Goal: Transaction & Acquisition: Purchase product/service

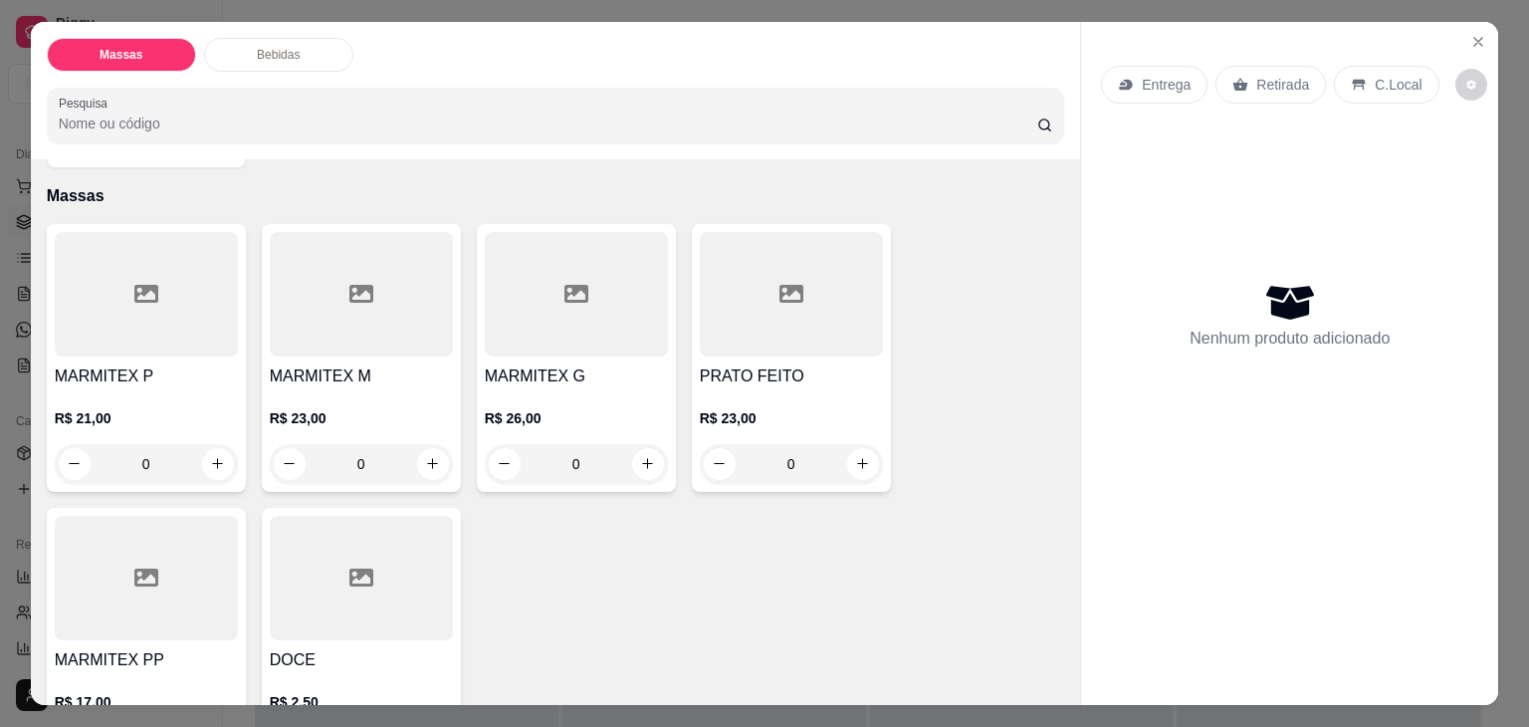
scroll to position [100, 0]
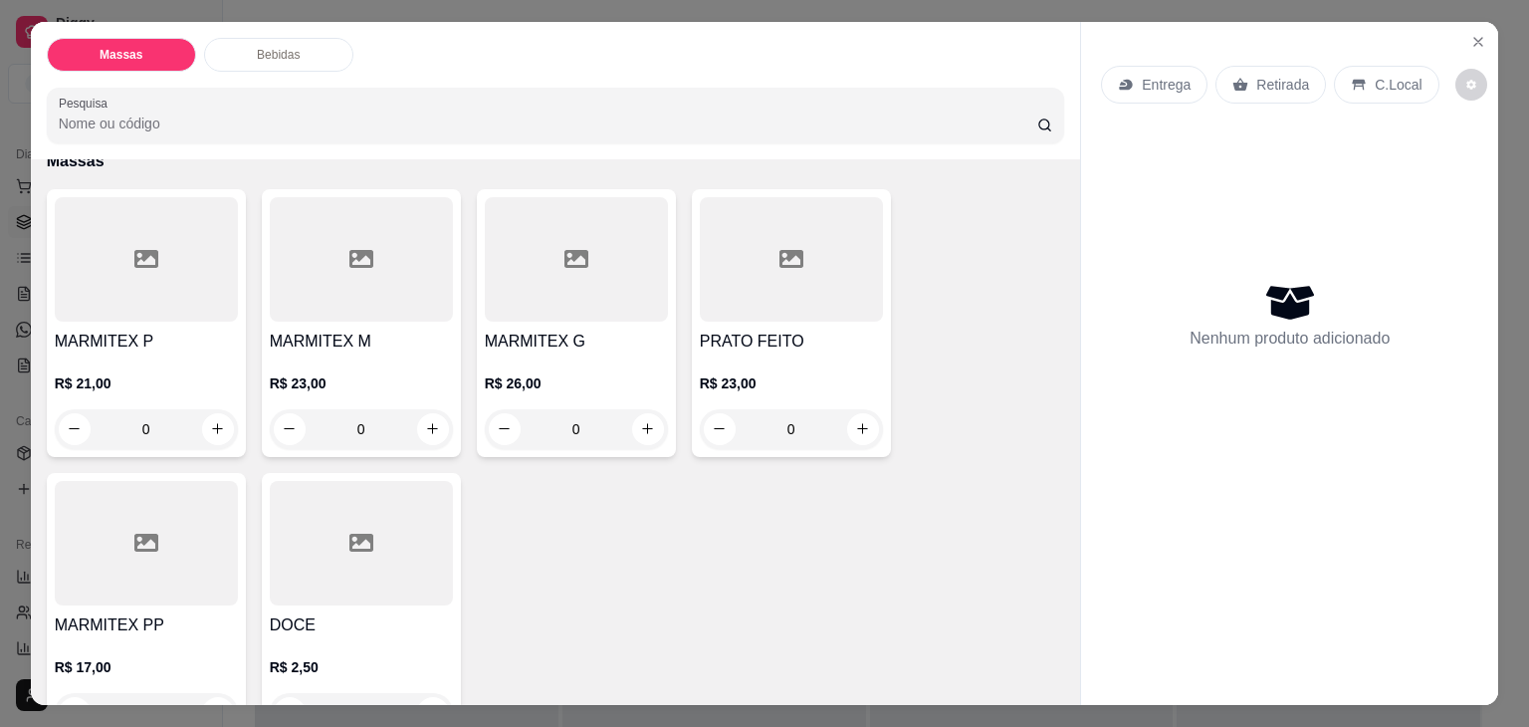
click at [402, 338] on h4 "MARMITEX M" at bounding box center [361, 341] width 183 height 24
click at [143, 335] on h4 "MARMITEX P" at bounding box center [146, 341] width 183 height 24
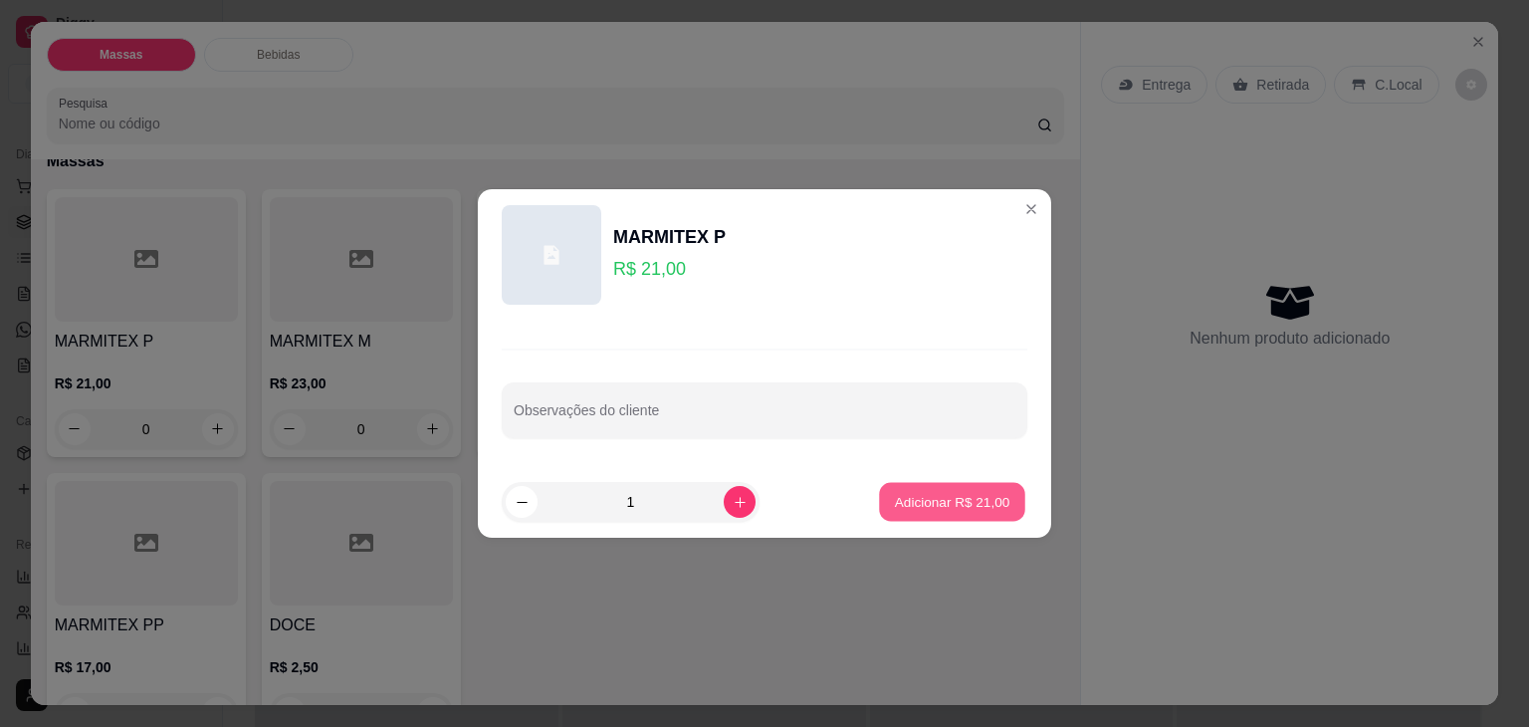
click at [950, 492] on p "Adicionar R$ 21,00" at bounding box center [952, 501] width 115 height 19
type input "1"
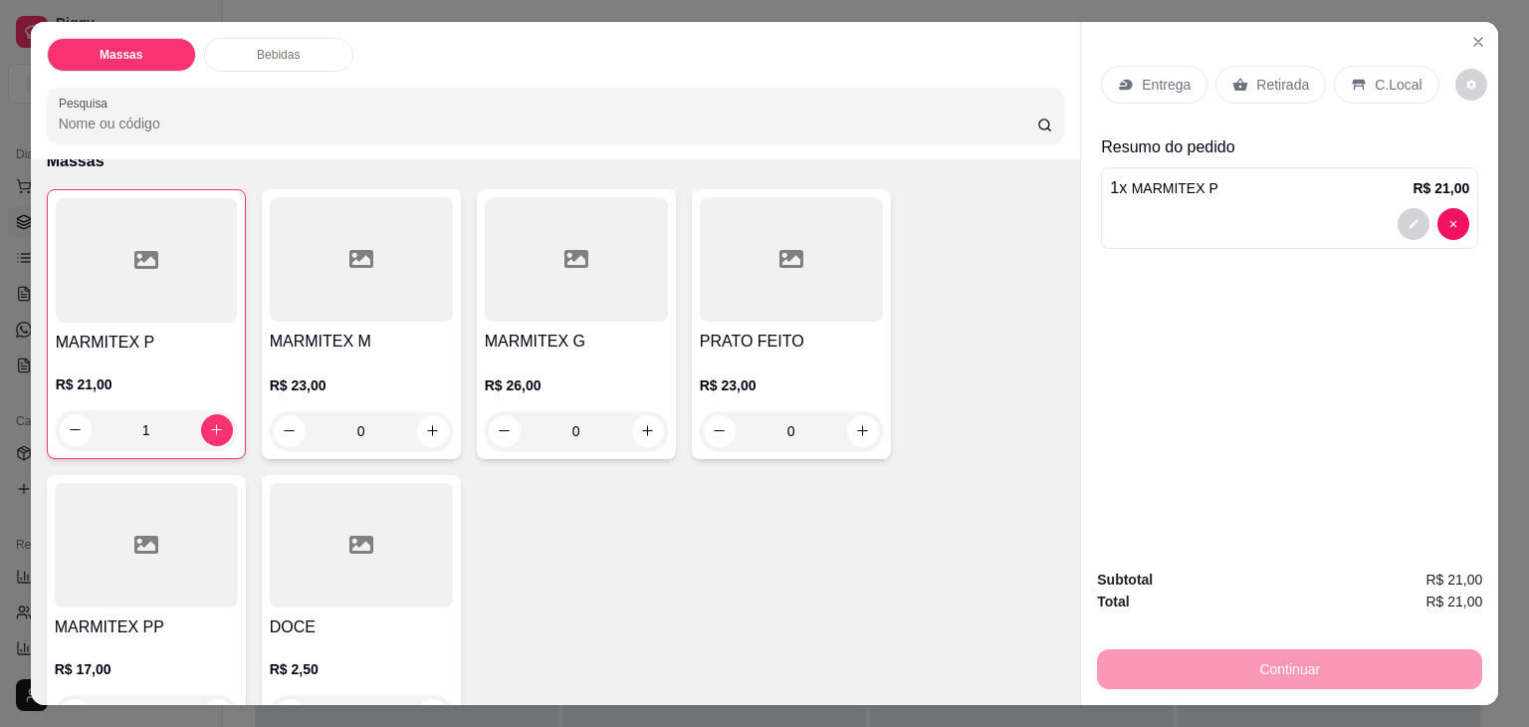
click at [366, 316] on div "MARMITEX M R$ 23,00 0" at bounding box center [361, 324] width 199 height 270
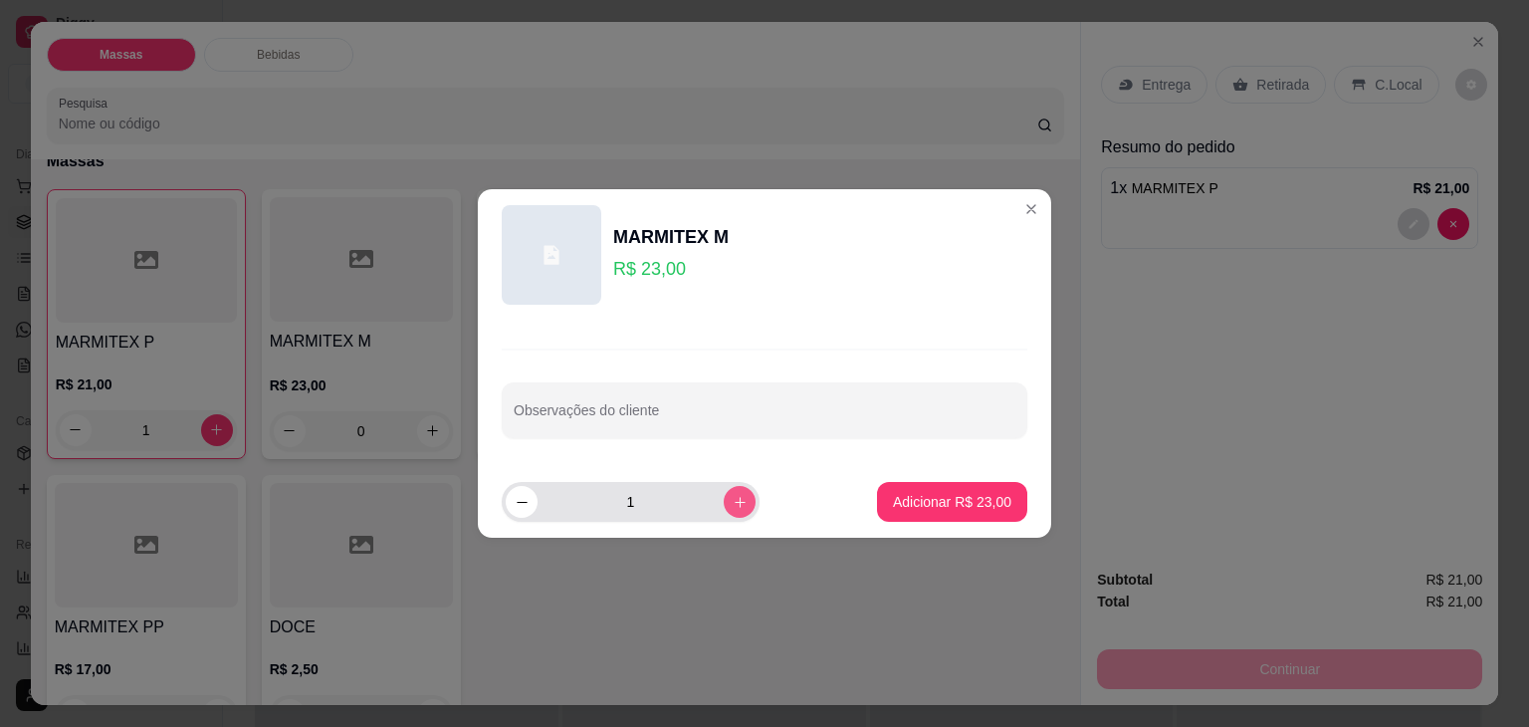
click at [733, 507] on icon "increase-product-quantity" at bounding box center [740, 502] width 15 height 15
type input "3"
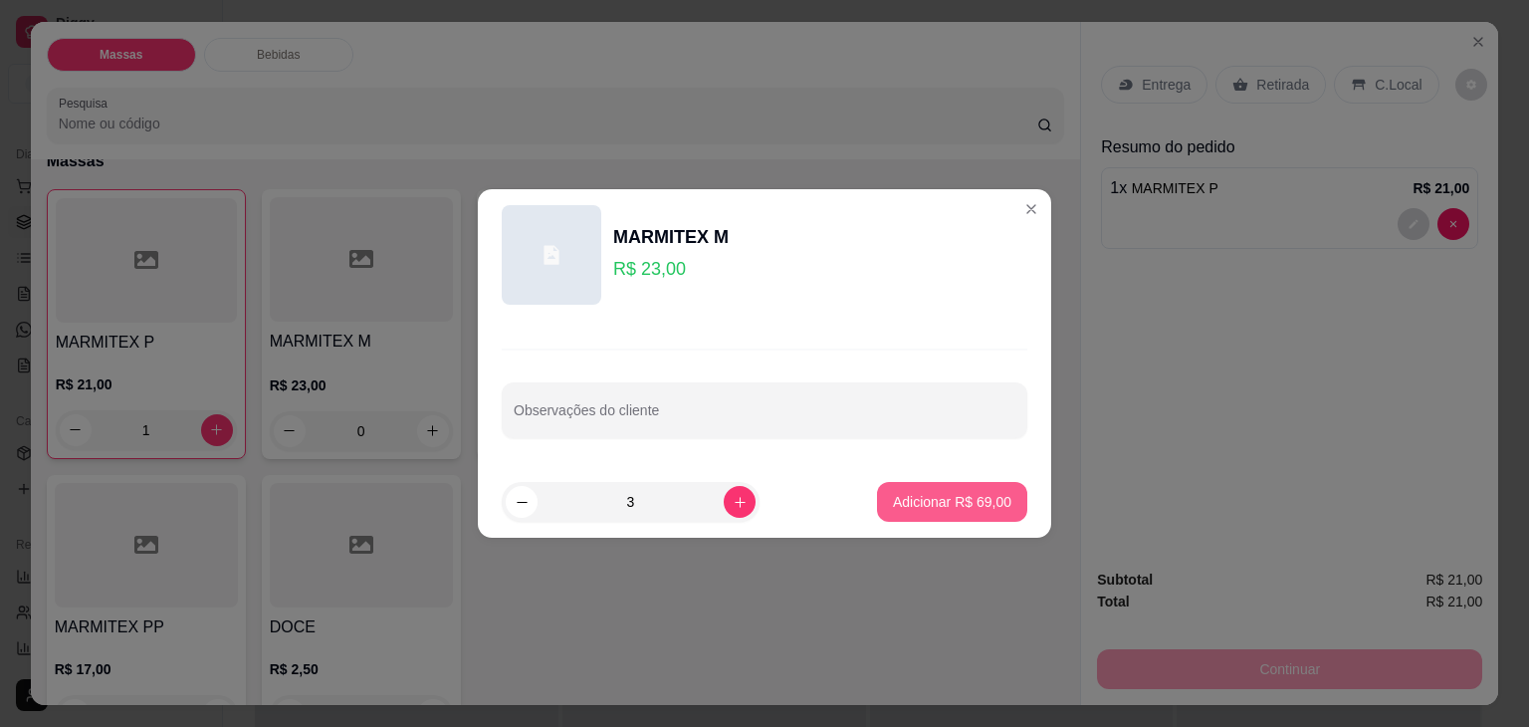
click at [894, 507] on p "Adicionar R$ 69,00" at bounding box center [952, 502] width 118 height 20
type input "3"
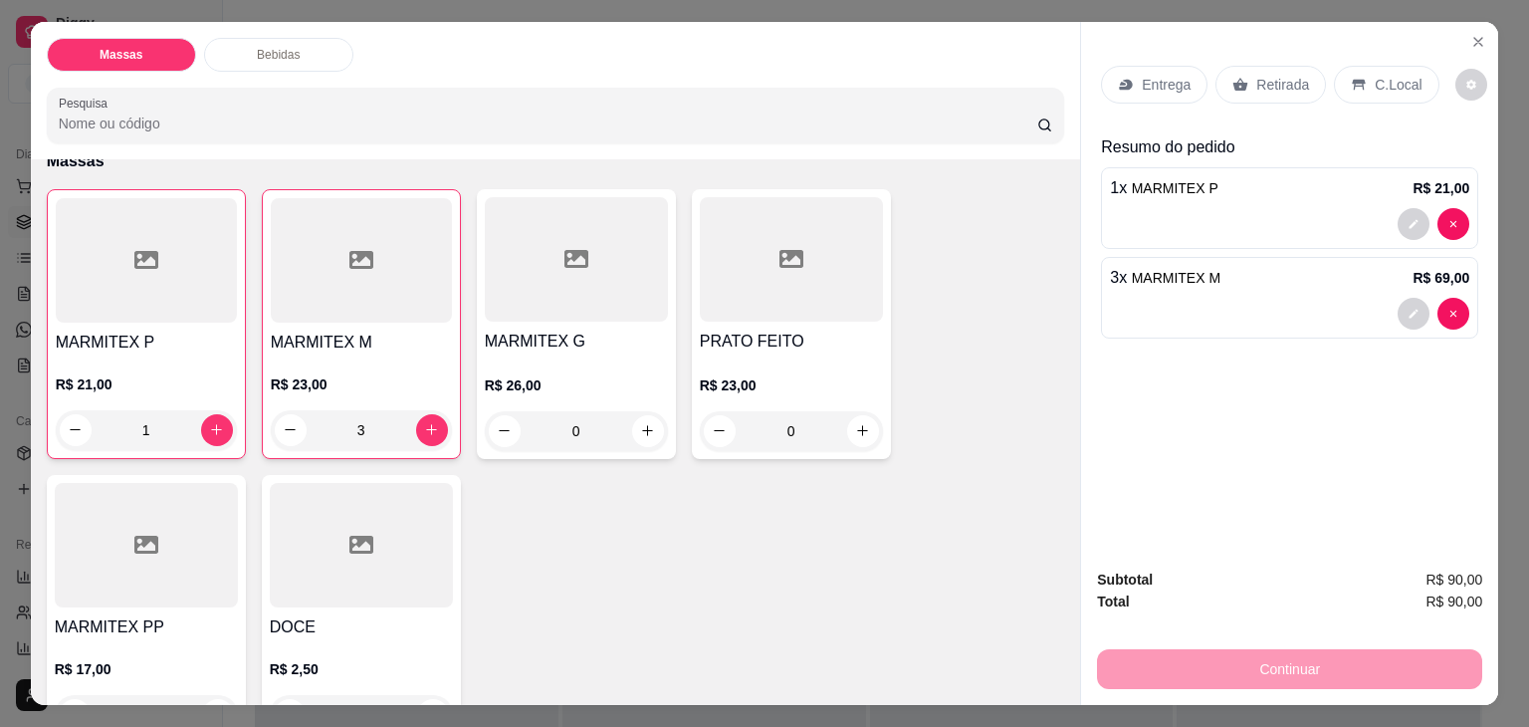
click at [1159, 77] on p "Entrega" at bounding box center [1166, 85] width 49 height 20
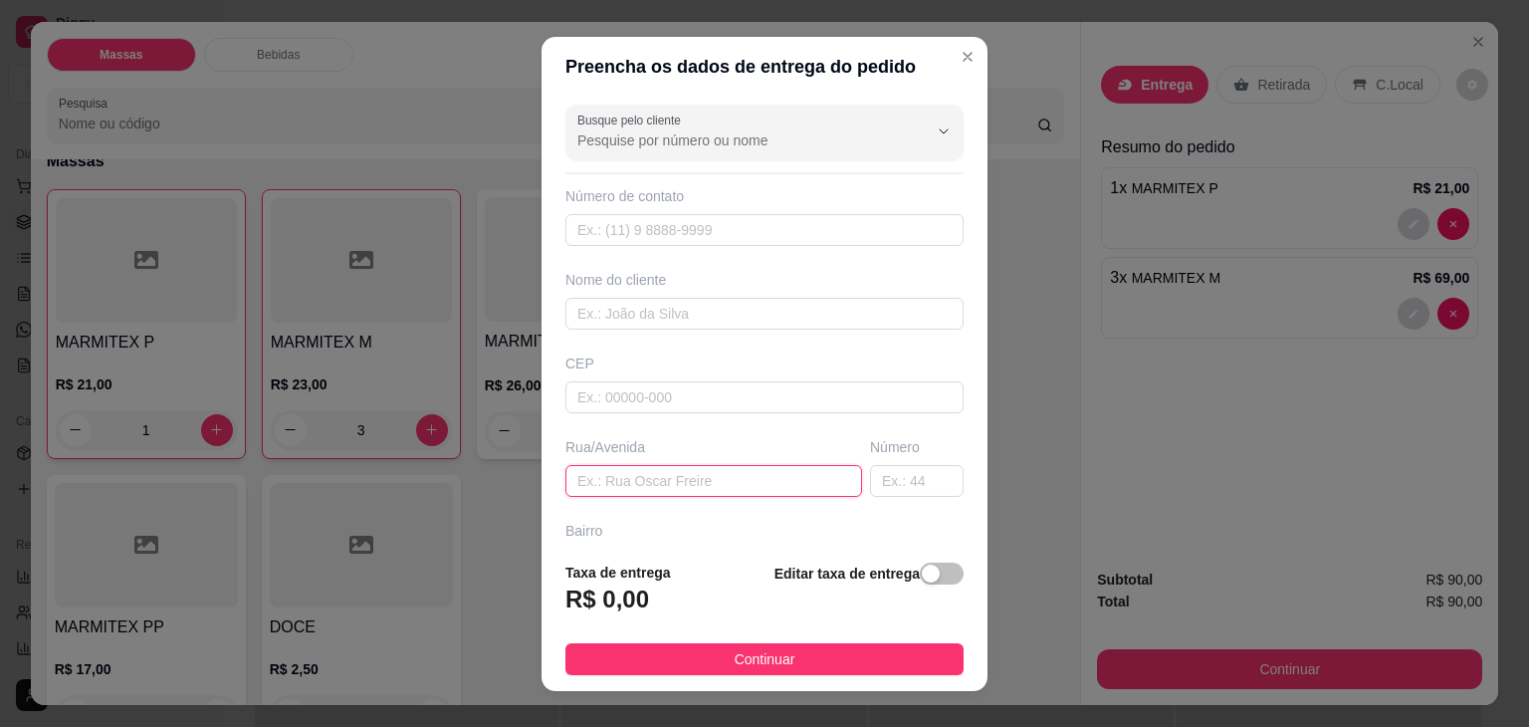
click at [631, 481] on input "text" at bounding box center [713, 481] width 297 height 32
type input "PLUMQA AP 106"
click at [922, 568] on div "button" at bounding box center [931, 573] width 18 height 18
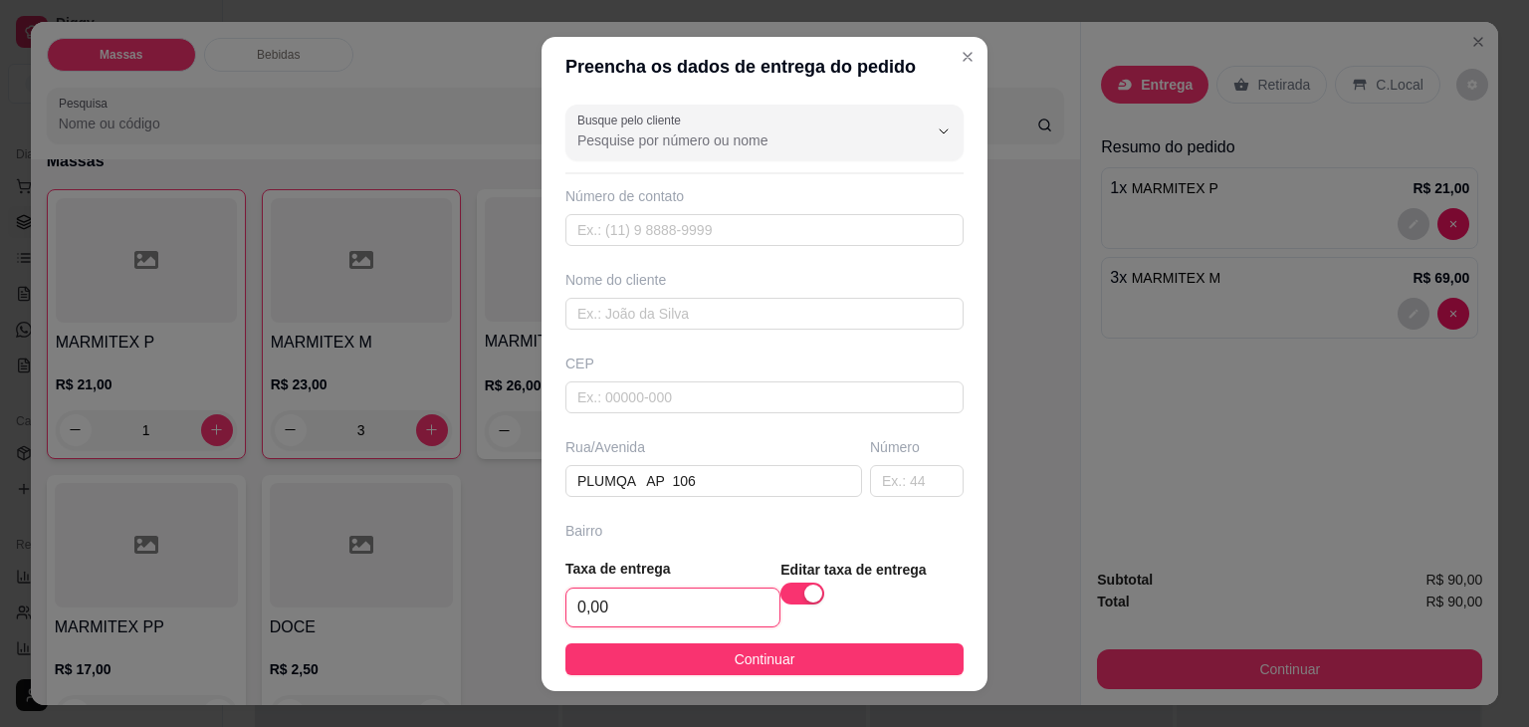
click at [708, 611] on input "0,00" at bounding box center [672, 607] width 213 height 38
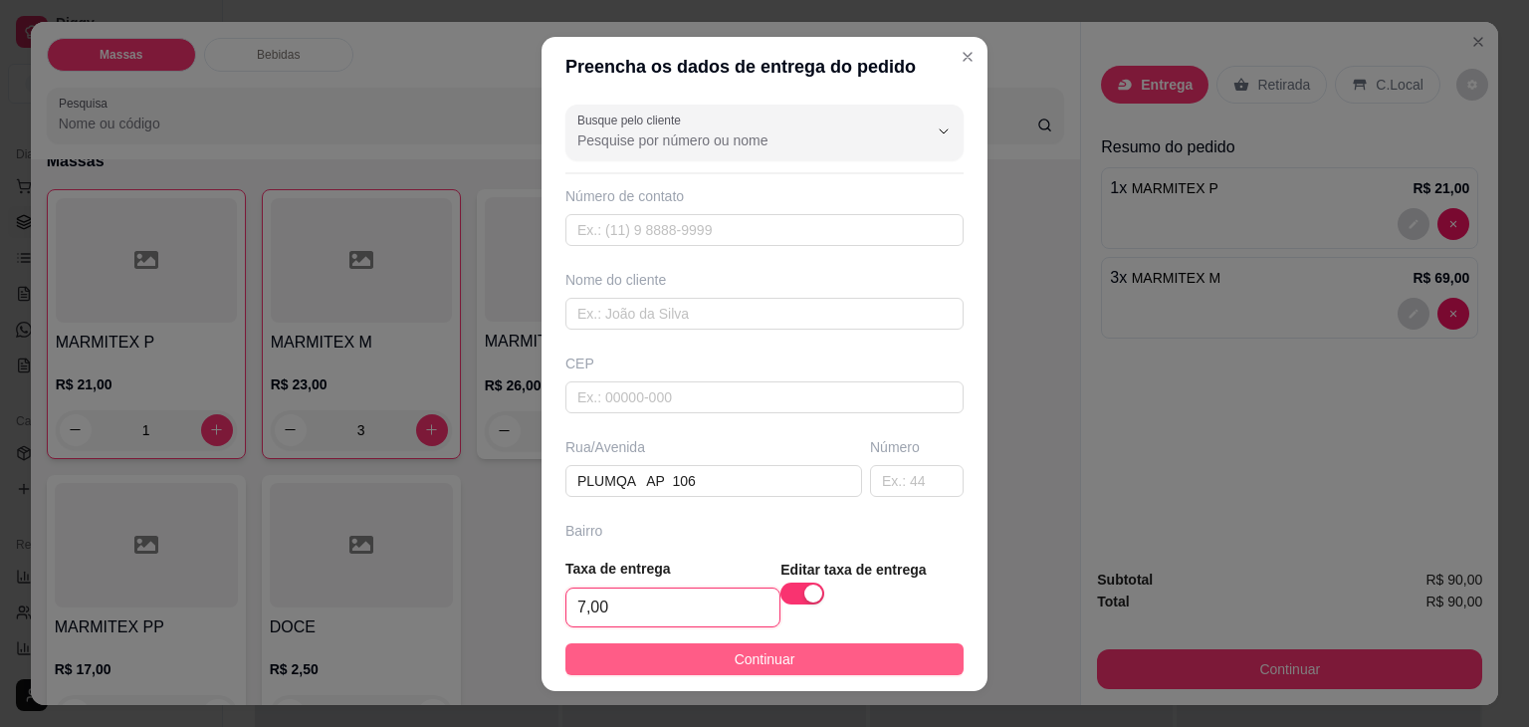
type input "7,00"
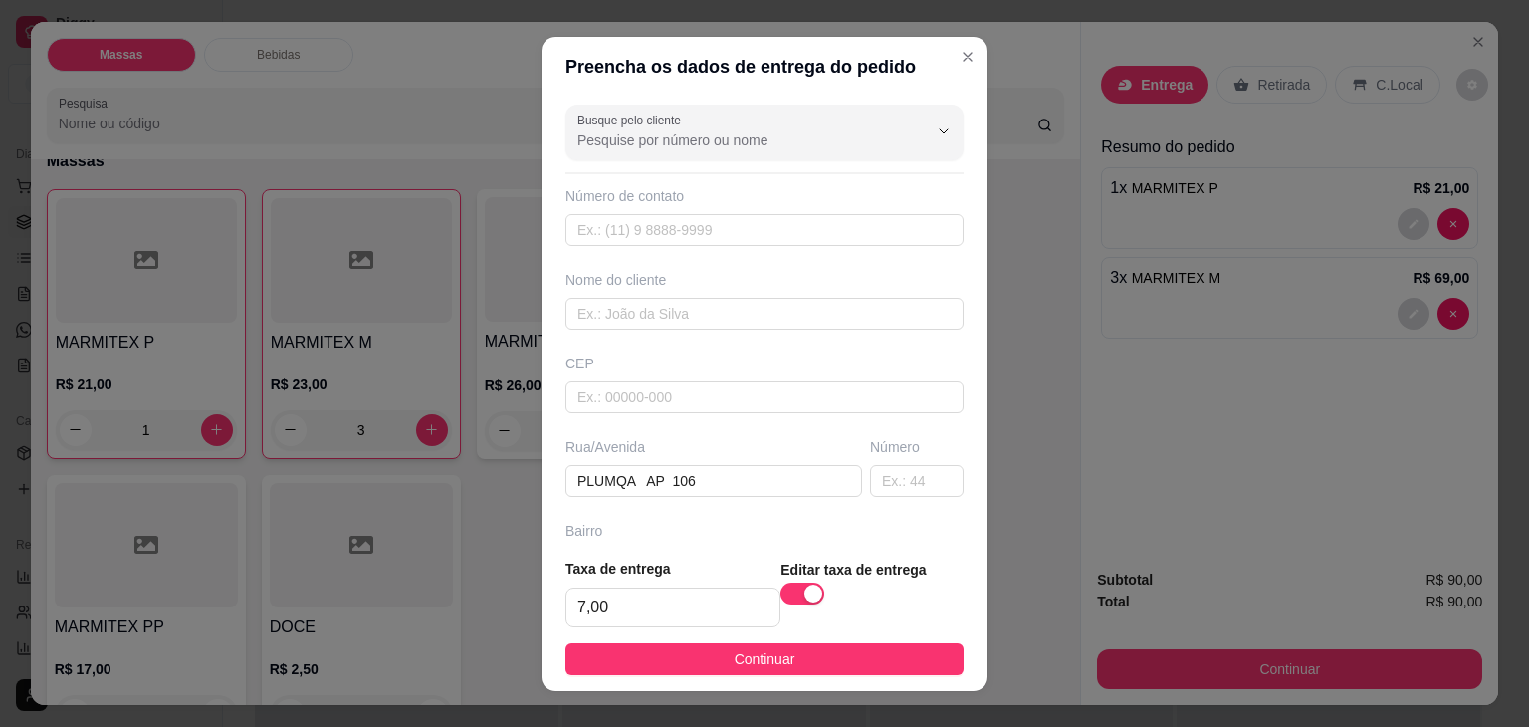
drag, startPoint x: 714, startPoint y: 642, endPoint x: 721, endPoint y: 654, distance: 13.8
click at [717, 647] on button "Continuar" at bounding box center [764, 659] width 398 height 32
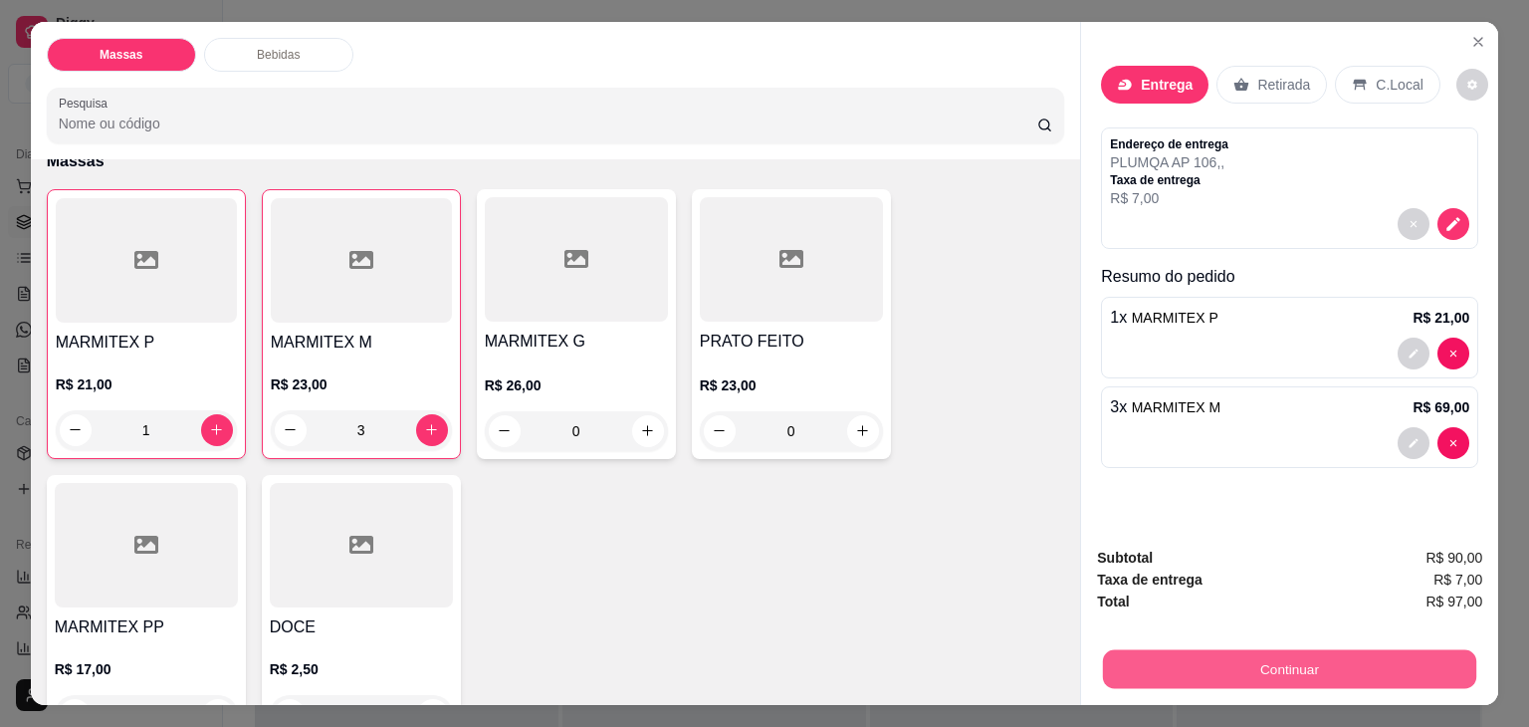
click at [1179, 662] on button "Continuar" at bounding box center [1289, 669] width 373 height 39
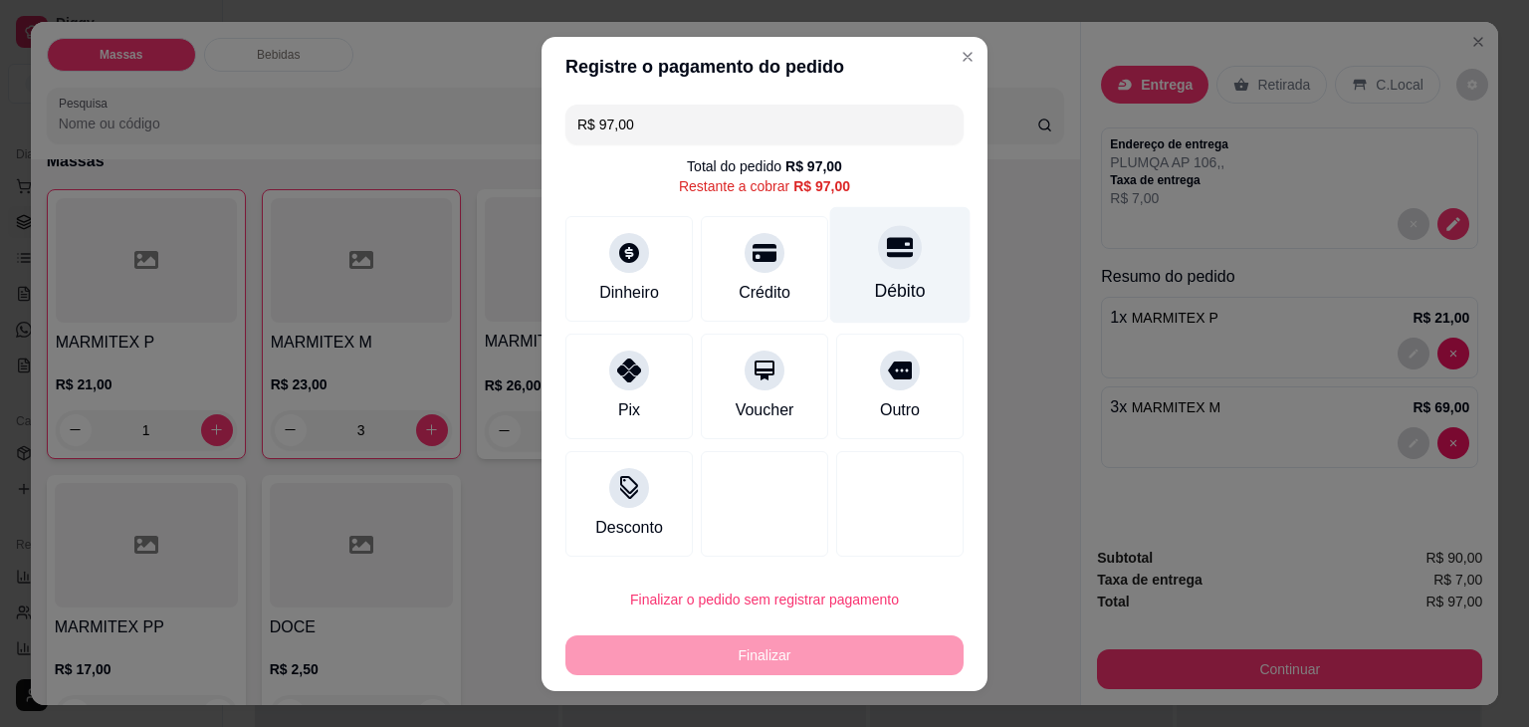
click at [888, 310] on div "Débito" at bounding box center [900, 264] width 140 height 116
type input "R$ 0,00"
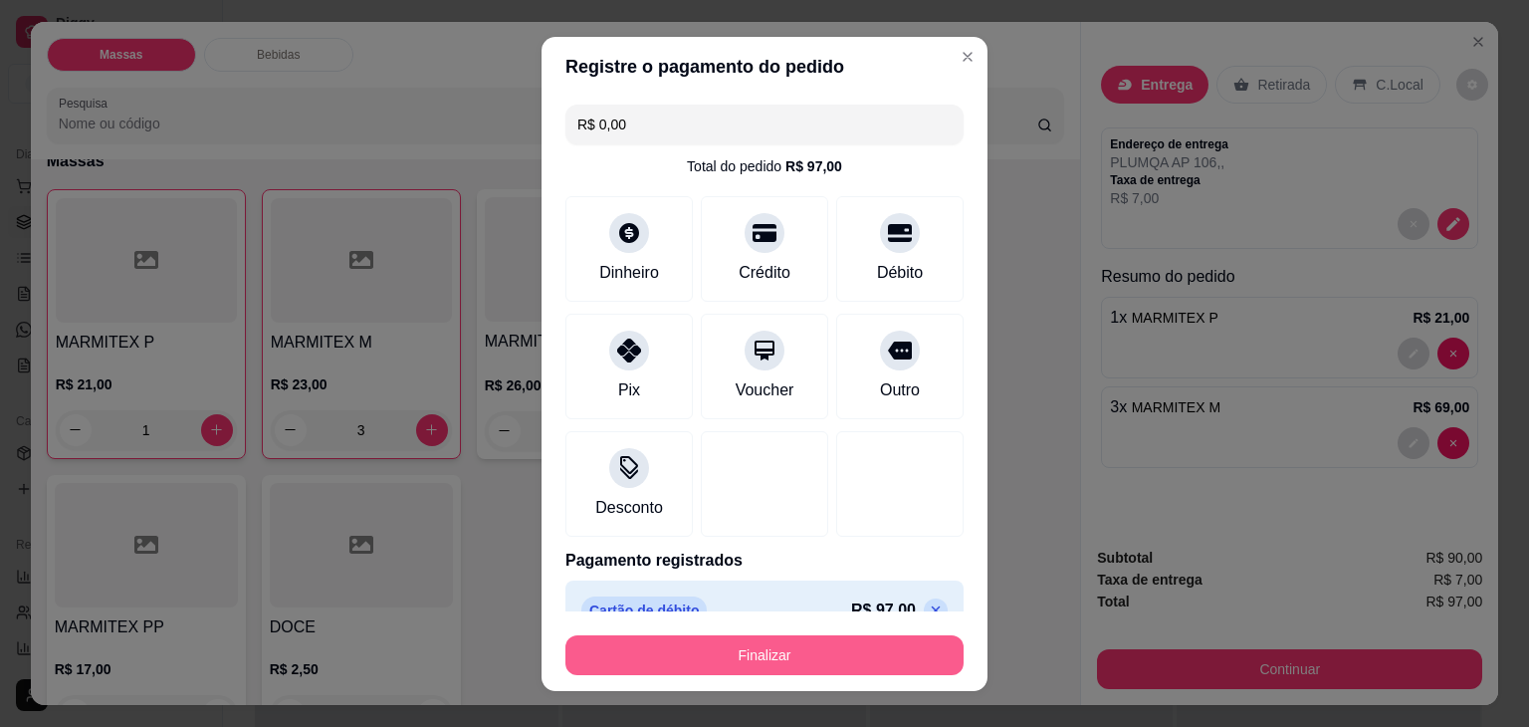
click at [829, 658] on button "Finalizar" at bounding box center [764, 655] width 398 height 40
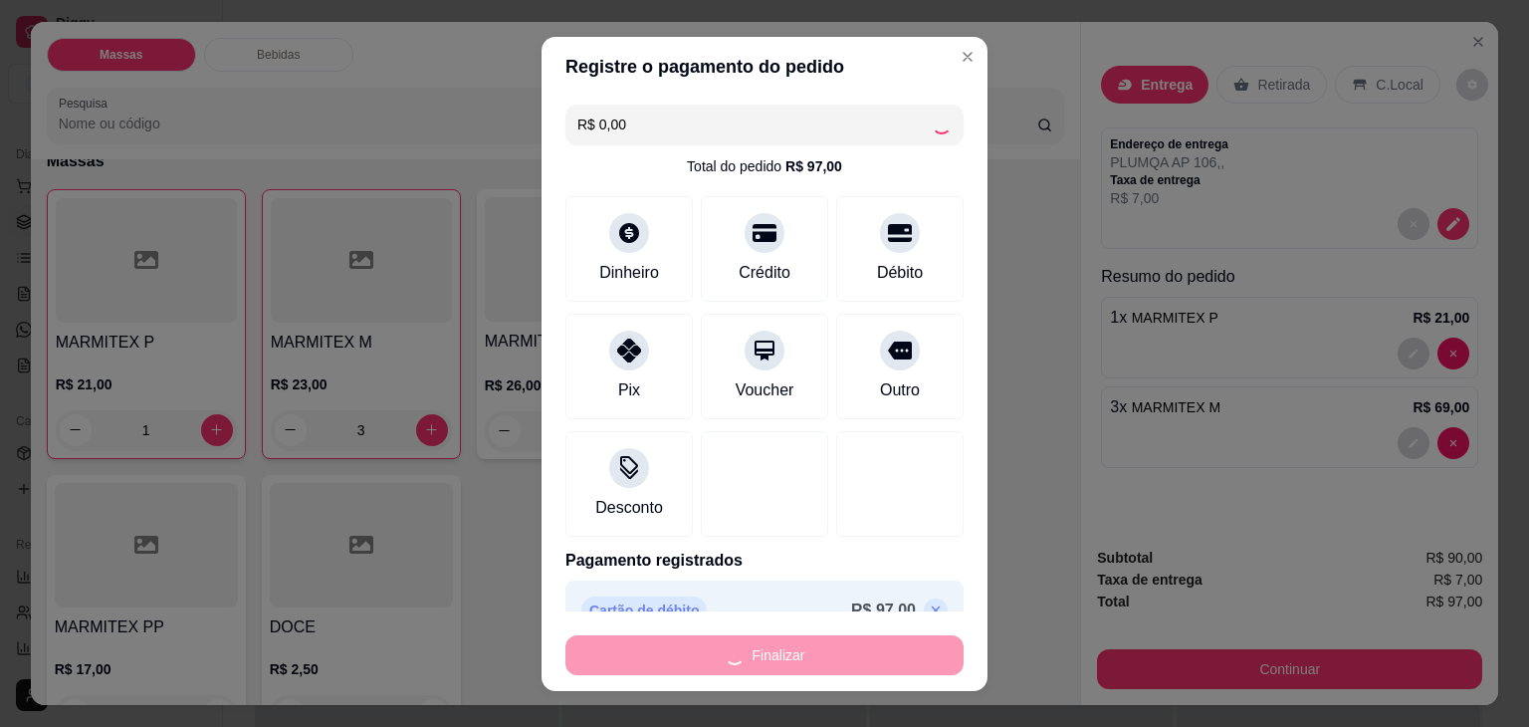
type input "0"
type input "-R$ 97,00"
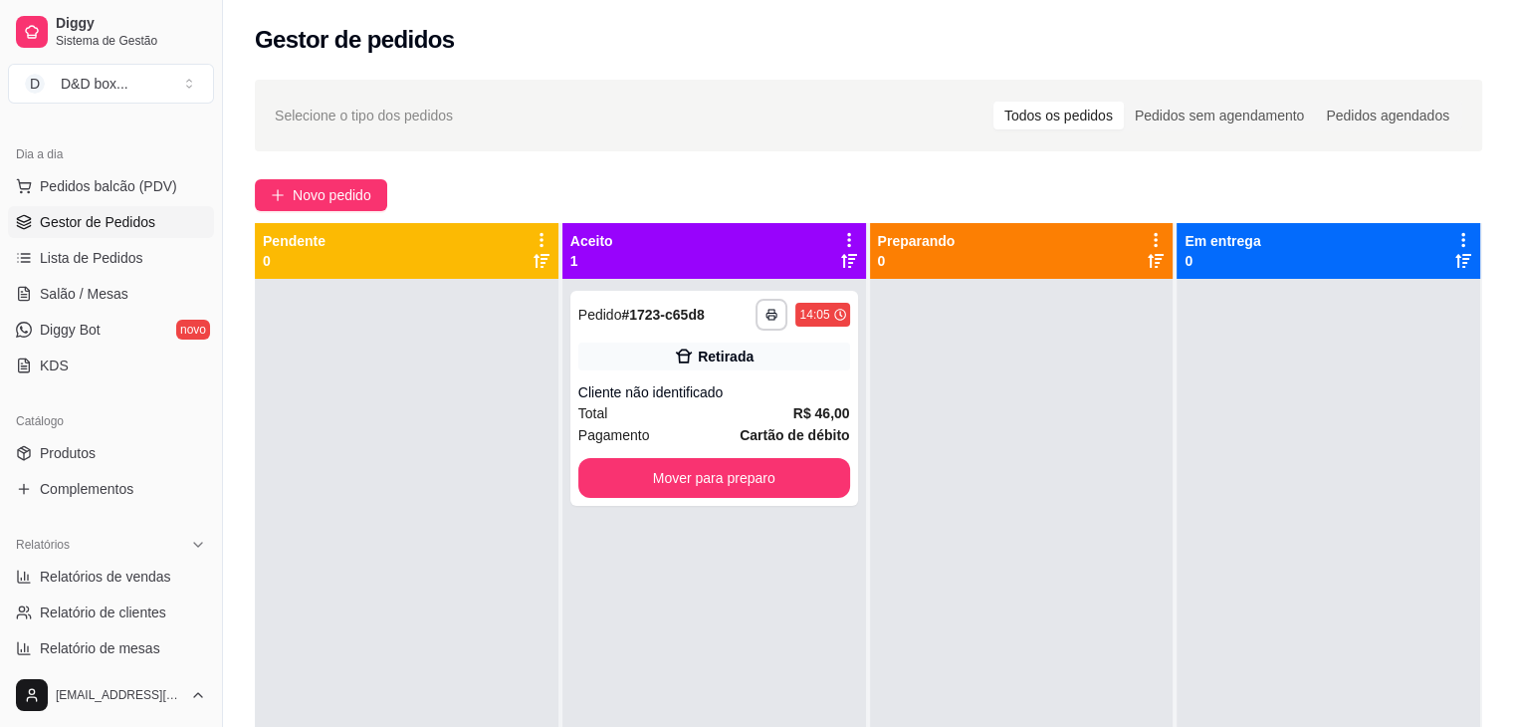
click at [298, 436] on div at bounding box center [407, 642] width 304 height 727
click at [692, 406] on div "Total R$ 46,00" at bounding box center [714, 413] width 272 height 22
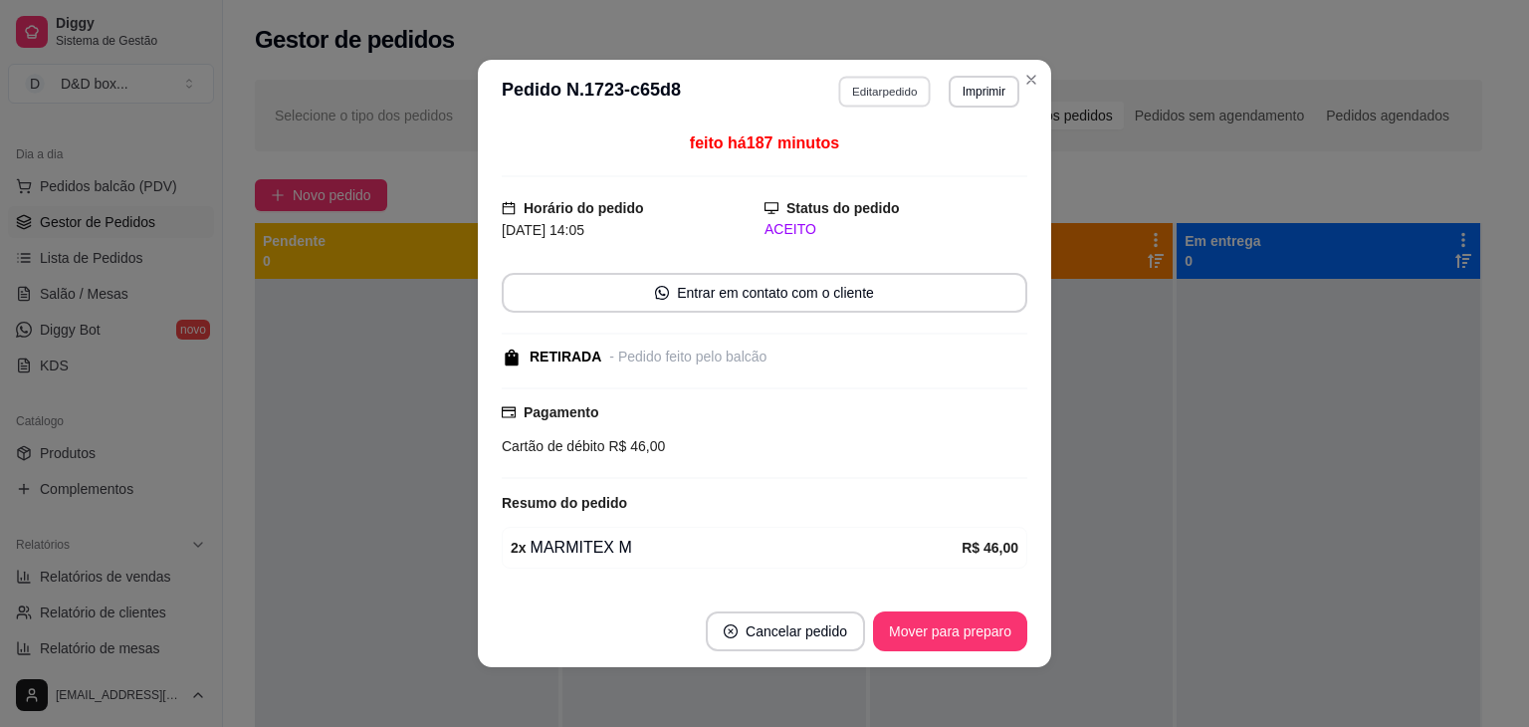
click at [861, 94] on button "Editar pedido" at bounding box center [885, 91] width 93 height 31
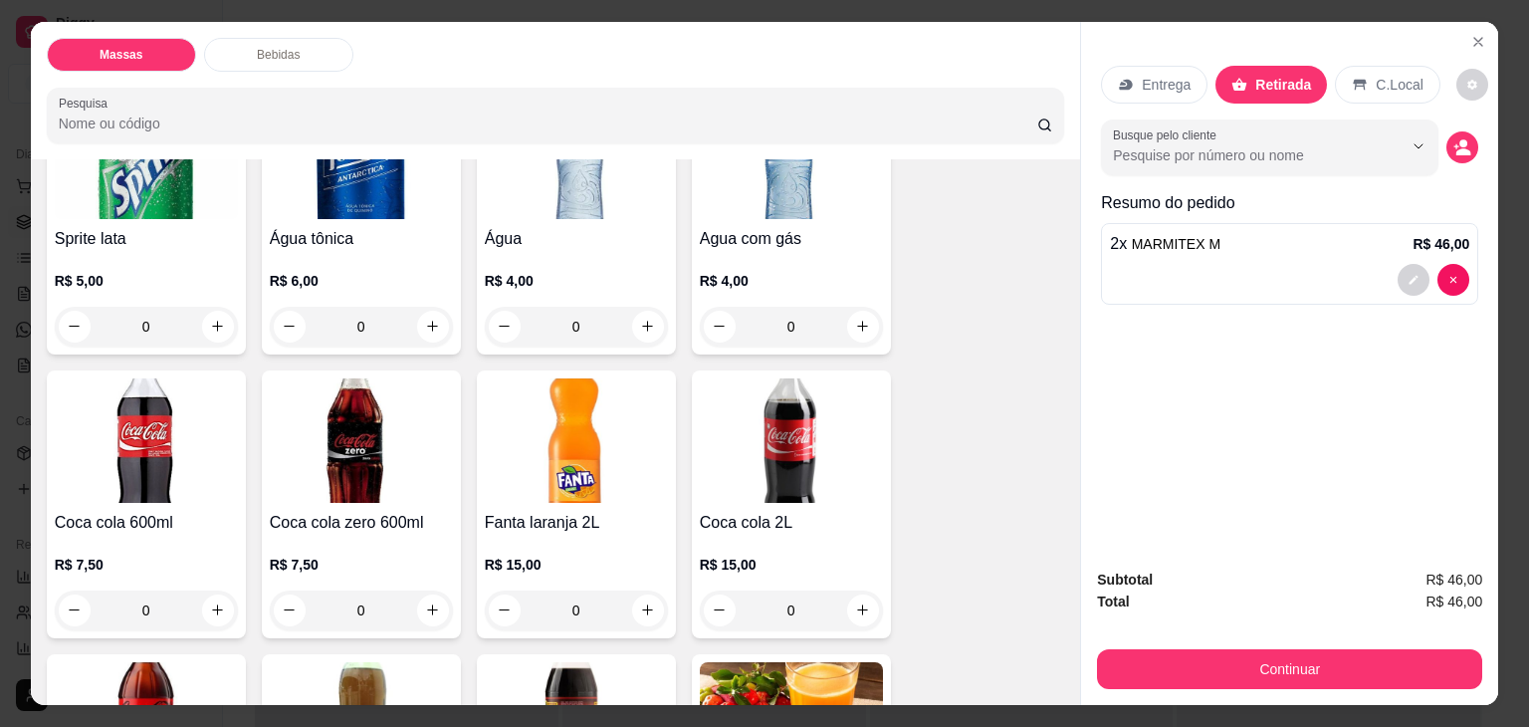
scroll to position [1394, 0]
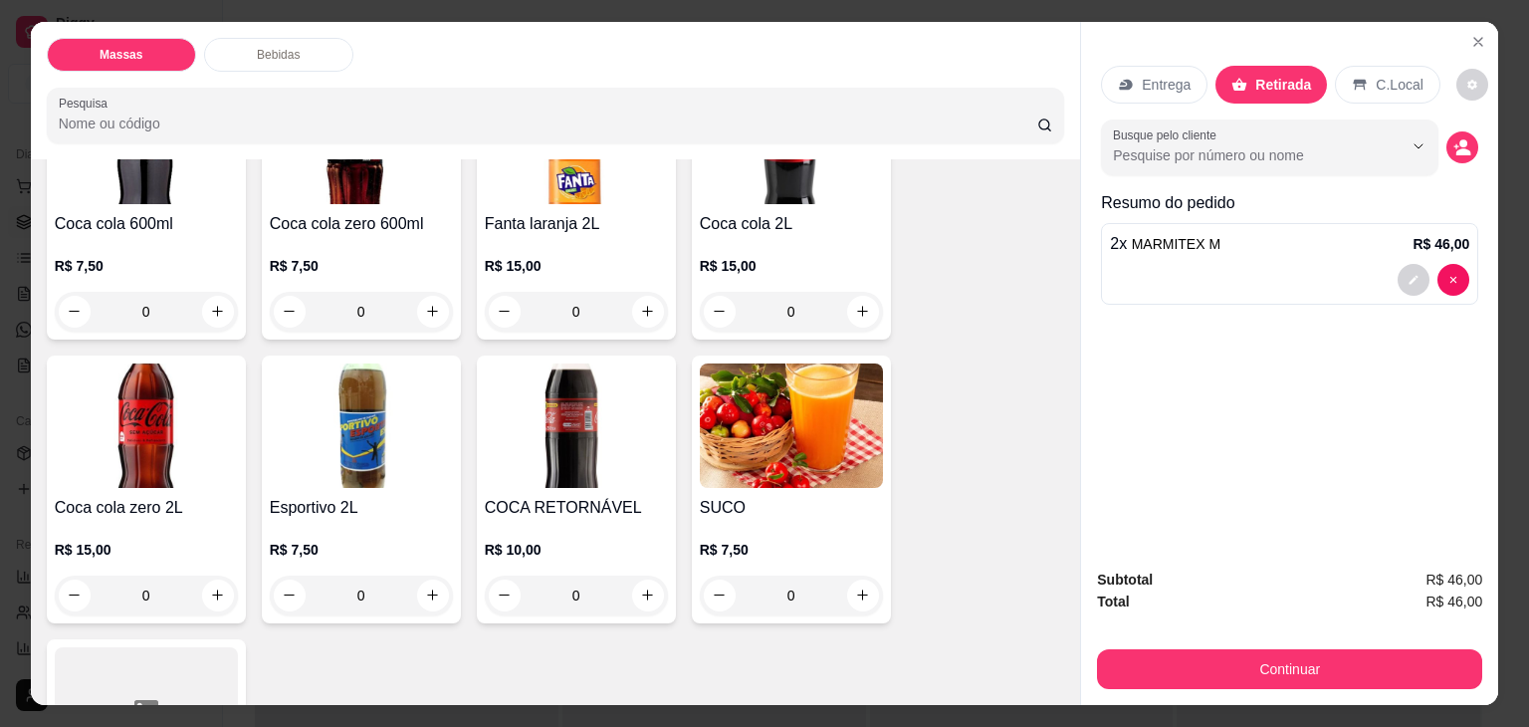
drag, startPoint x: 528, startPoint y: 496, endPoint x: 544, endPoint y: 483, distance: 21.3
click at [544, 483] on div "COCA RETORNÁVEL R$ 10,00 0" at bounding box center [576, 489] width 199 height 268
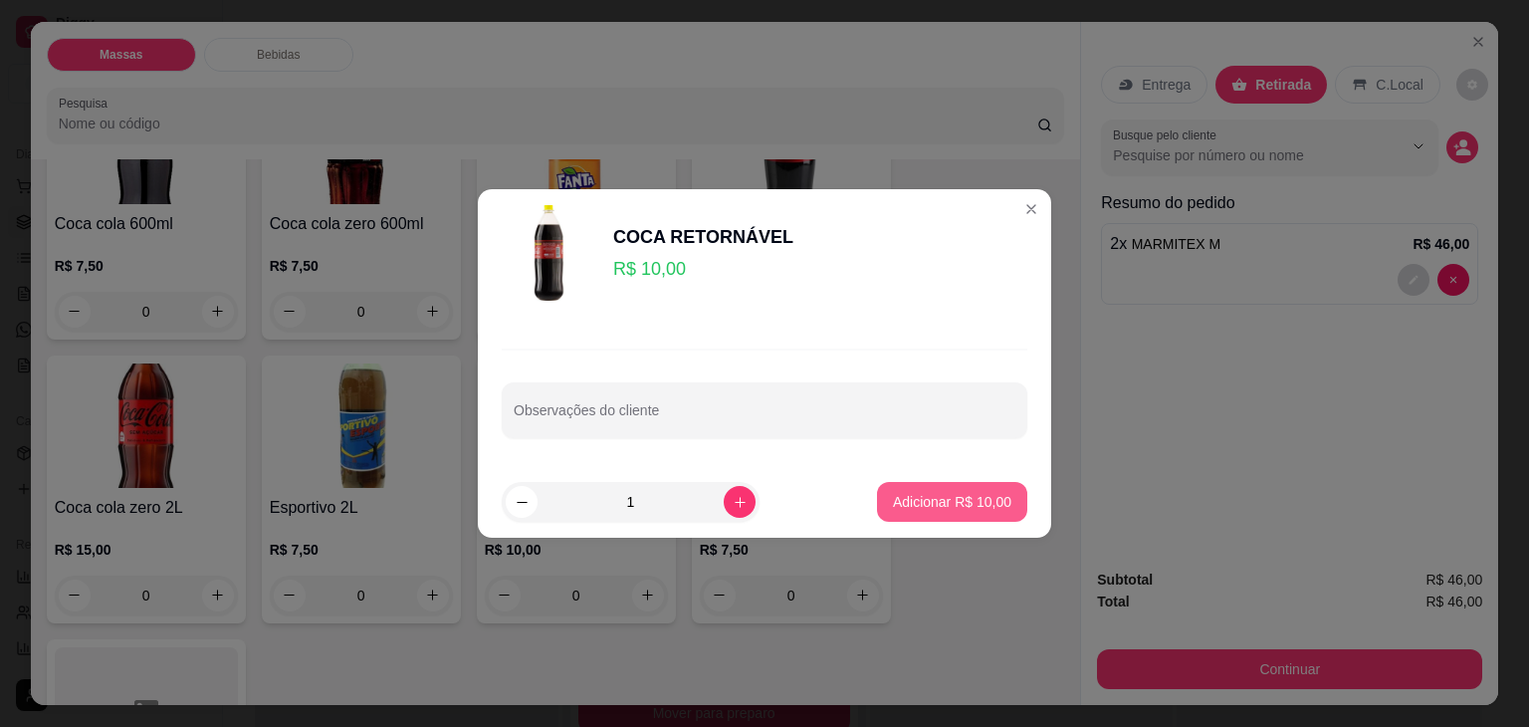
click at [924, 495] on p "Adicionar R$ 10,00" at bounding box center [952, 502] width 118 height 20
type input "1"
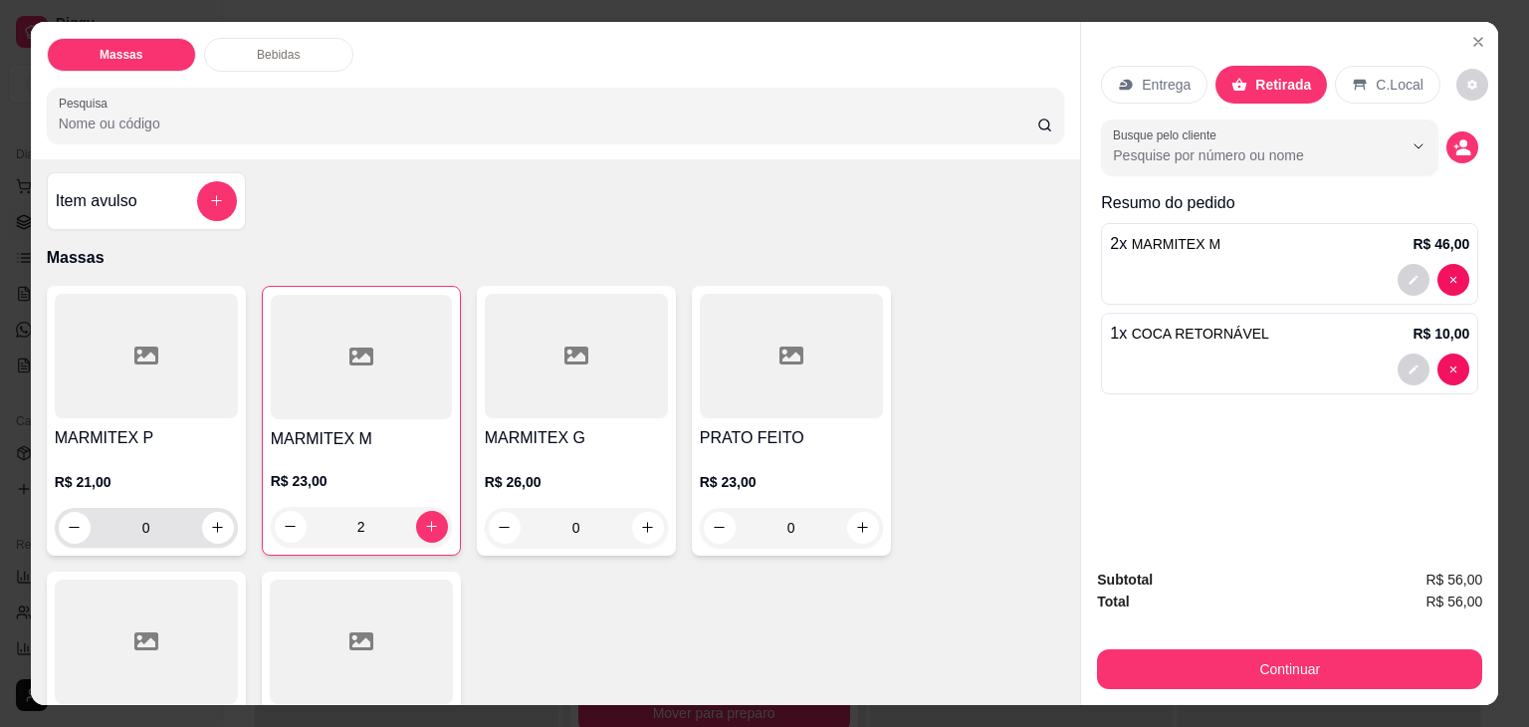
scroll to position [0, 0]
click at [175, 364] on div at bounding box center [146, 359] width 183 height 124
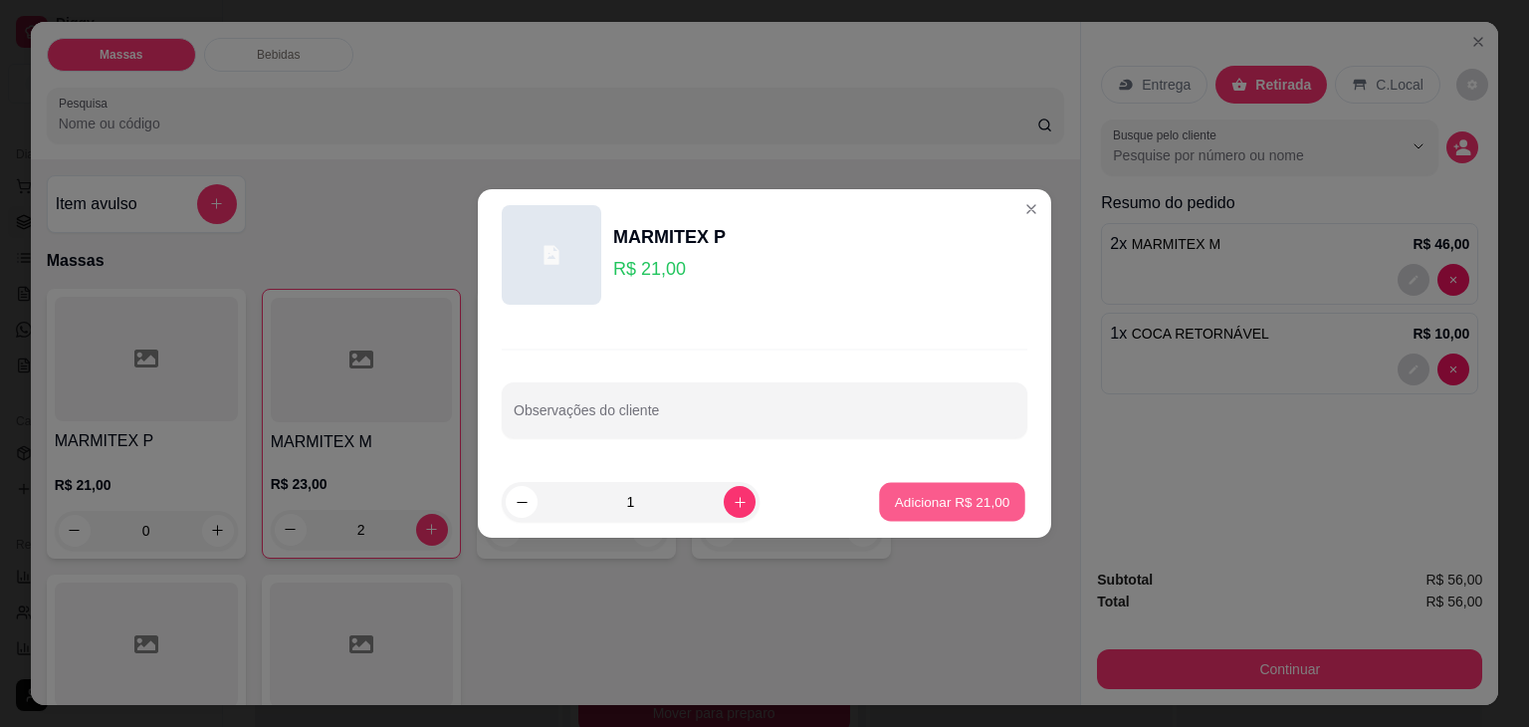
click at [879, 491] on button "Adicionar R$ 21,00" at bounding box center [952, 502] width 146 height 39
type input "1"
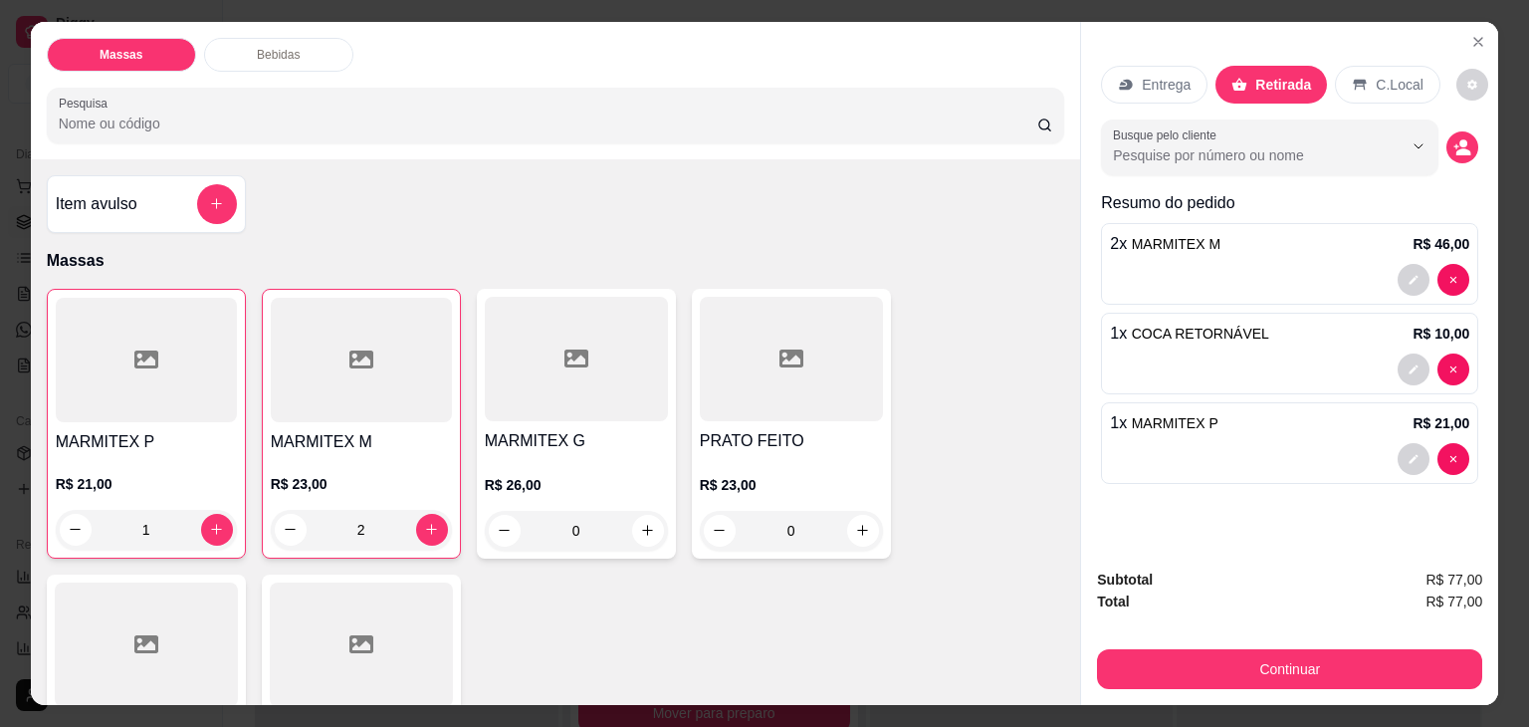
click at [1143, 78] on p "Entrega" at bounding box center [1166, 85] width 49 height 20
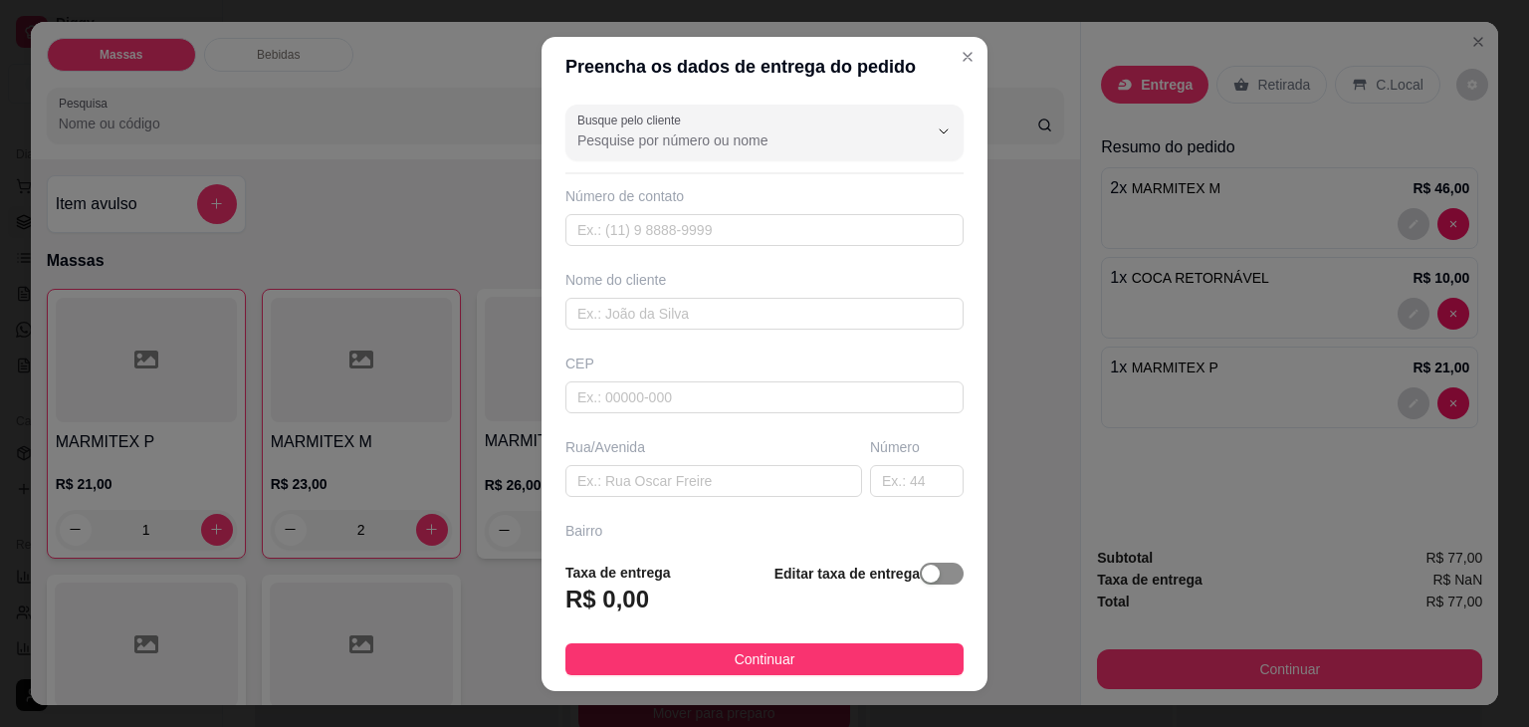
click at [920, 578] on span "button" at bounding box center [942, 573] width 44 height 22
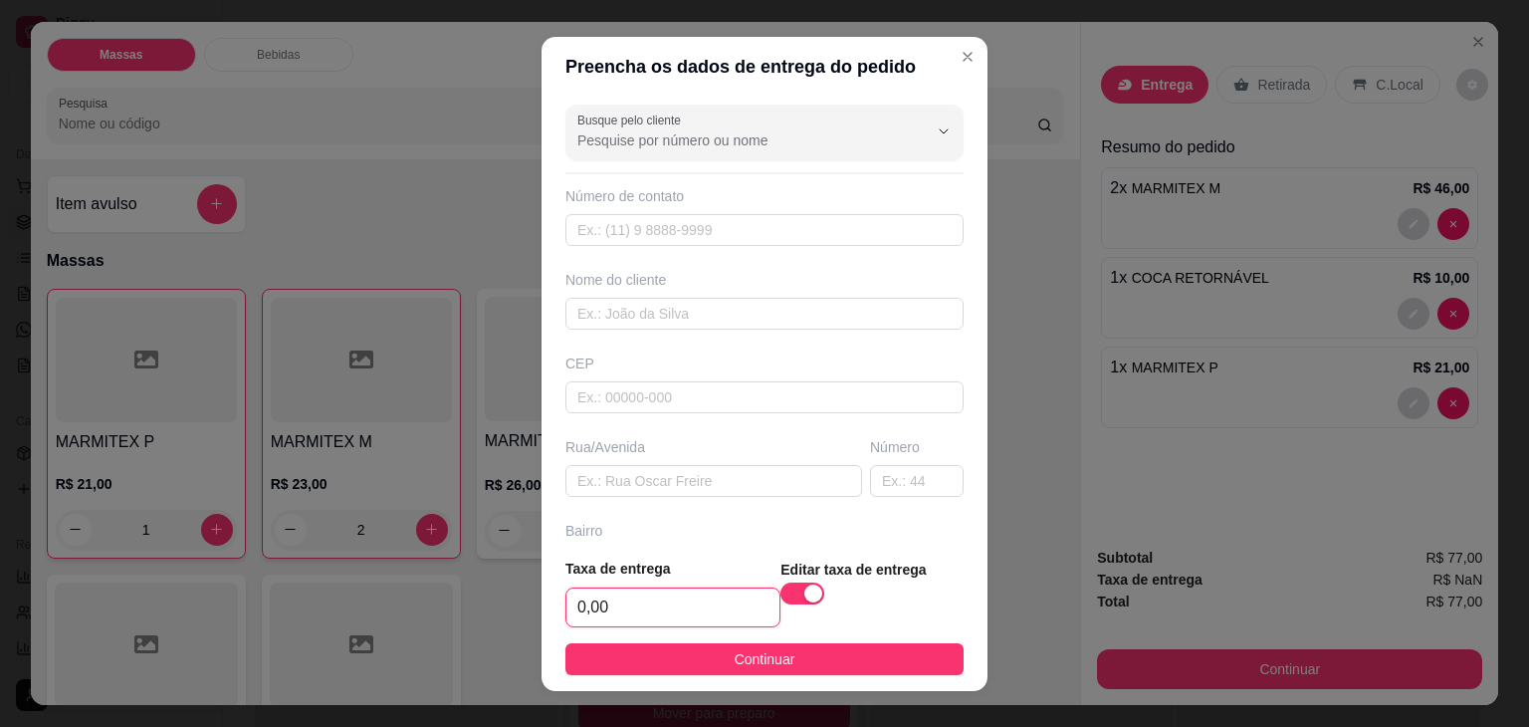
click at [697, 617] on input "0,00" at bounding box center [672, 607] width 213 height 38
type input "7,00"
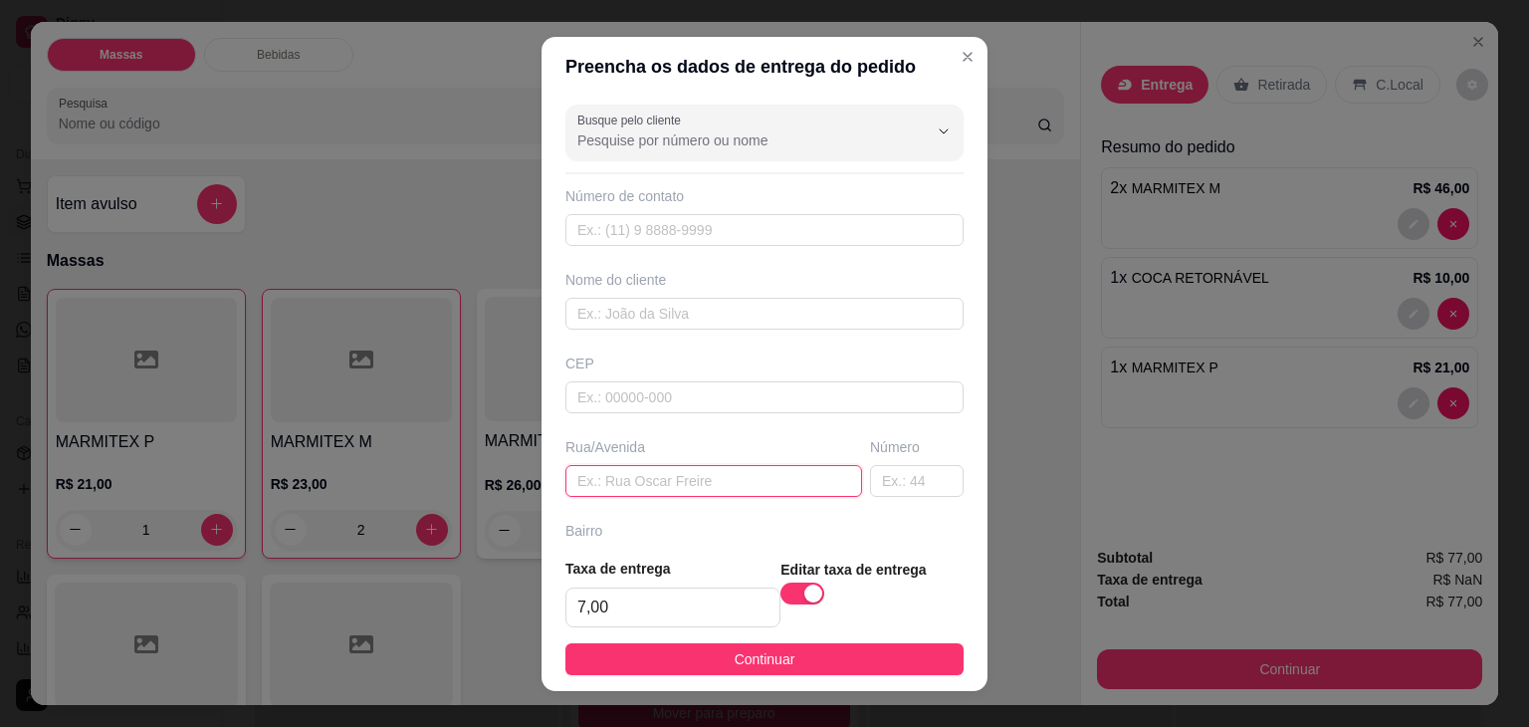
click at [698, 475] on input "text" at bounding box center [713, 481] width 297 height 32
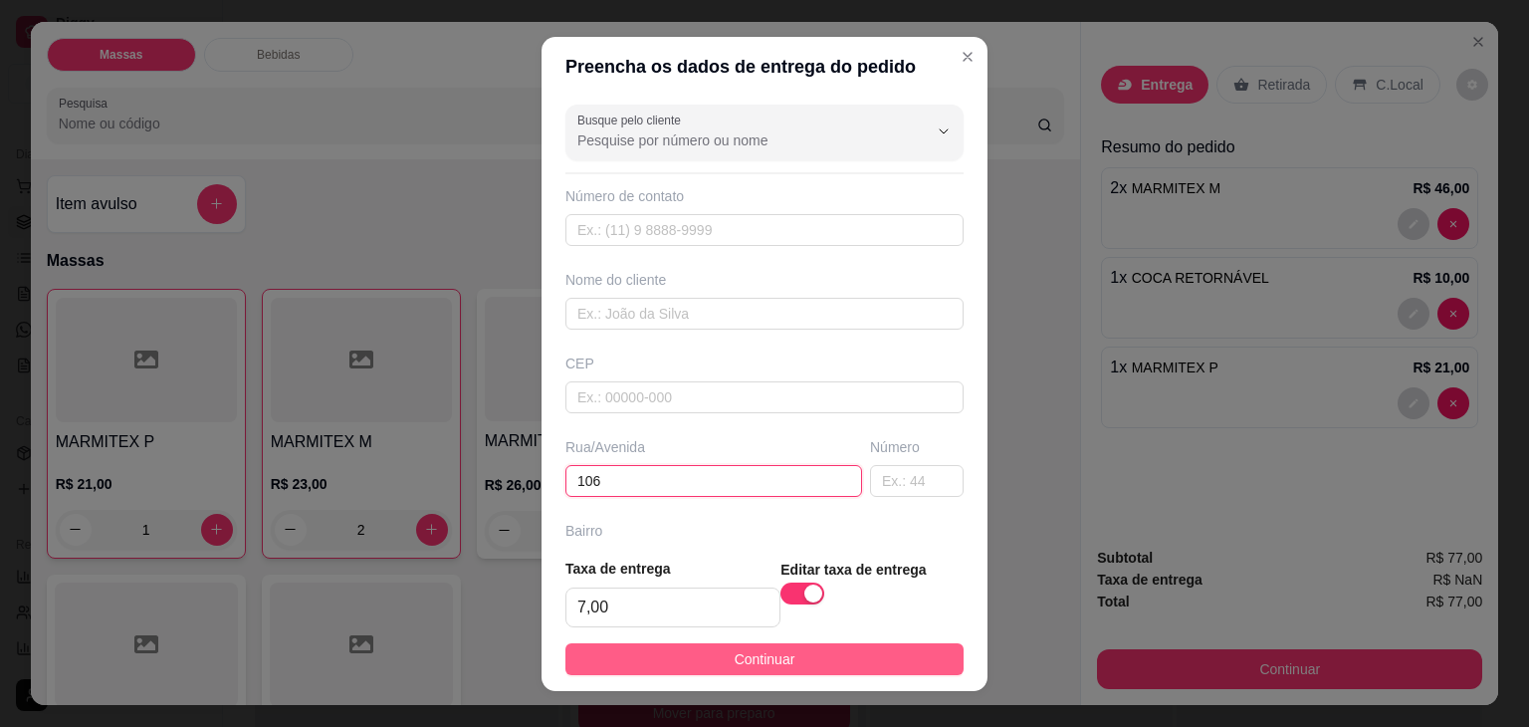
type input "106"
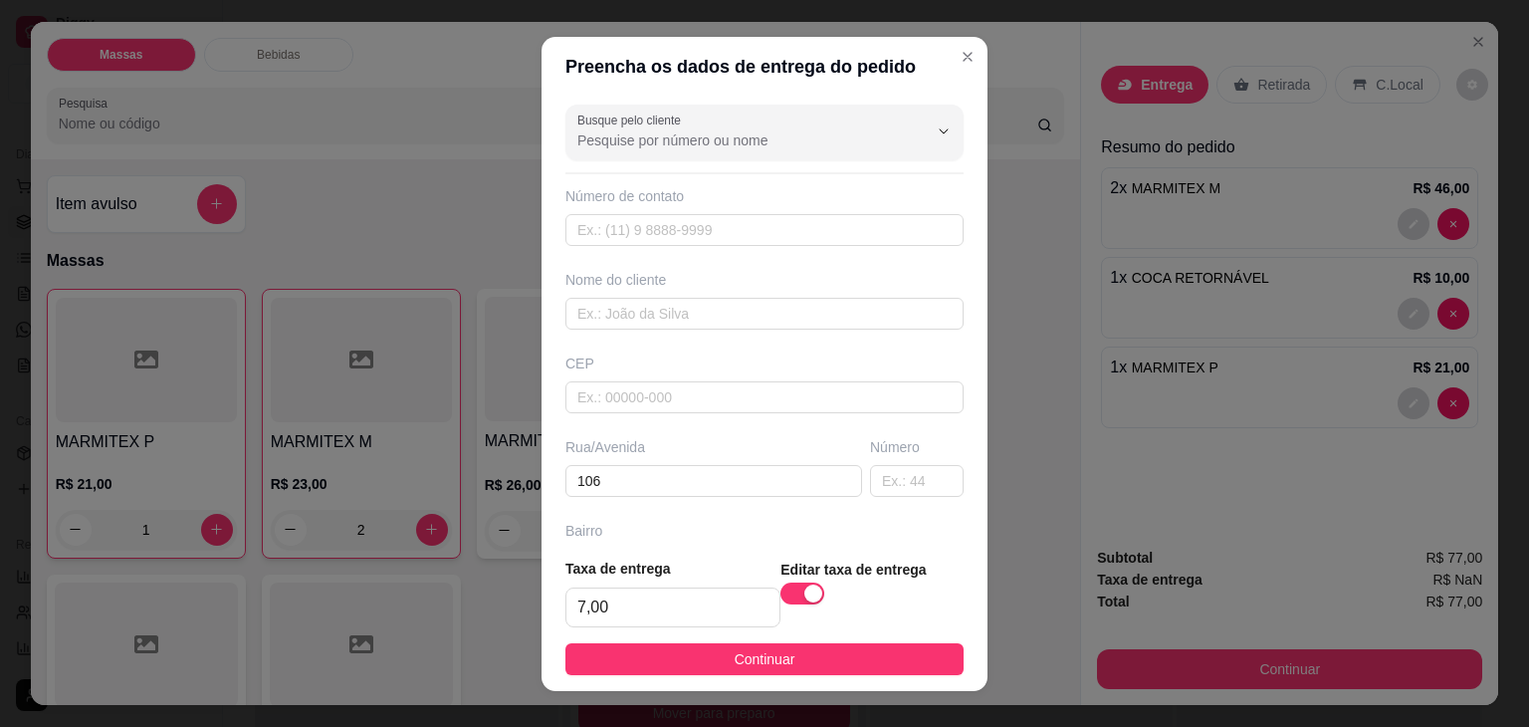
click at [754, 662] on span "Continuar" at bounding box center [765, 659] width 61 height 22
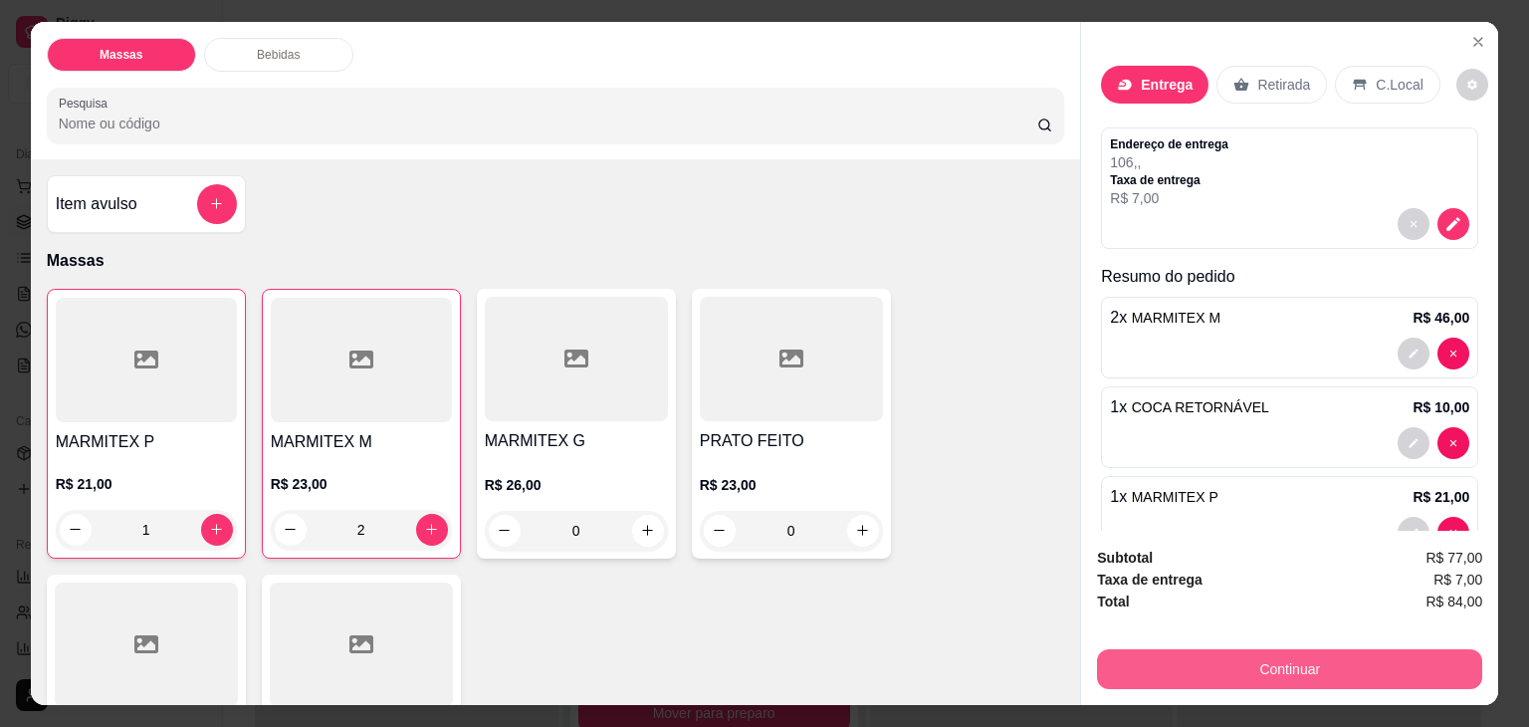
click at [1244, 665] on button "Continuar" at bounding box center [1289, 669] width 385 height 40
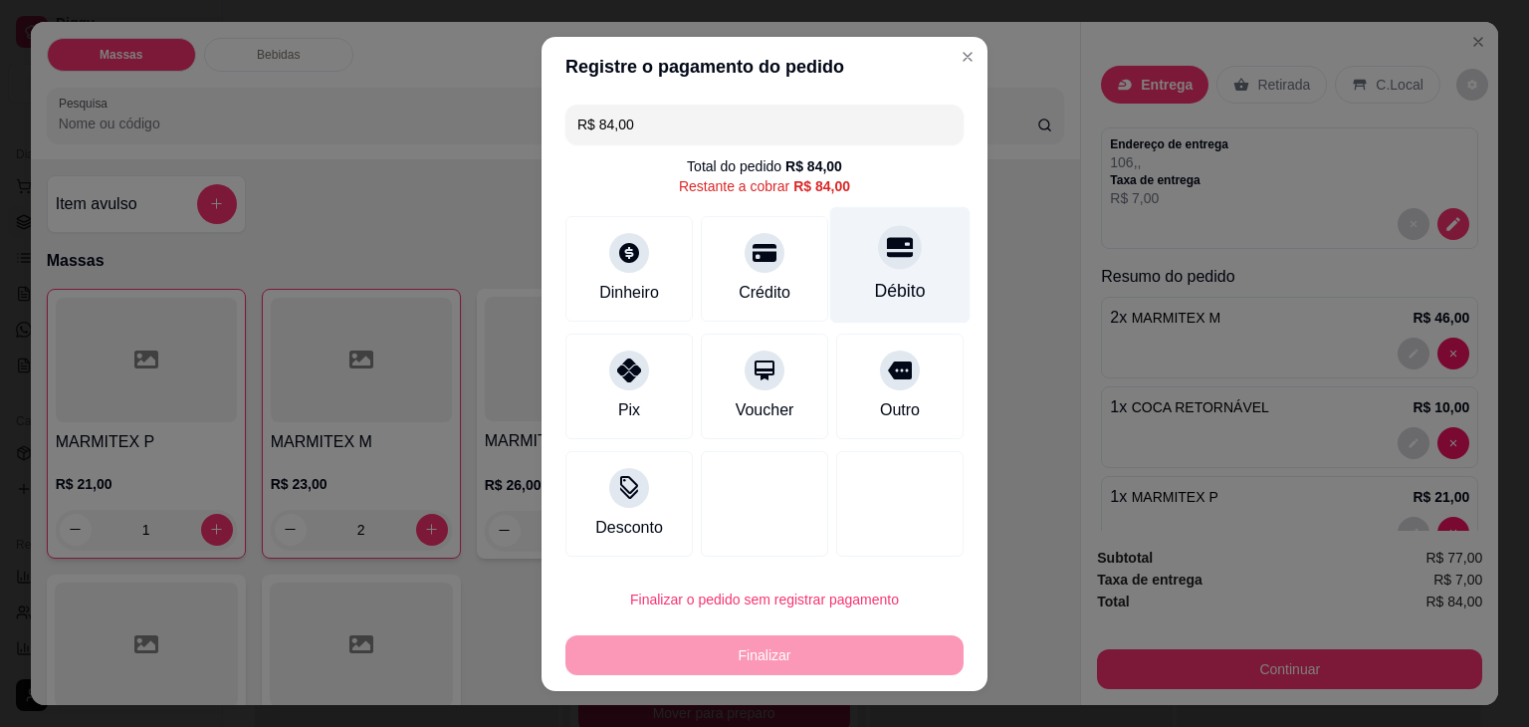
click at [846, 248] on div "Débito" at bounding box center [900, 264] width 140 height 116
type input "R$ 0,00"
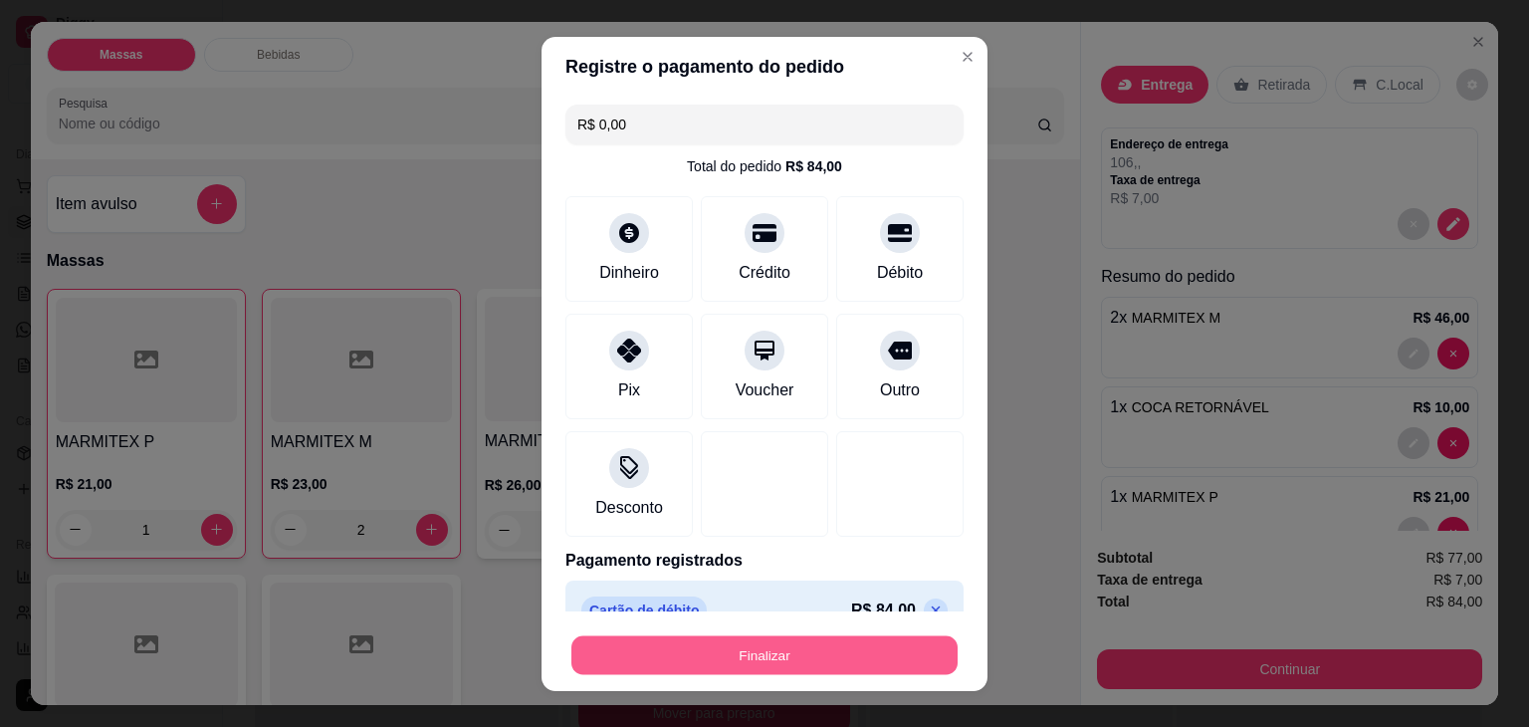
click at [798, 659] on button "Finalizar" at bounding box center [764, 654] width 386 height 39
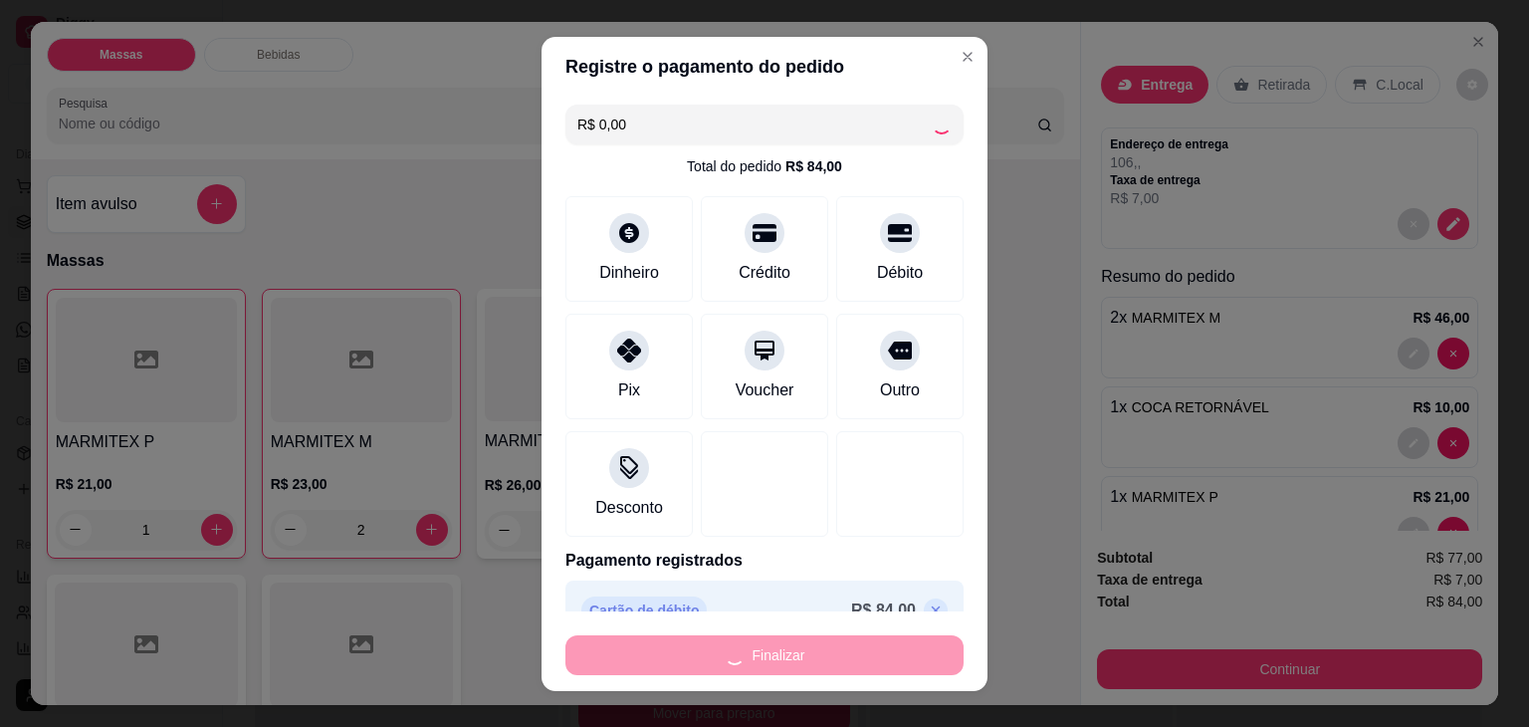
type input "0"
type input "-R$ 84,00"
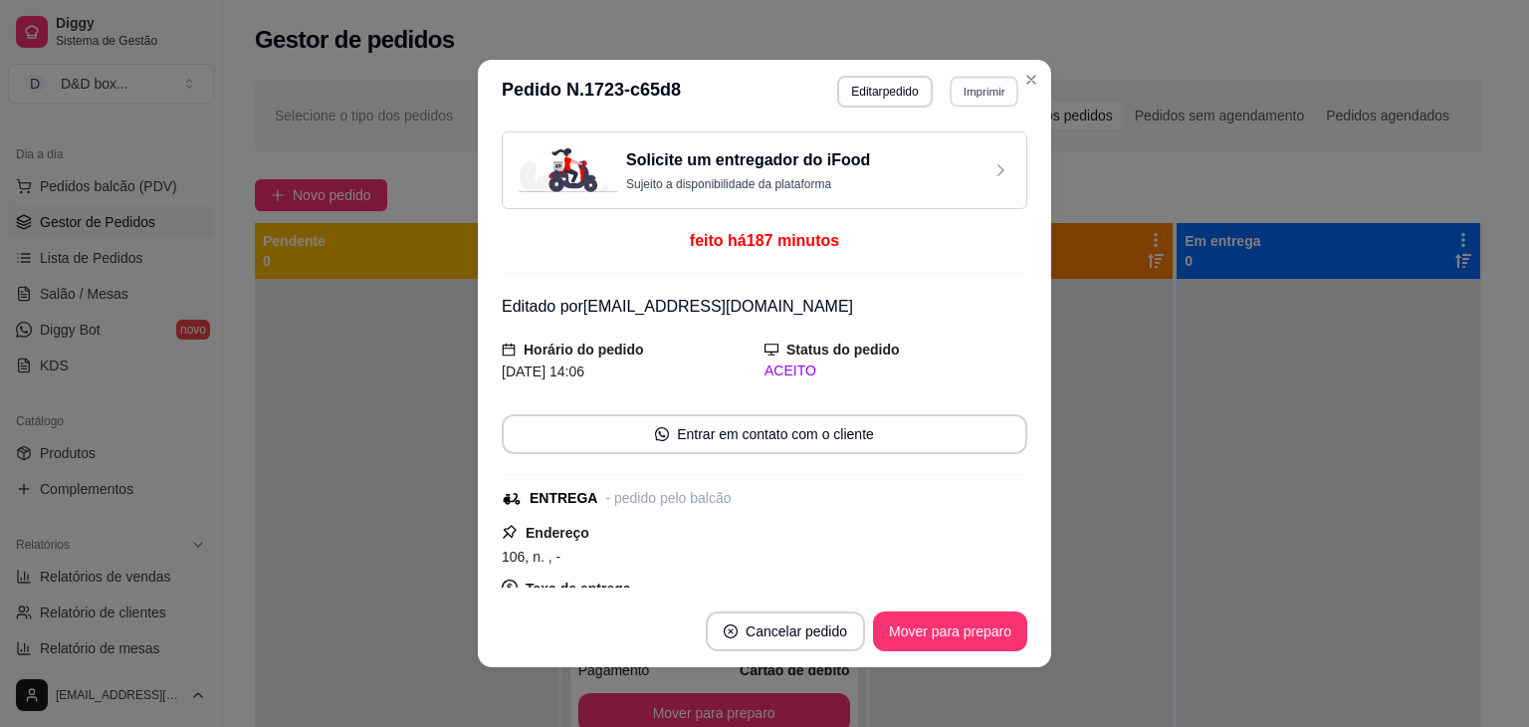
click at [968, 97] on button "Imprimir" at bounding box center [984, 91] width 69 height 31
click at [955, 166] on button "IMPRESSORA" at bounding box center [941, 161] width 144 height 32
click at [871, 87] on button "Editar pedido" at bounding box center [885, 91] width 93 height 31
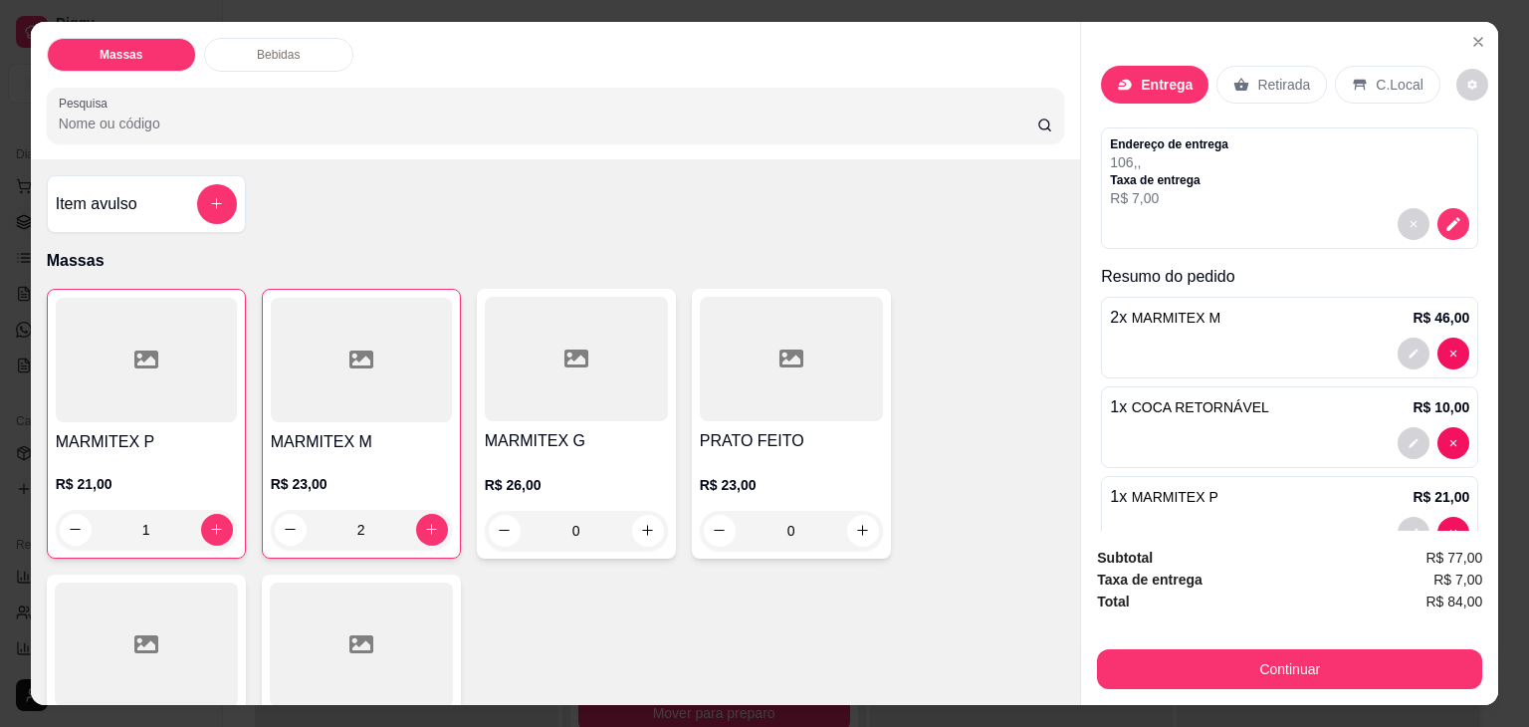
scroll to position [100, 0]
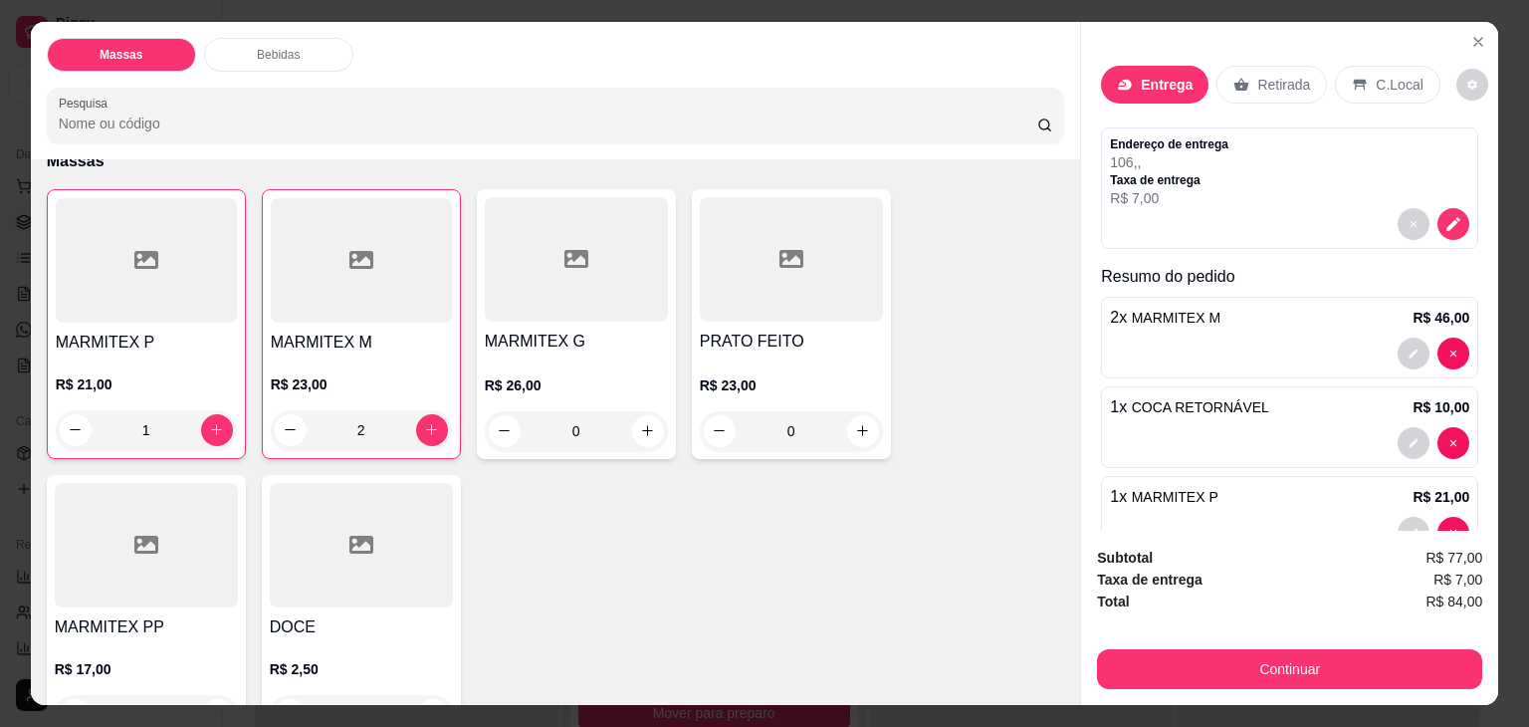
click at [374, 309] on div "MARMITEX M R$ 23,00 2" at bounding box center [361, 324] width 199 height 270
click at [1274, 320] on div "2 x MARMITEX M R$ 46,00" at bounding box center [1289, 318] width 359 height 24
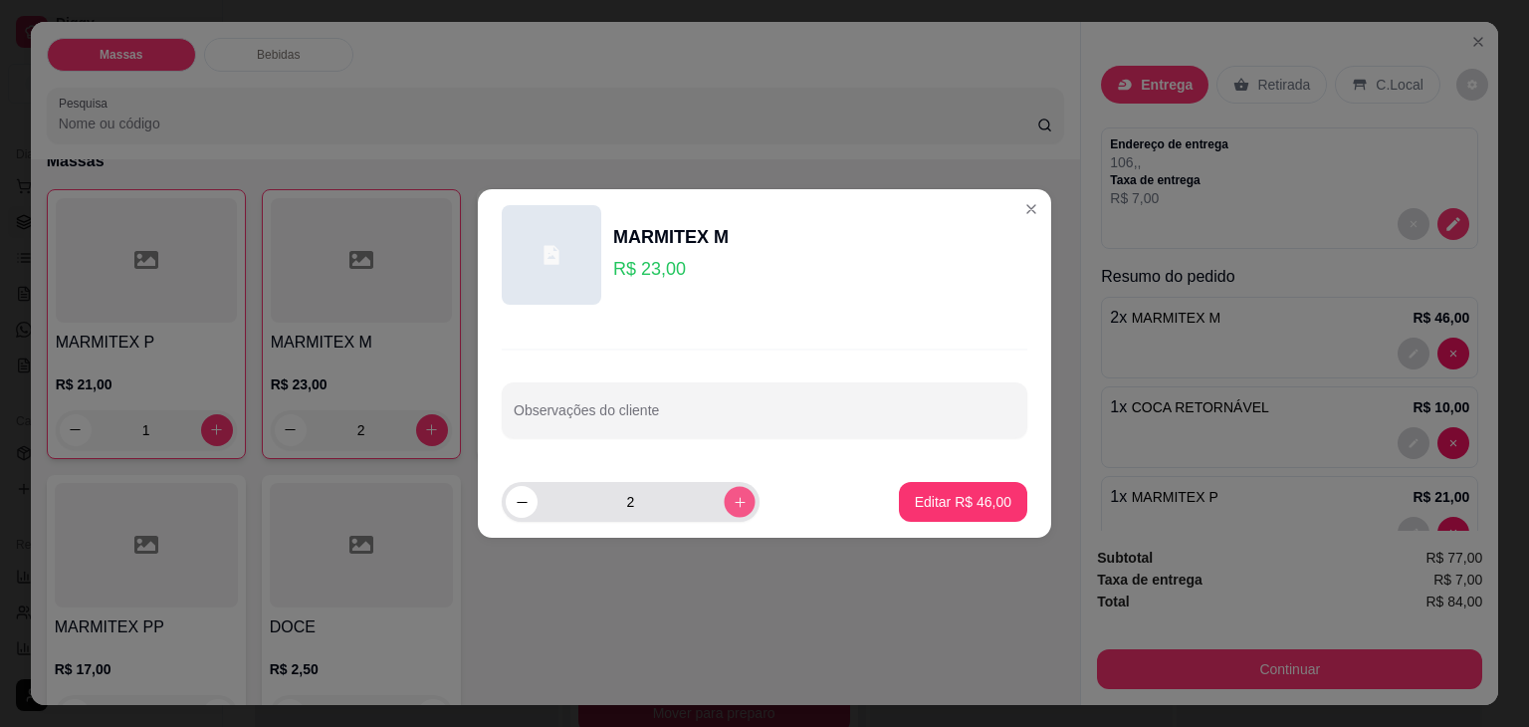
click at [724, 496] on button "increase-product-quantity" at bounding box center [739, 501] width 31 height 31
type input "3"
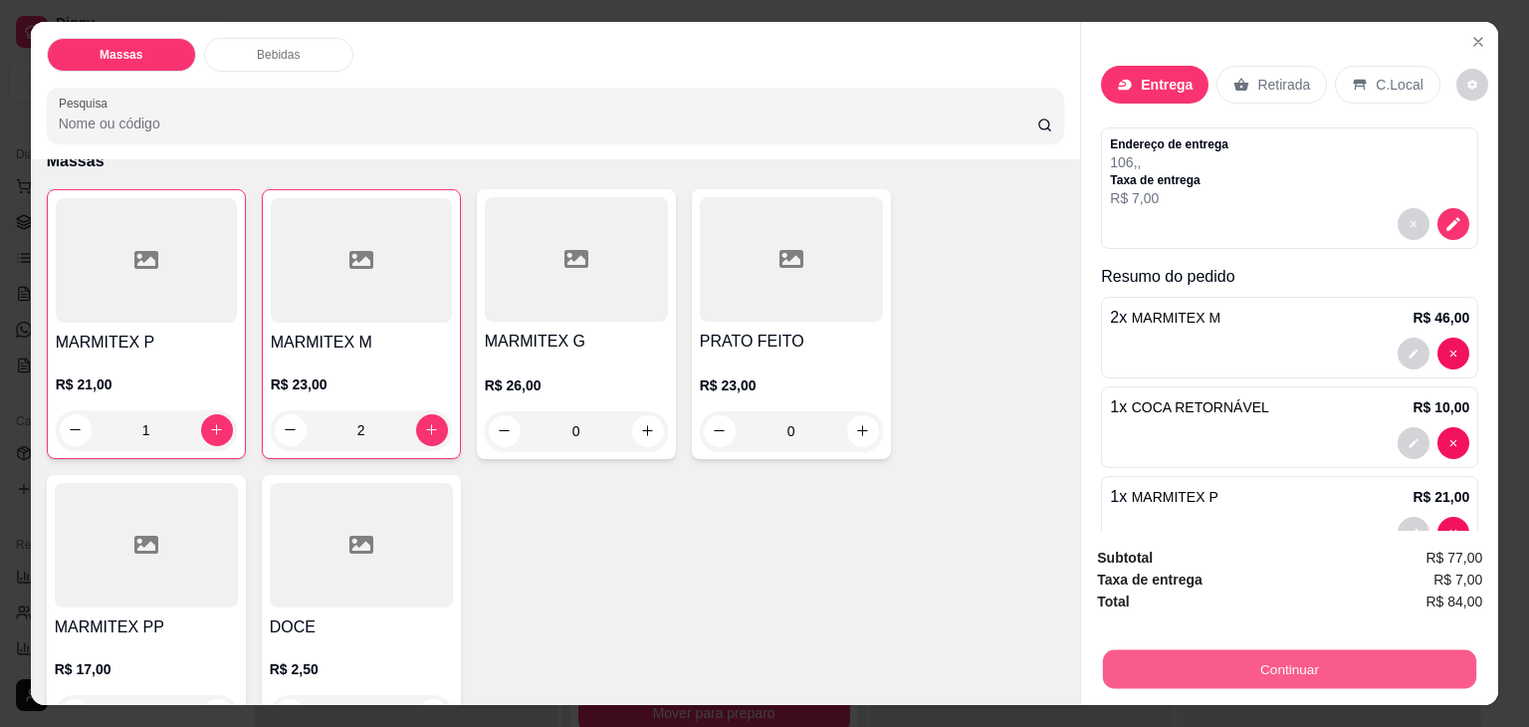
click at [1218, 660] on button "Continuar" at bounding box center [1289, 669] width 373 height 39
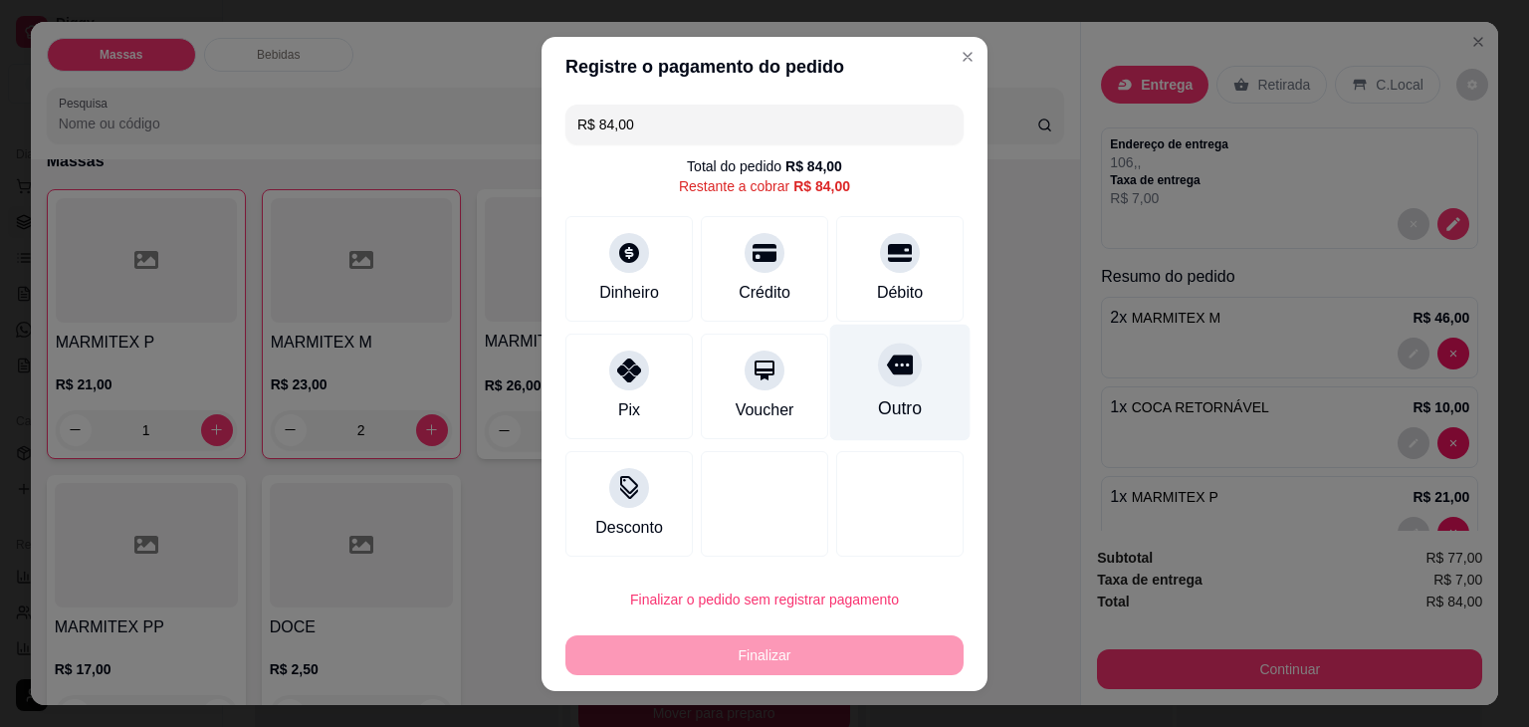
drag, startPoint x: 890, startPoint y: 285, endPoint x: 876, endPoint y: 356, distance: 73.0
click at [888, 287] on div "Débito" at bounding box center [900, 293] width 46 height 24
type input "R$ 0,00"
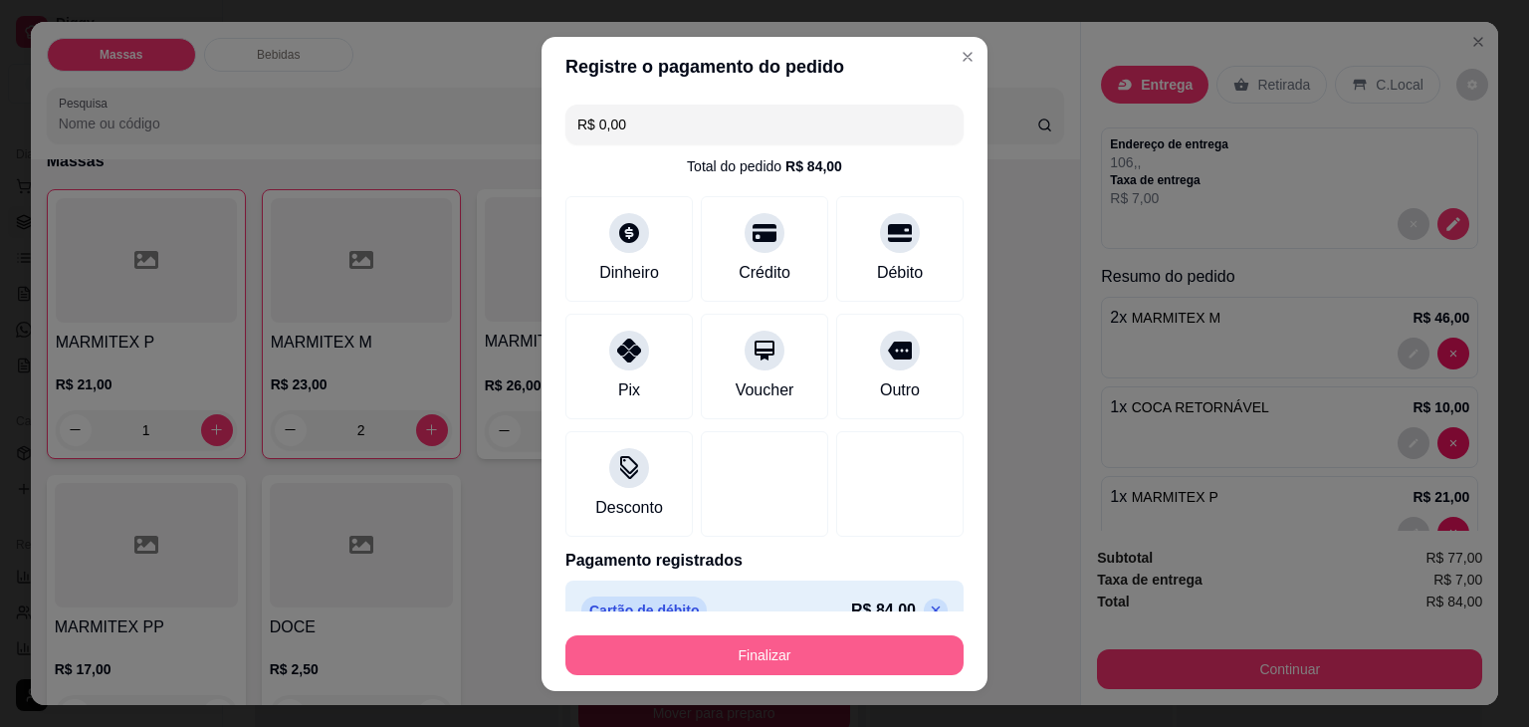
click at [873, 656] on button "Finalizar" at bounding box center [764, 655] width 398 height 40
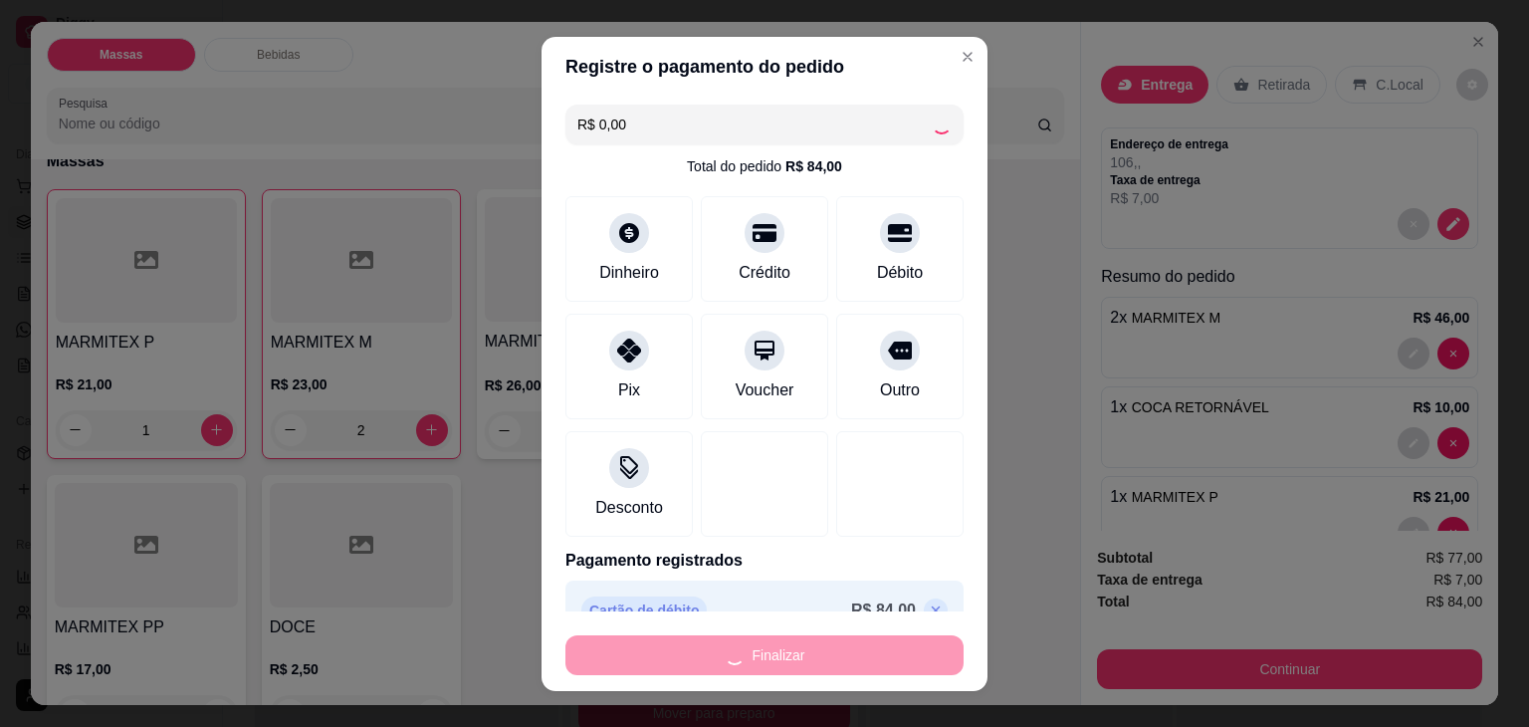
type input "0"
type input "-R$ 84,00"
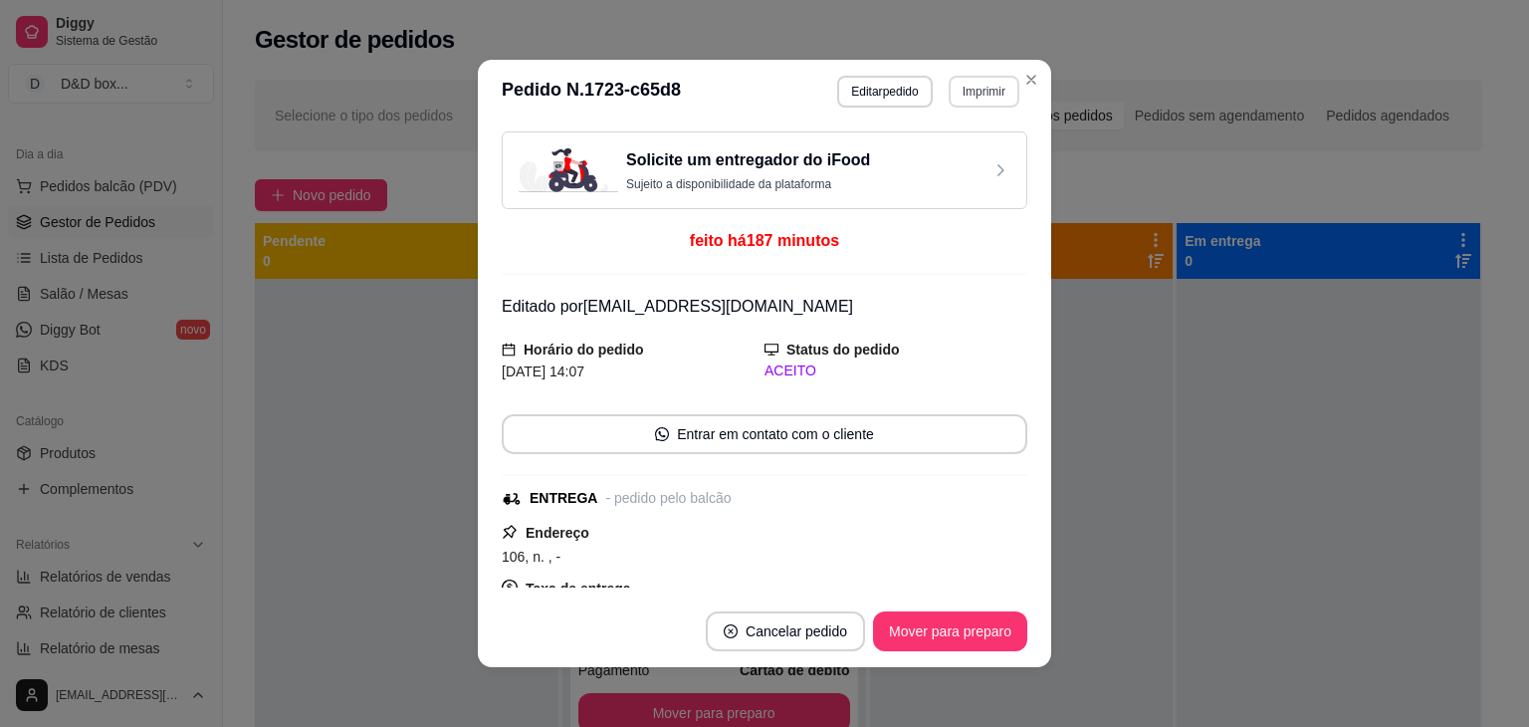
click at [996, 93] on button "Imprimir" at bounding box center [984, 92] width 71 height 32
click at [941, 152] on button "IMPRESSORA" at bounding box center [940, 160] width 139 height 31
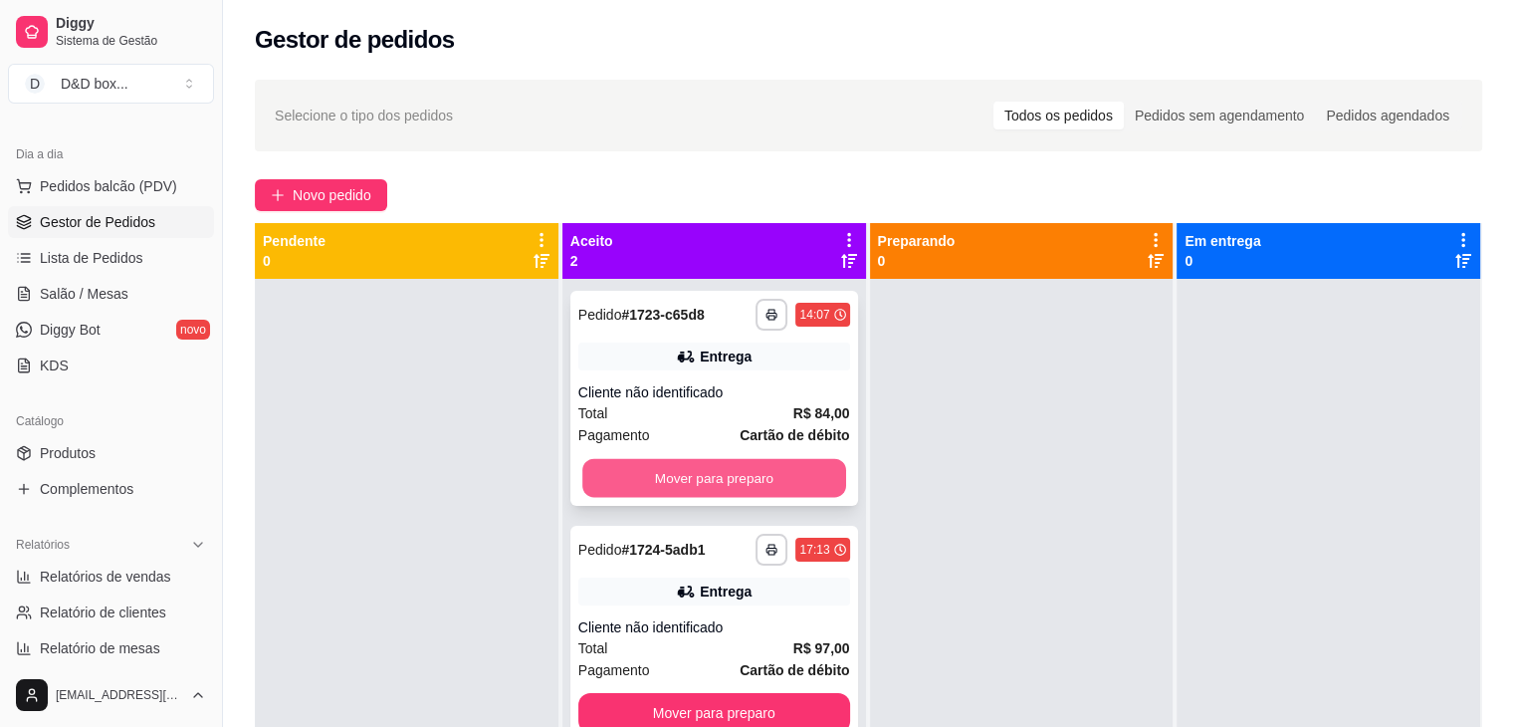
click at [769, 468] on button "Mover para preparo" at bounding box center [714, 478] width 264 height 39
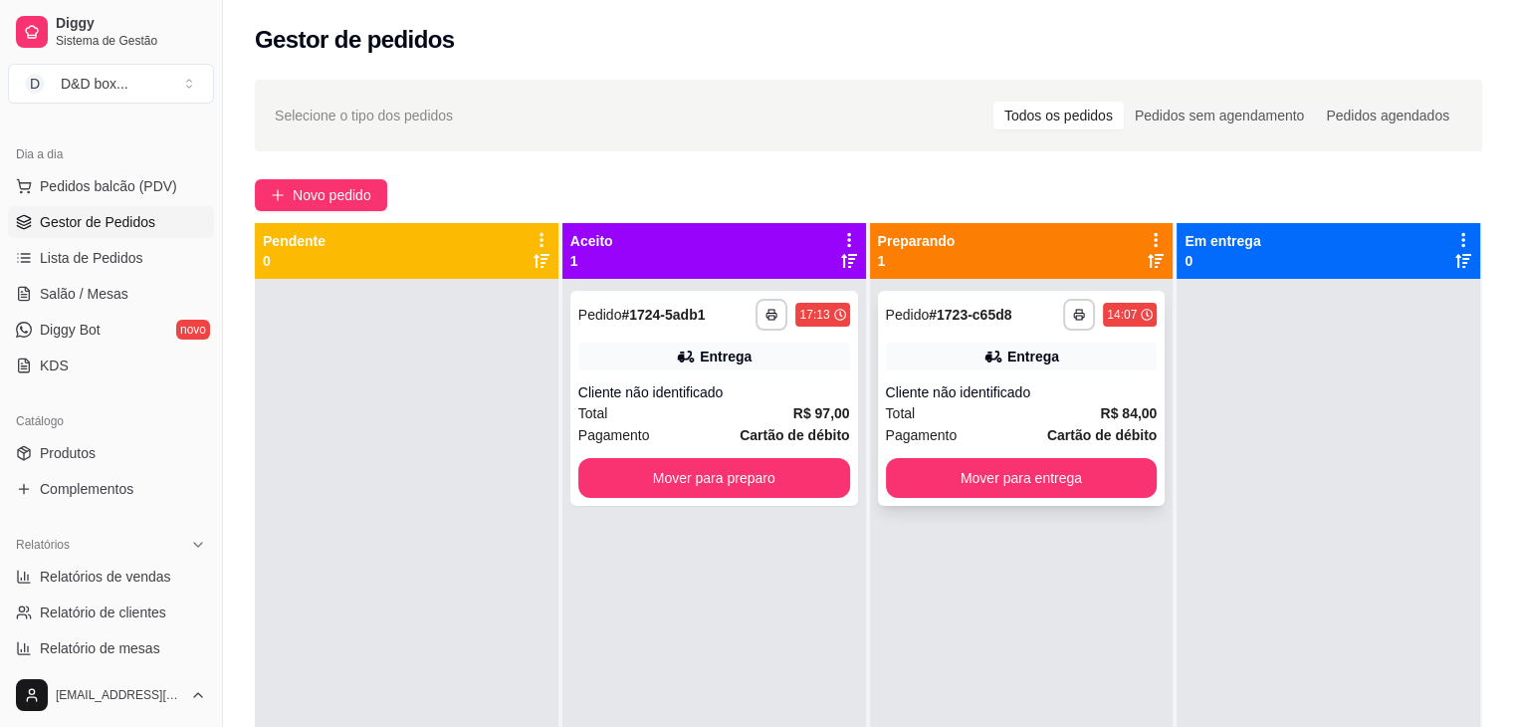
click at [950, 425] on div "**********" at bounding box center [1022, 398] width 288 height 215
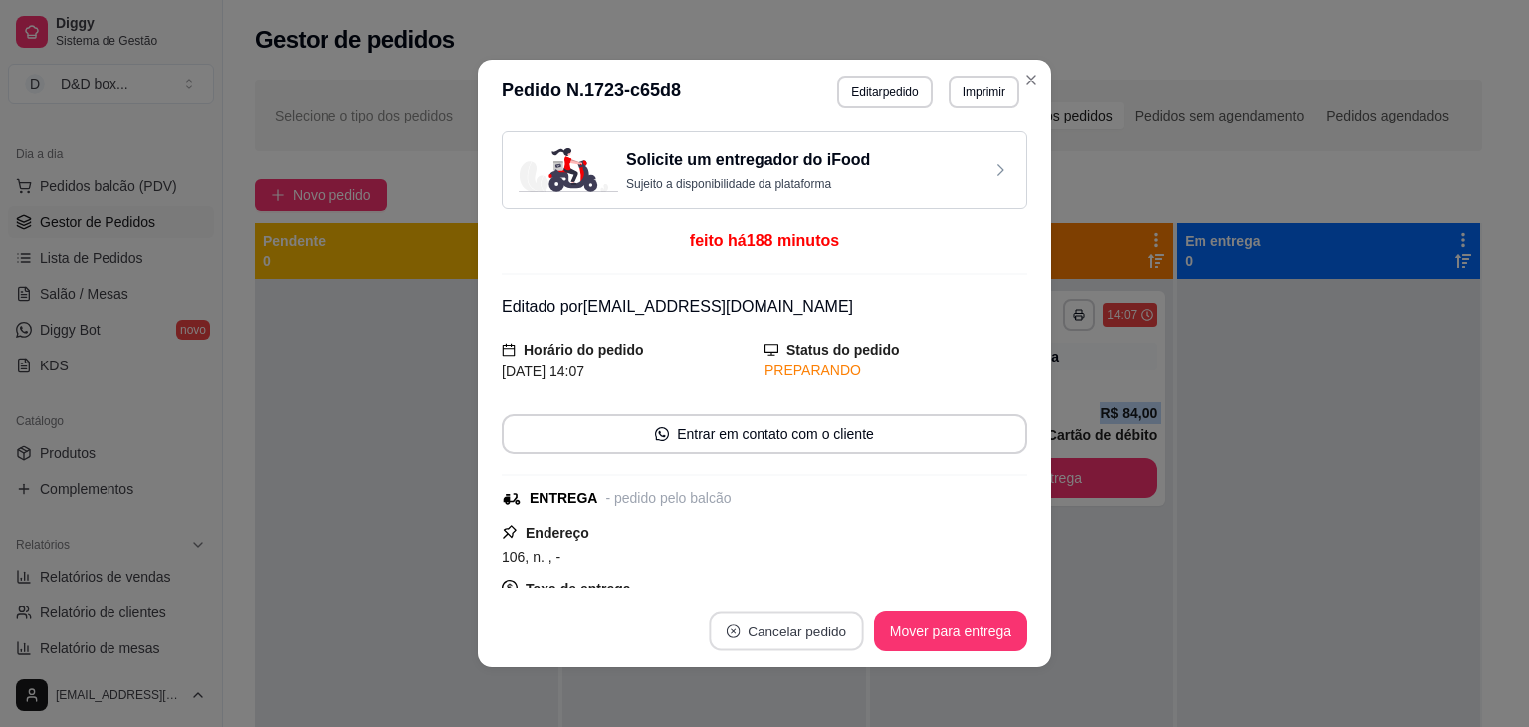
click at [806, 614] on button "Cancelar pedido" at bounding box center [786, 631] width 154 height 39
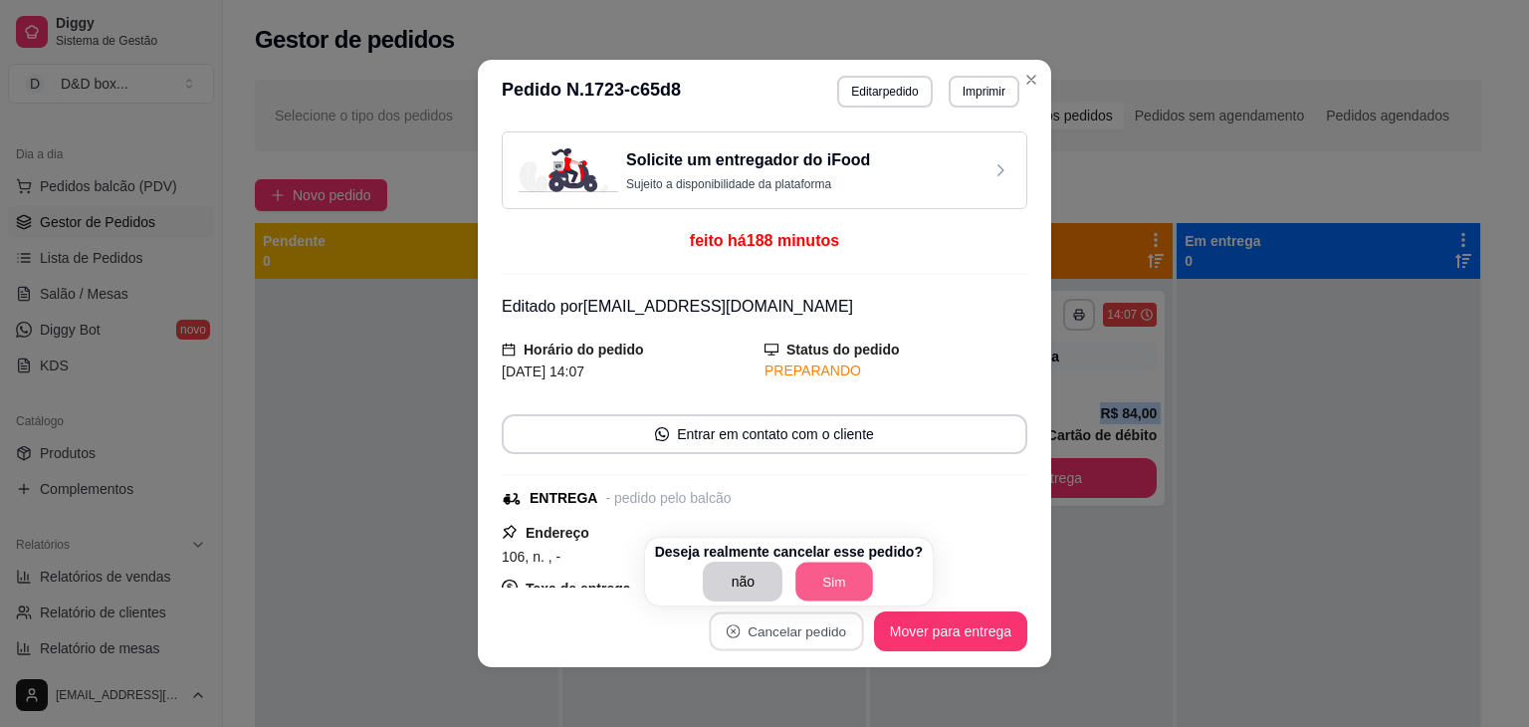
click at [809, 574] on button "Sim" at bounding box center [835, 581] width 78 height 39
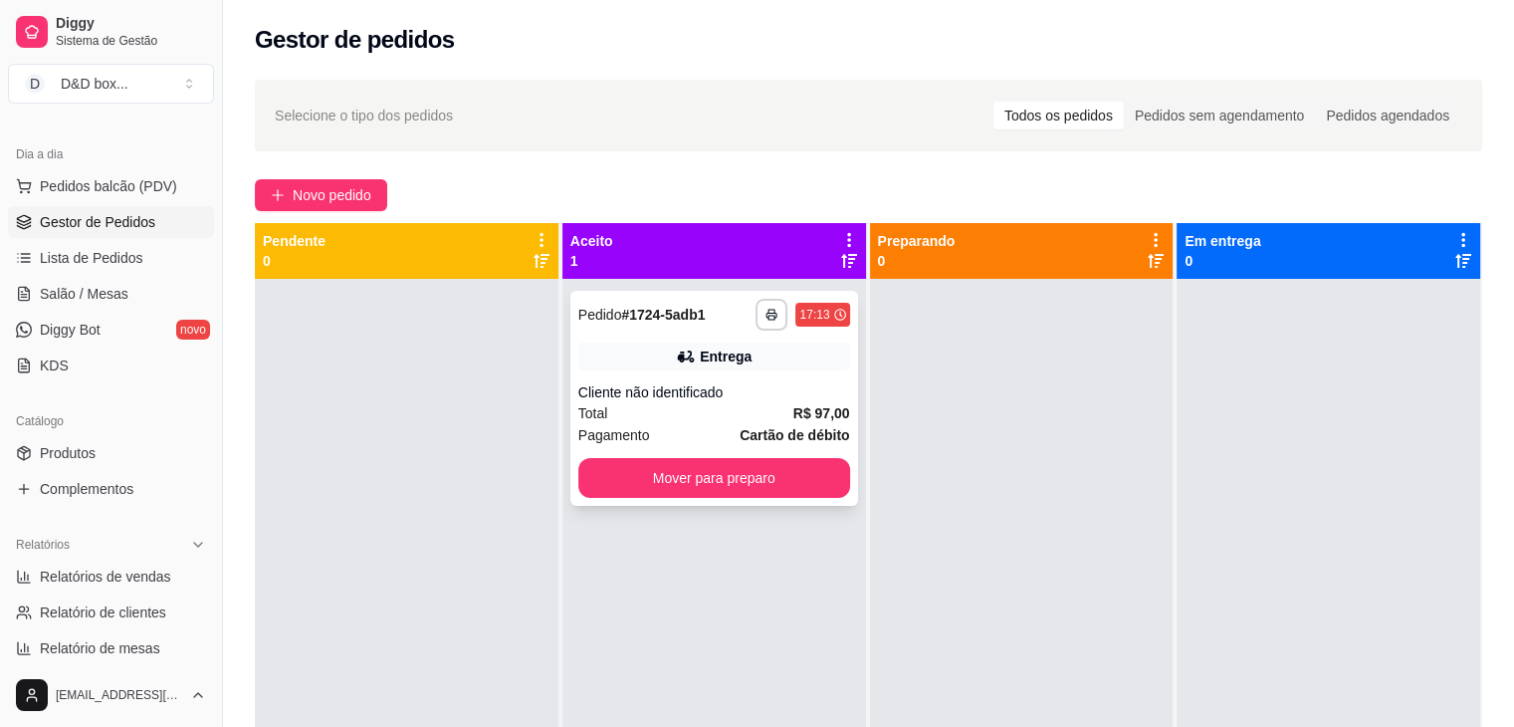
drag, startPoint x: 807, startPoint y: 405, endPoint x: 805, endPoint y: 432, distance: 26.9
click at [805, 432] on div "**********" at bounding box center [714, 398] width 288 height 215
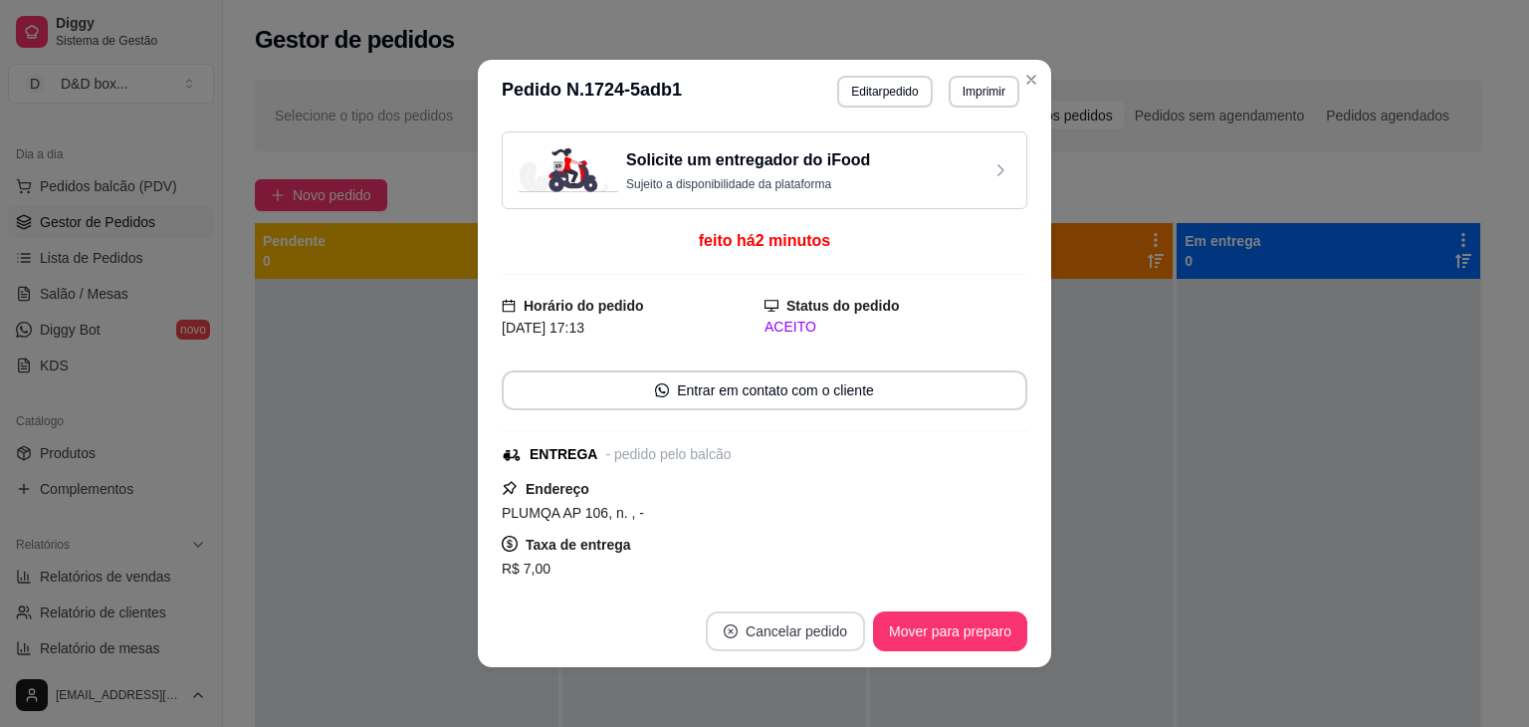
click at [796, 634] on button "Cancelar pedido" at bounding box center [785, 631] width 159 height 40
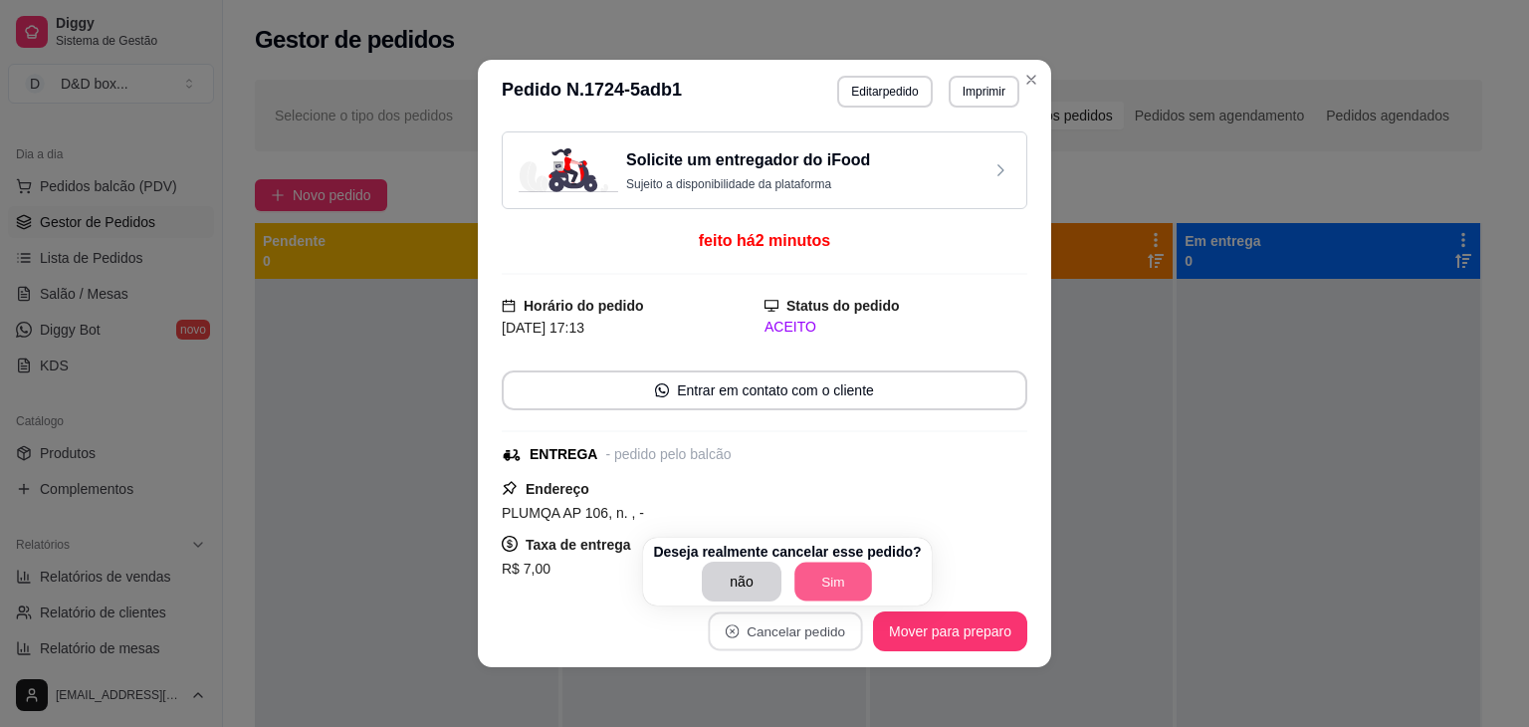
click at [812, 575] on button "Sim" at bounding box center [833, 581] width 78 height 39
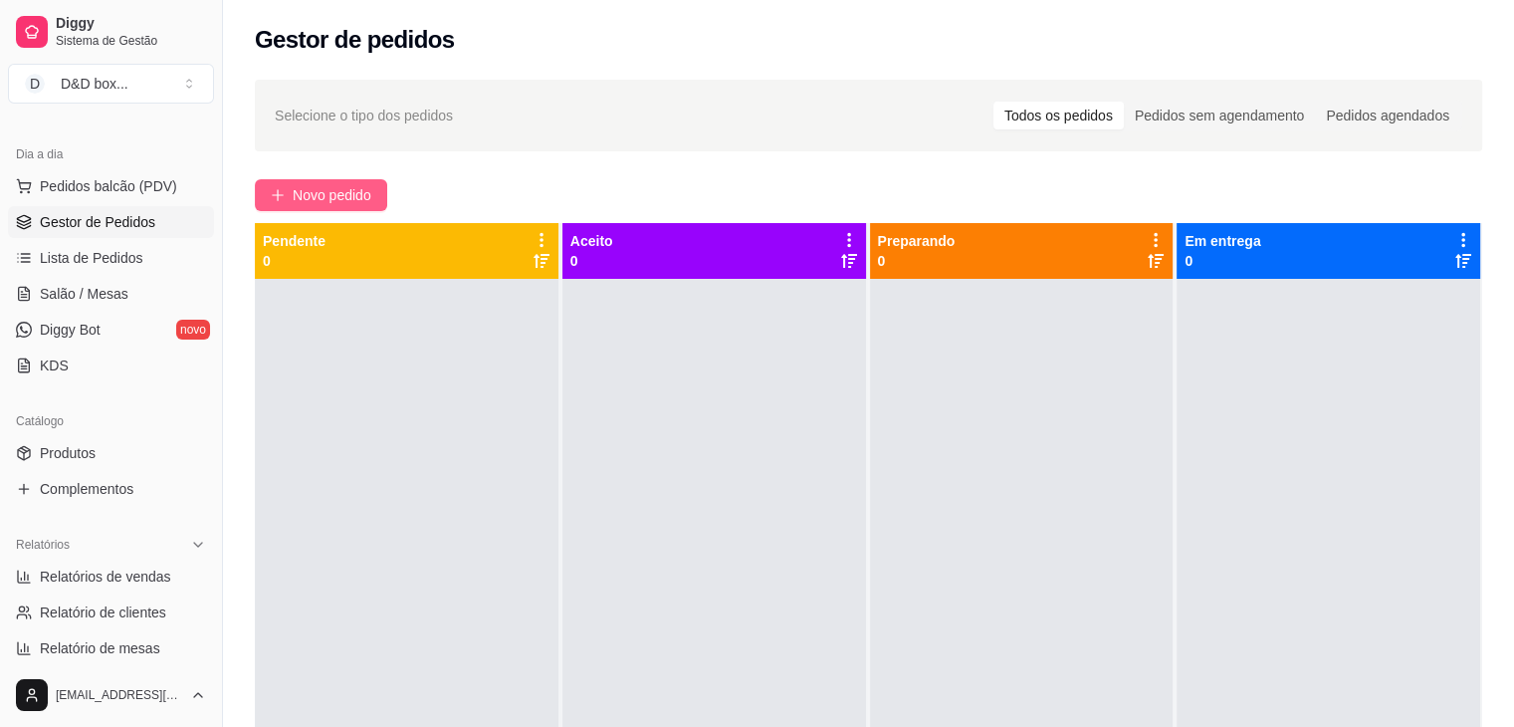
click at [315, 201] on span "Novo pedido" at bounding box center [332, 195] width 79 height 22
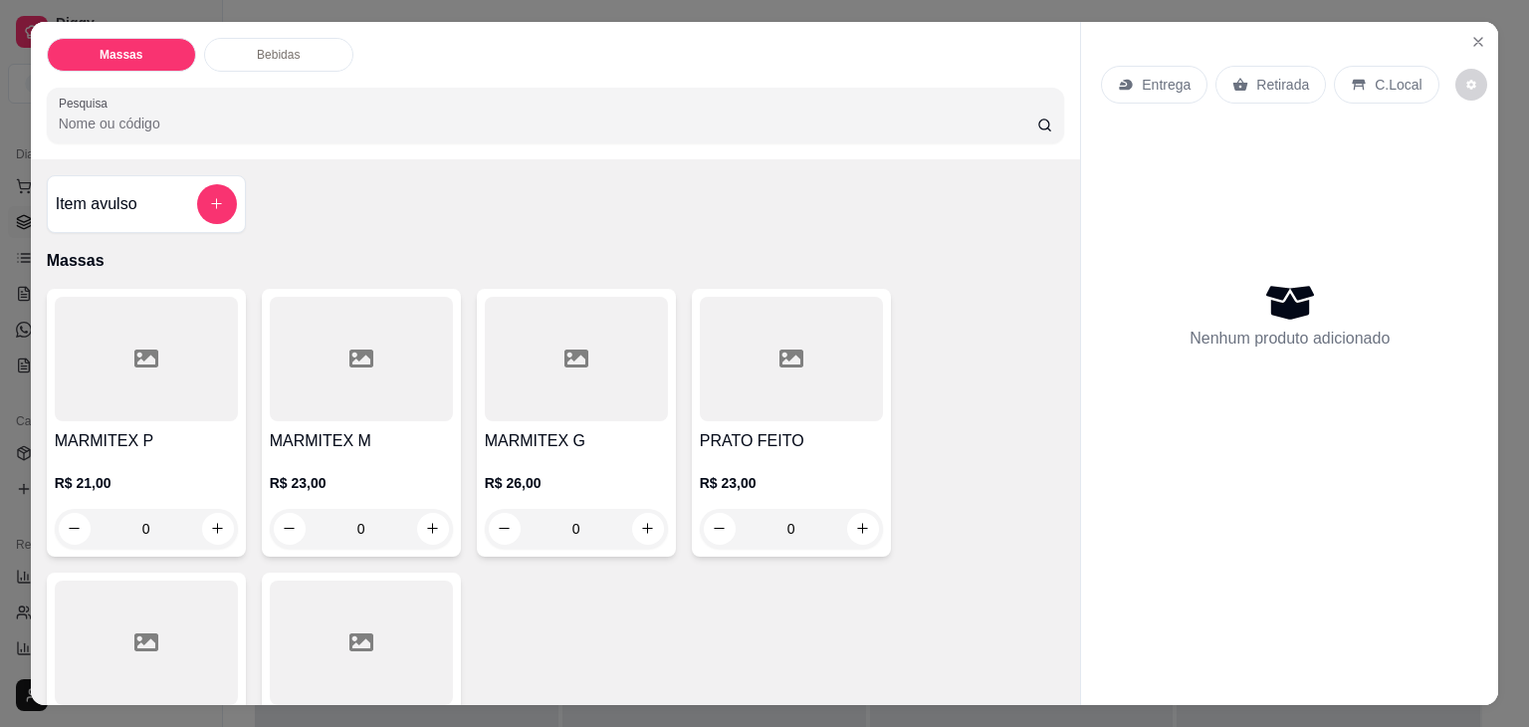
click at [362, 364] on div at bounding box center [361, 359] width 183 height 124
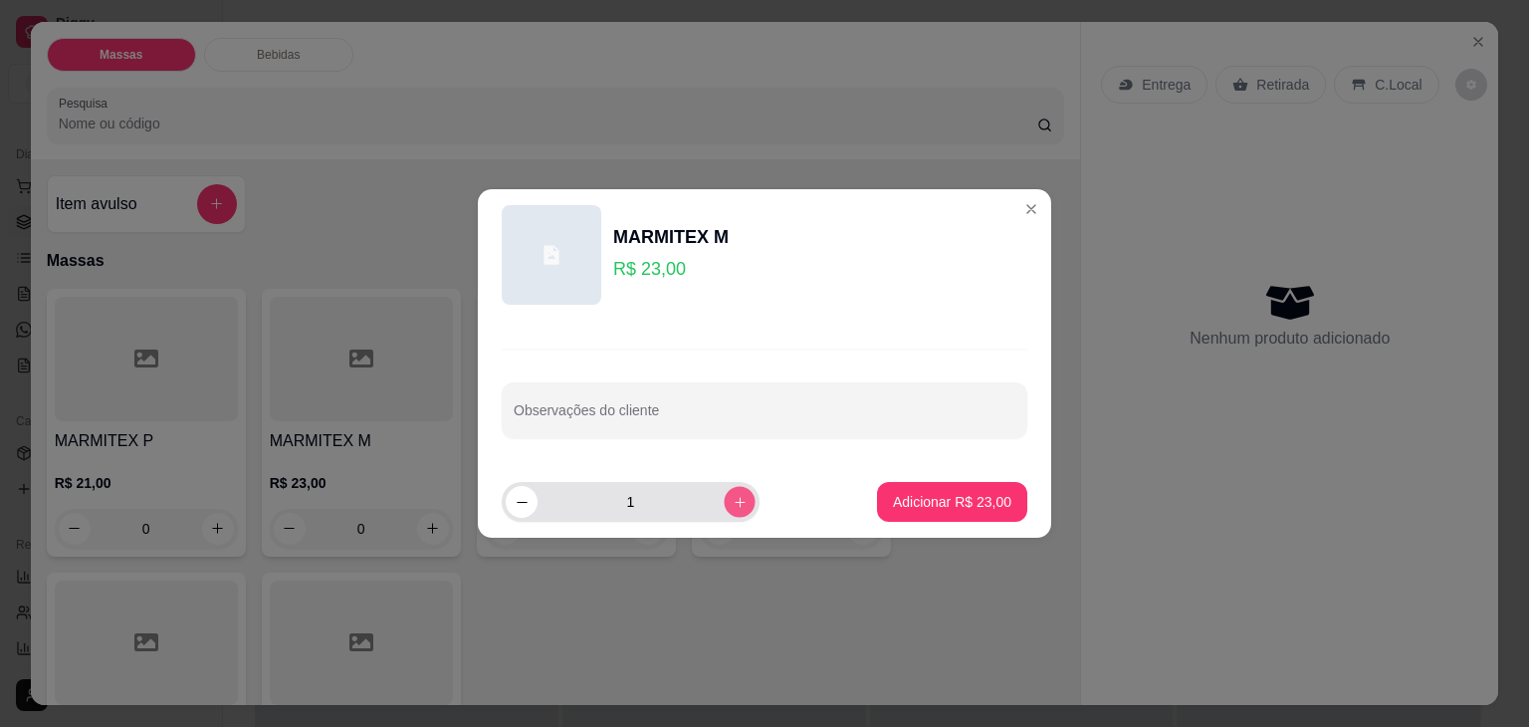
click at [734, 506] on button "increase-product-quantity" at bounding box center [739, 501] width 31 height 31
click at [733, 506] on button "increase-product-quantity" at bounding box center [739, 501] width 31 height 31
type input "3"
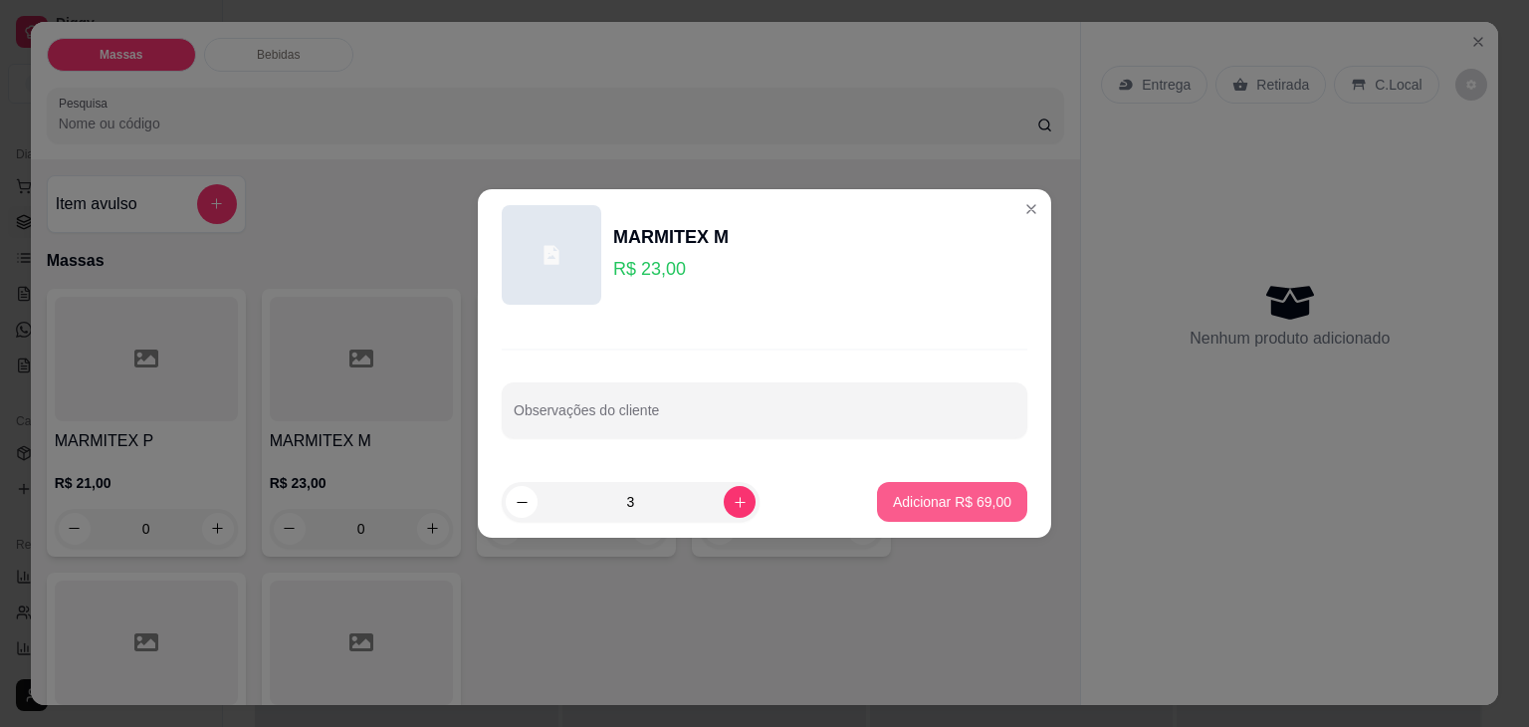
click at [893, 502] on p "Adicionar R$ 69,00" at bounding box center [952, 502] width 118 height 20
type input "3"
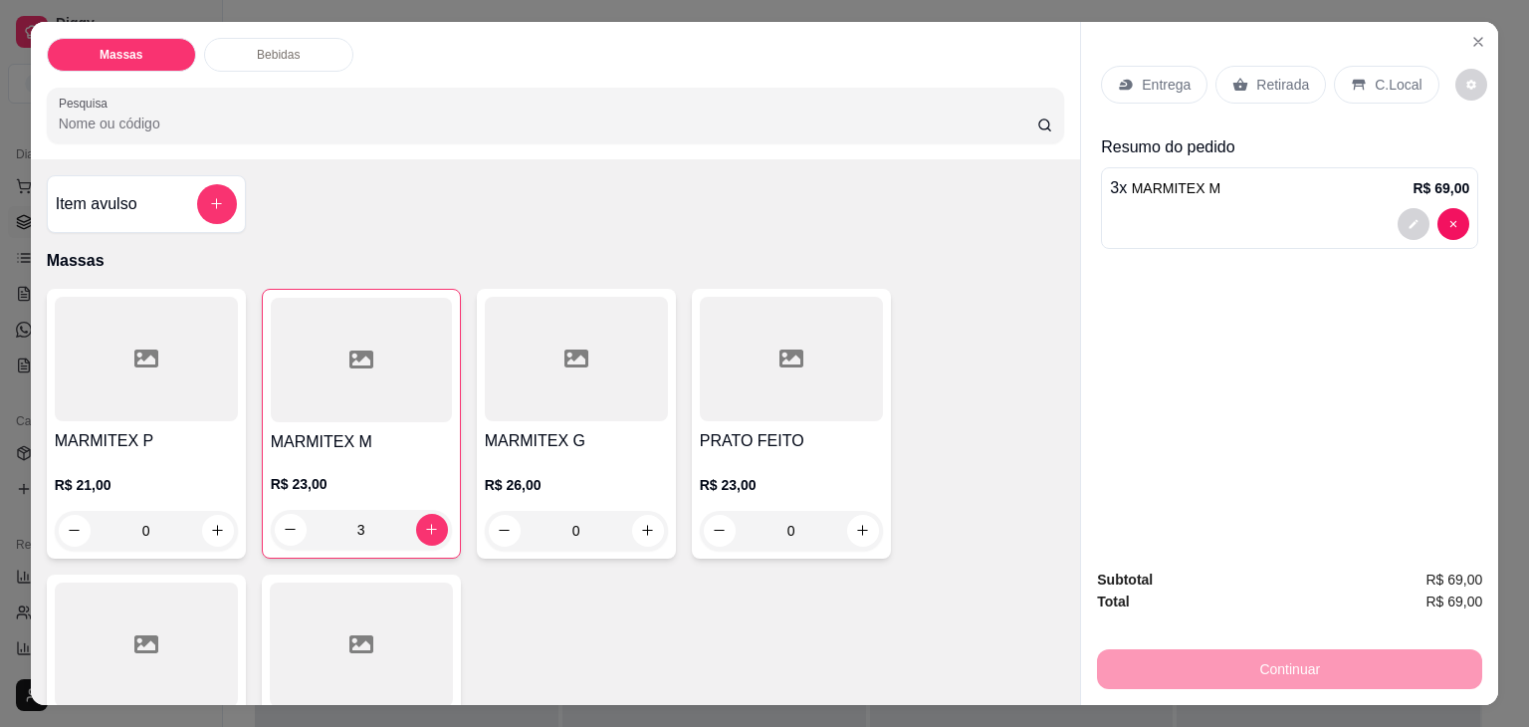
click at [168, 355] on div at bounding box center [146, 359] width 183 height 124
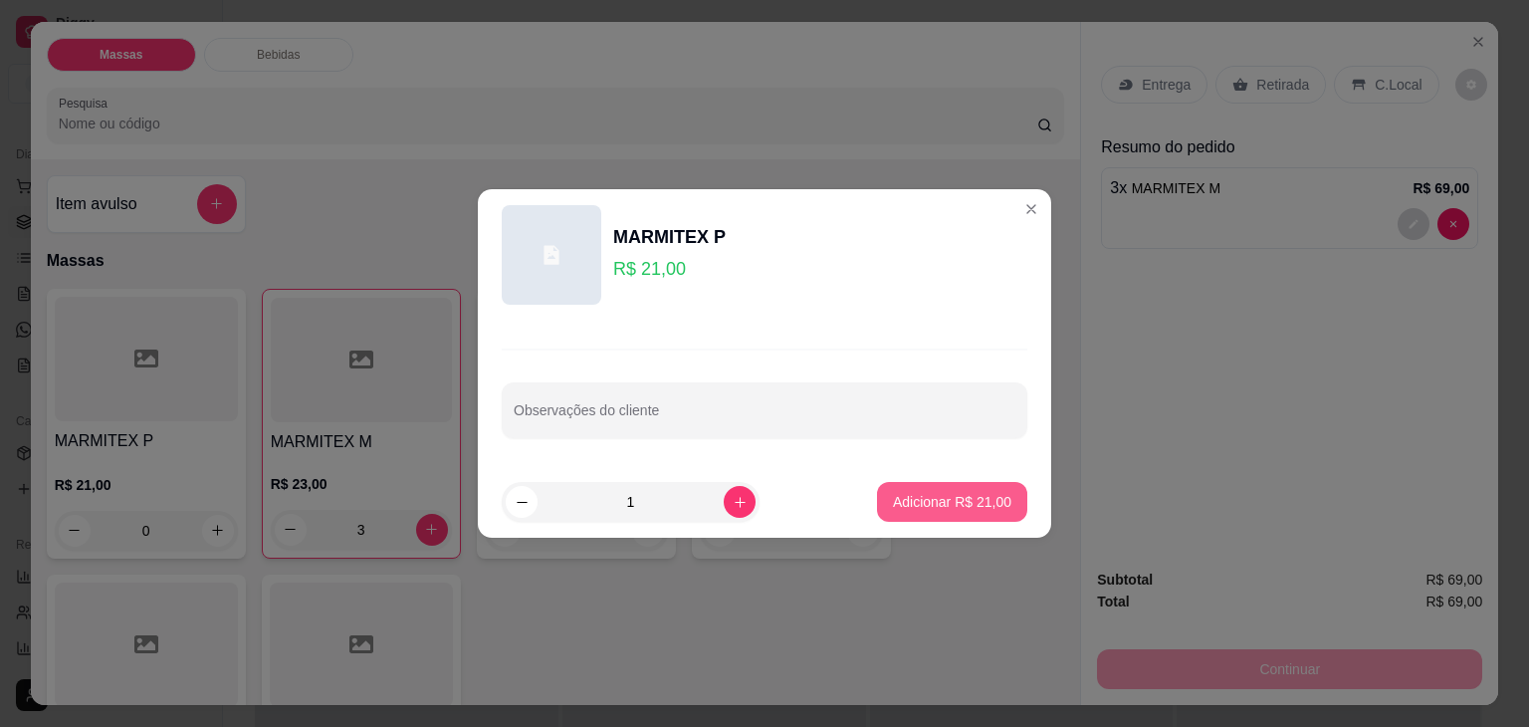
click at [908, 511] on button "Adicionar R$ 21,00" at bounding box center [952, 502] width 150 height 40
type input "1"
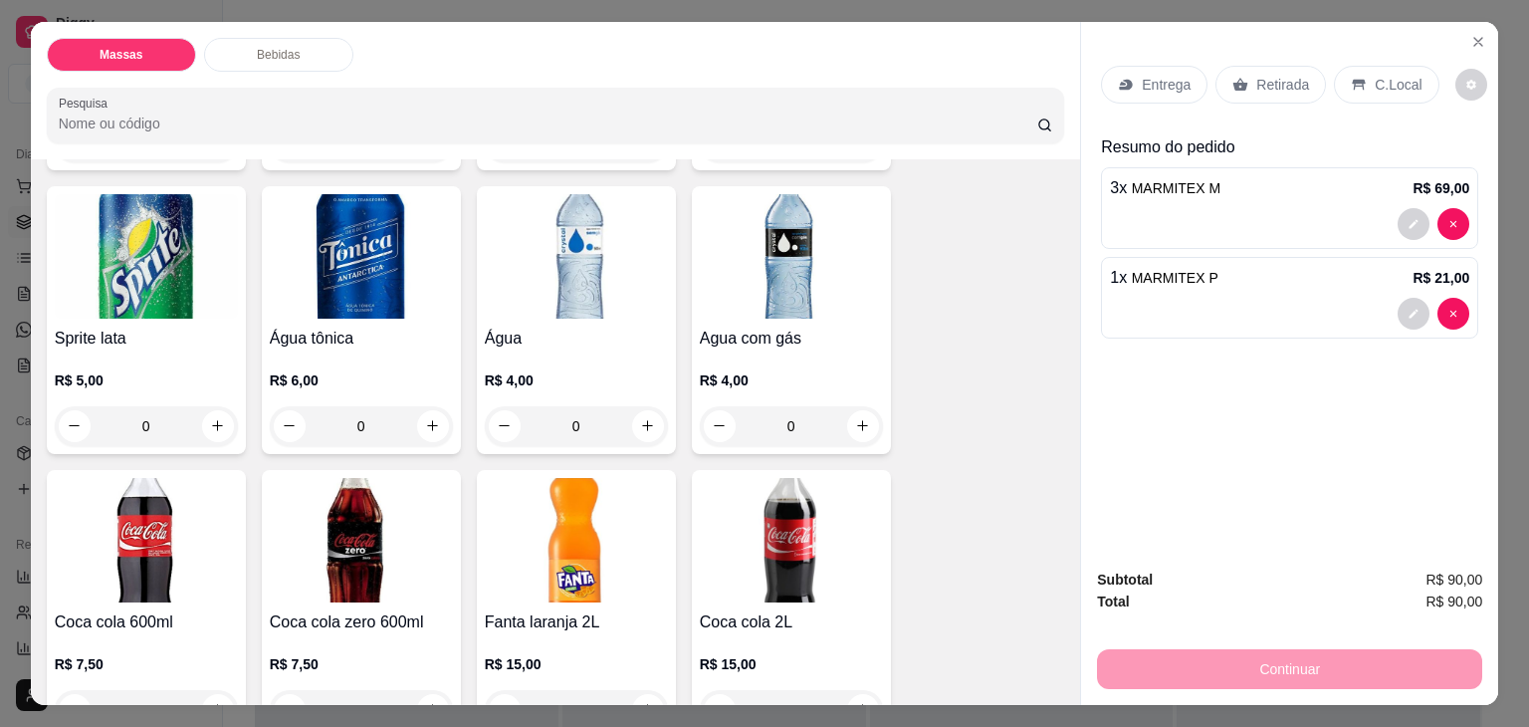
scroll to position [1593, 0]
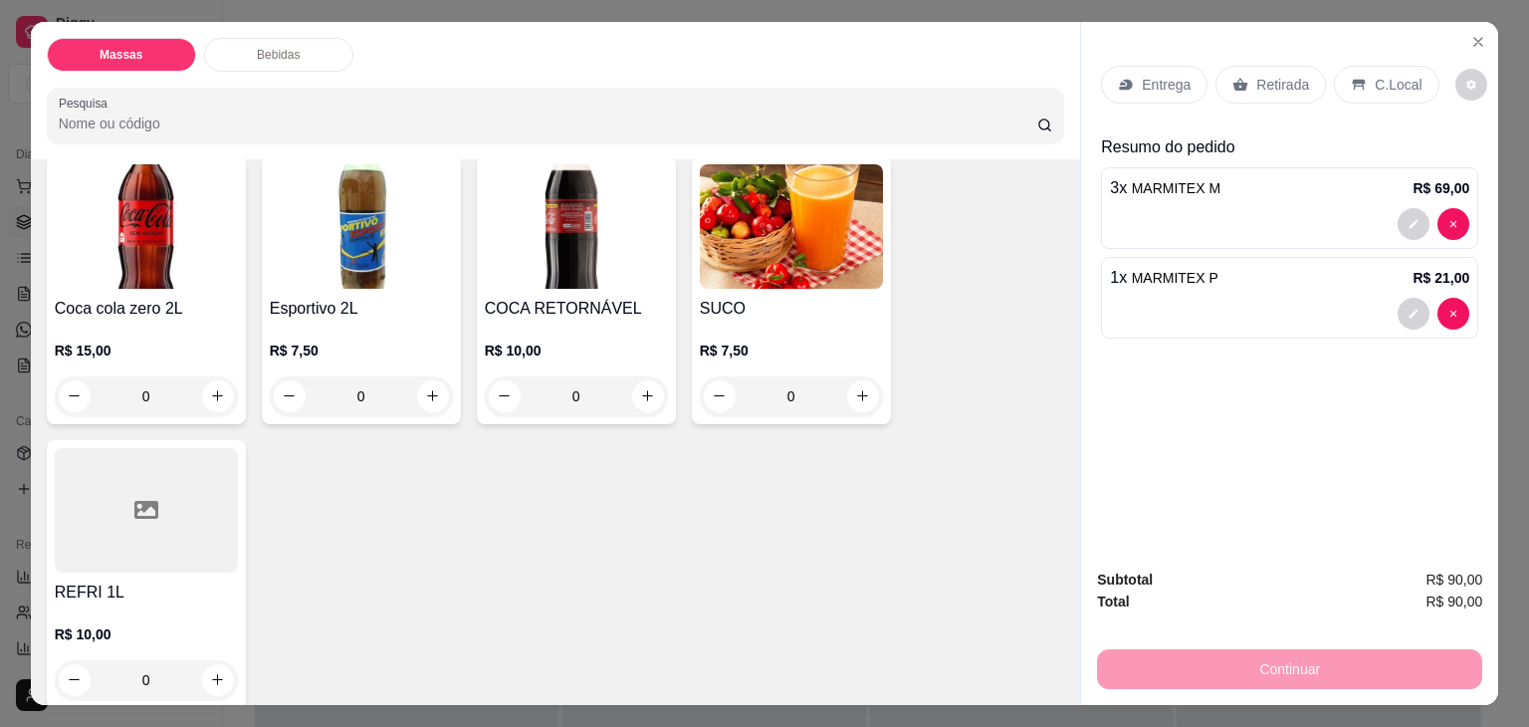
click at [613, 266] on img at bounding box center [576, 226] width 183 height 124
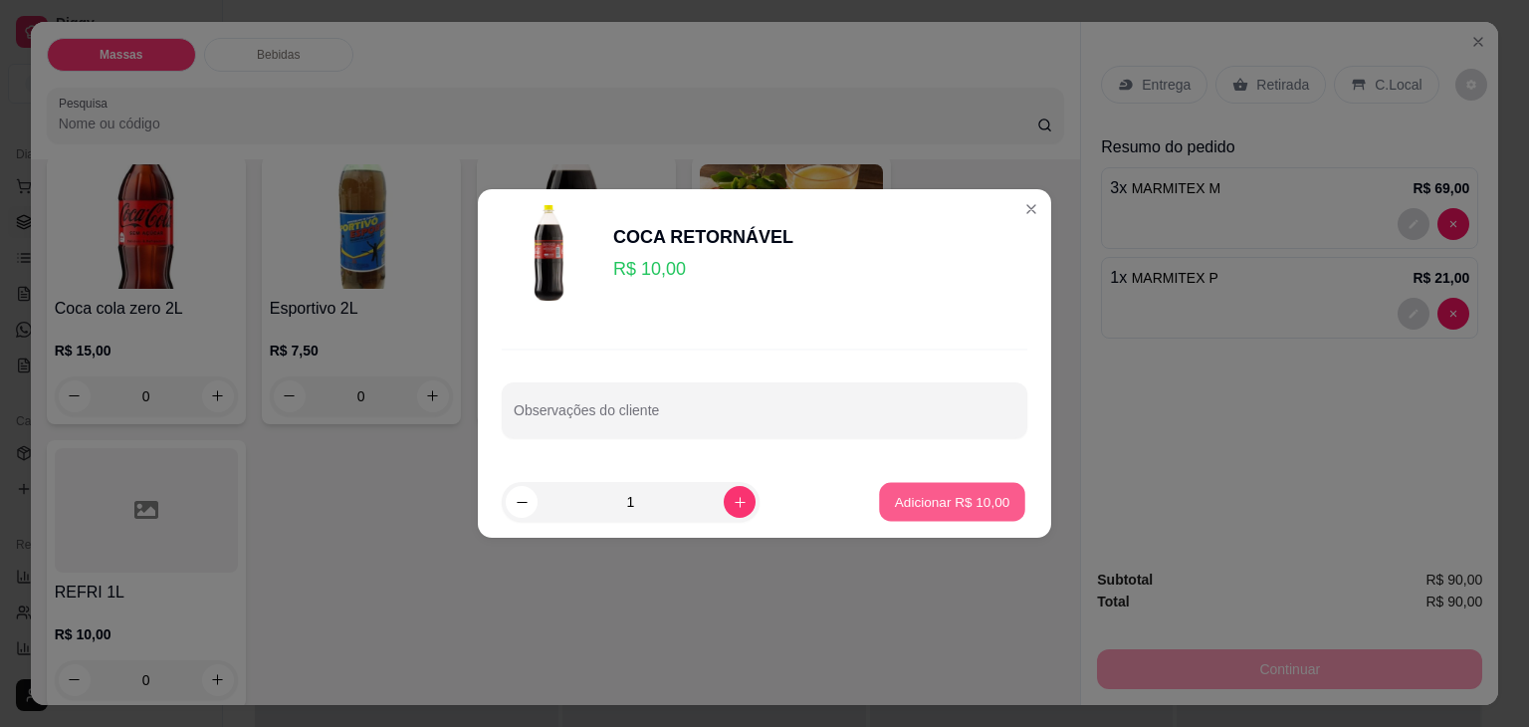
click at [917, 498] on p "Adicionar R$ 10,00" at bounding box center [952, 501] width 115 height 19
type input "1"
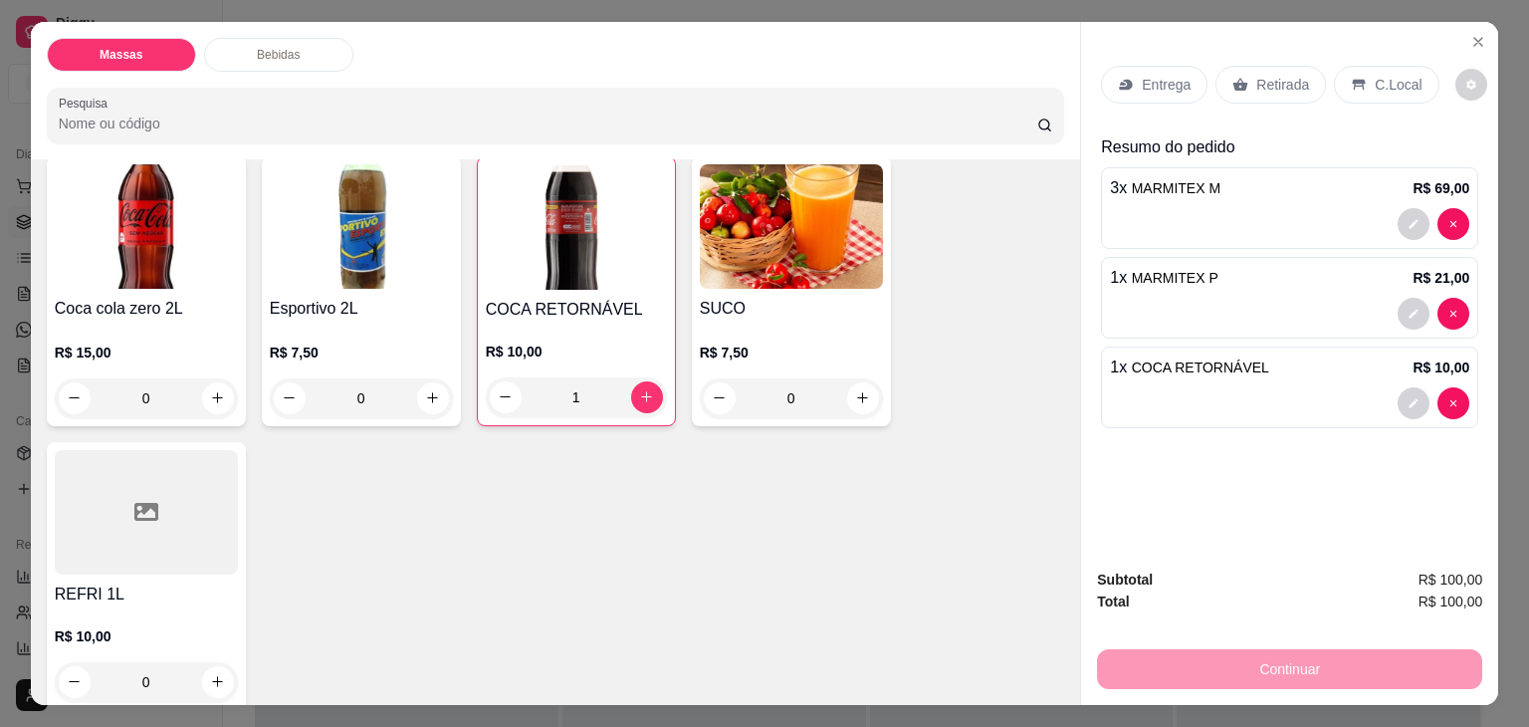
click at [1142, 75] on p "Entrega" at bounding box center [1166, 85] width 49 height 20
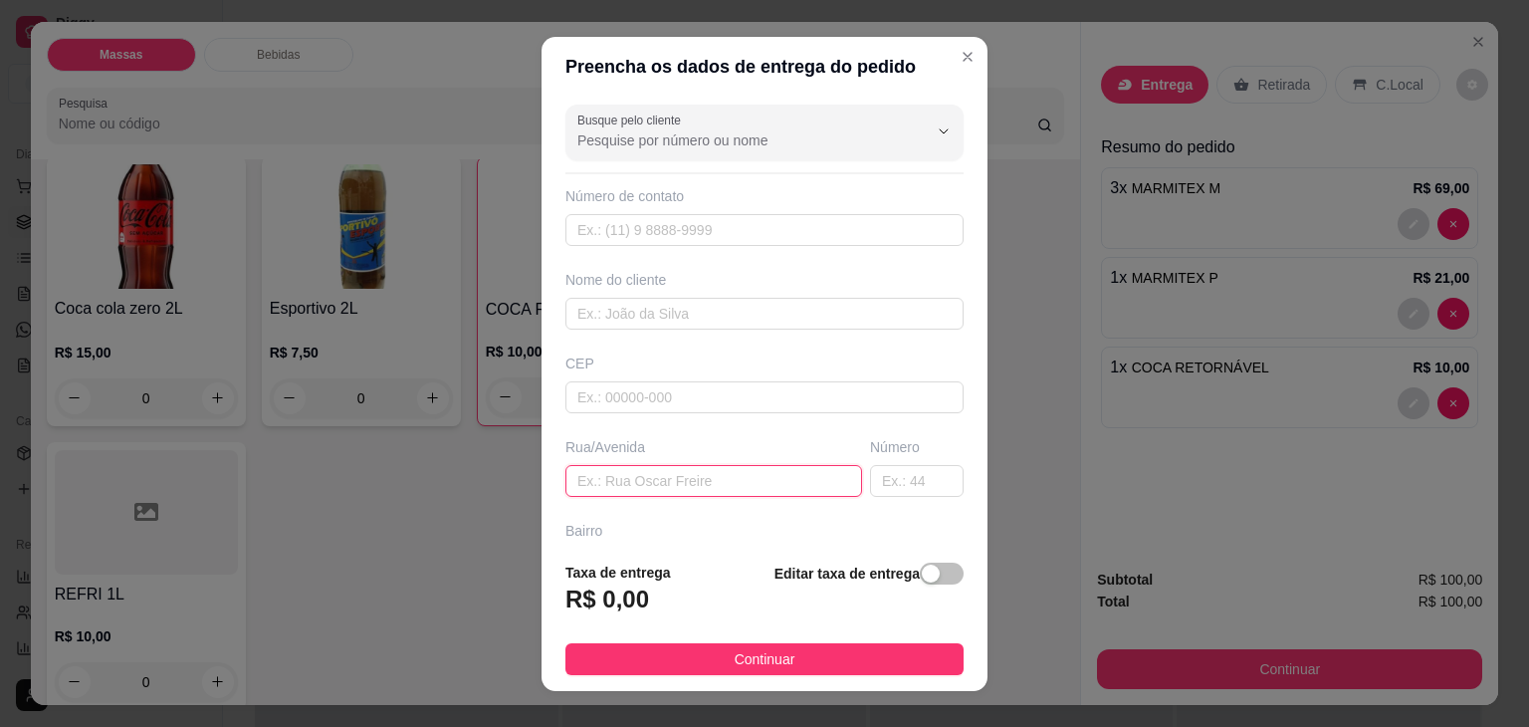
click at [657, 480] on input "text" at bounding box center [713, 481] width 297 height 32
type input "106 PLUMA"
click at [922, 571] on span "button" at bounding box center [942, 573] width 44 height 22
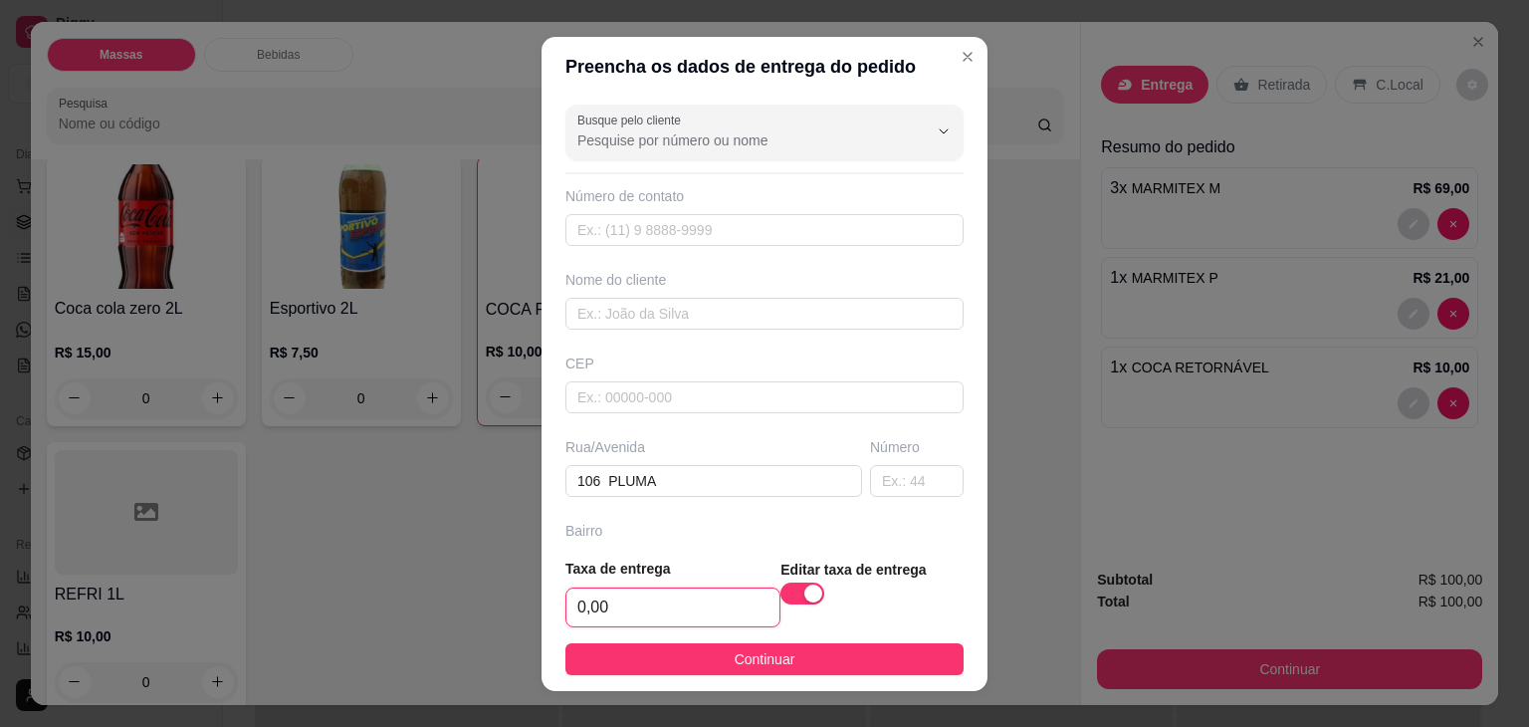
click at [706, 605] on input "0,00" at bounding box center [672, 607] width 213 height 38
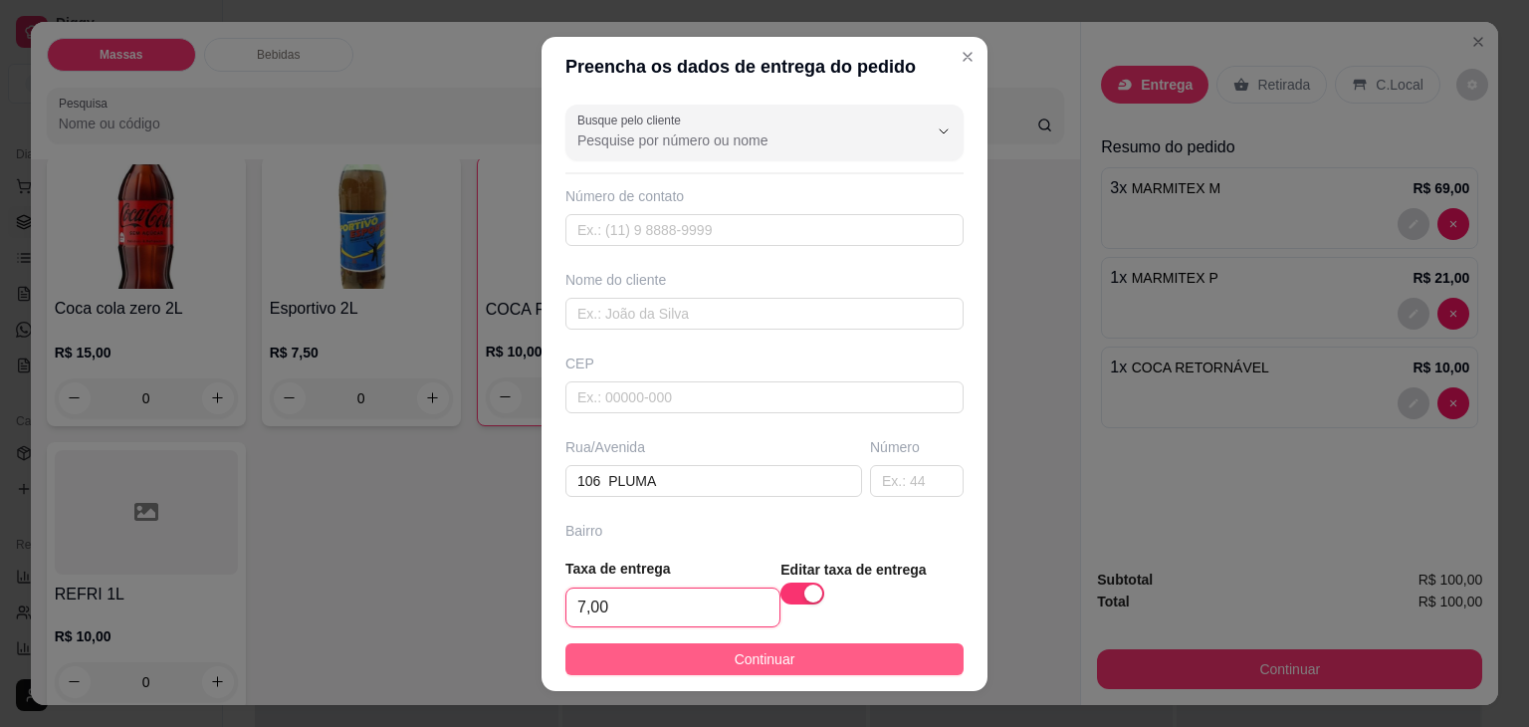
type input "7,00"
click at [735, 660] on span "Continuar" at bounding box center [765, 659] width 61 height 22
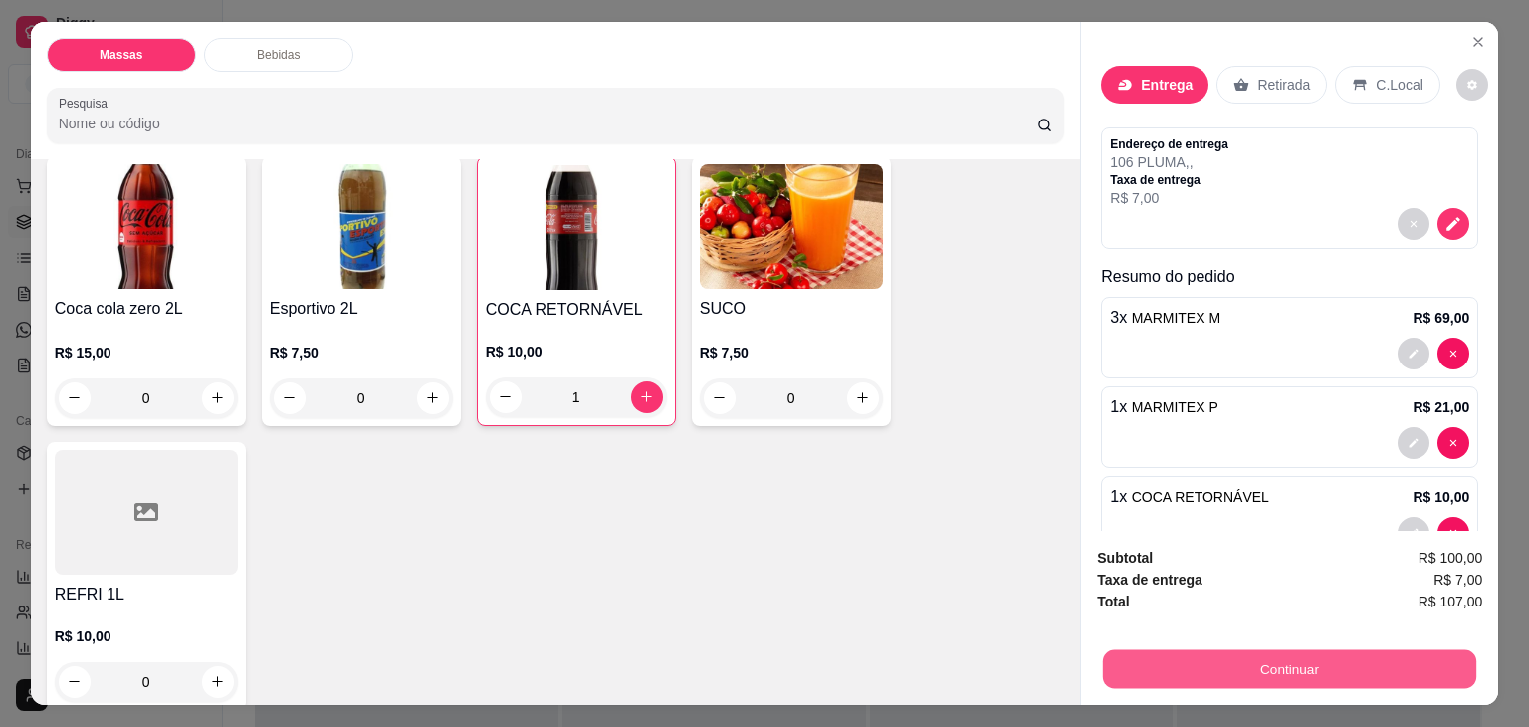
click at [1190, 666] on button "Continuar" at bounding box center [1289, 669] width 373 height 39
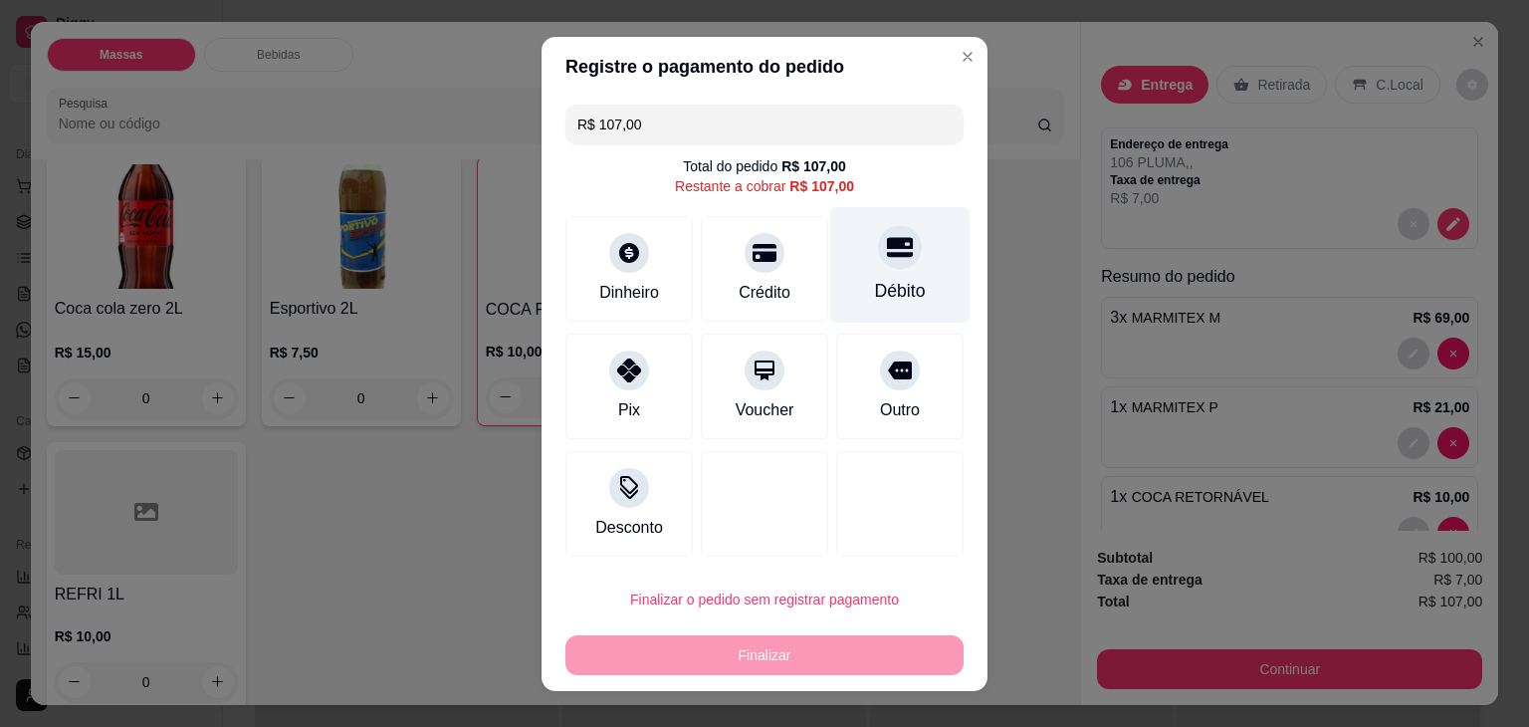
click at [887, 242] on icon at bounding box center [900, 247] width 26 height 20
type input "R$ 0,00"
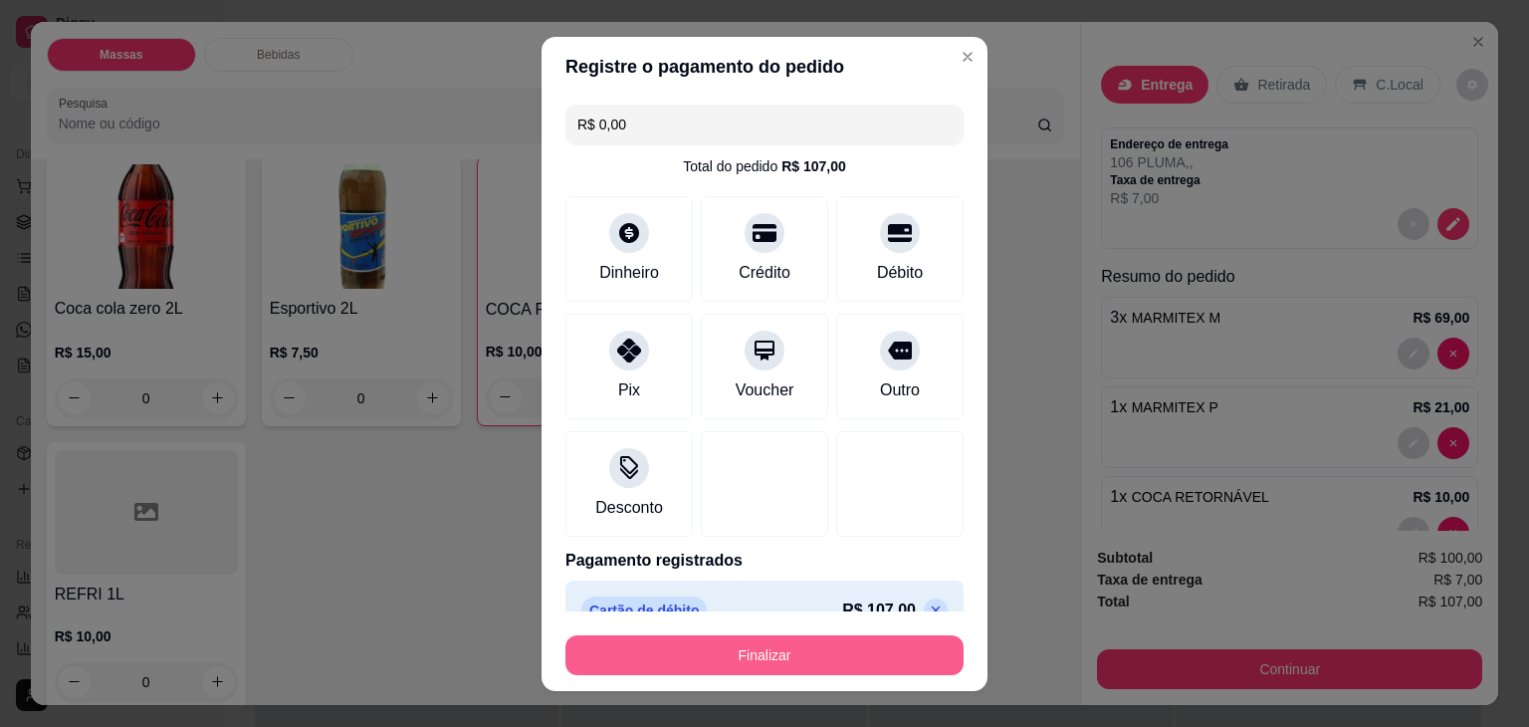
click at [799, 651] on button "Finalizar" at bounding box center [764, 655] width 398 height 40
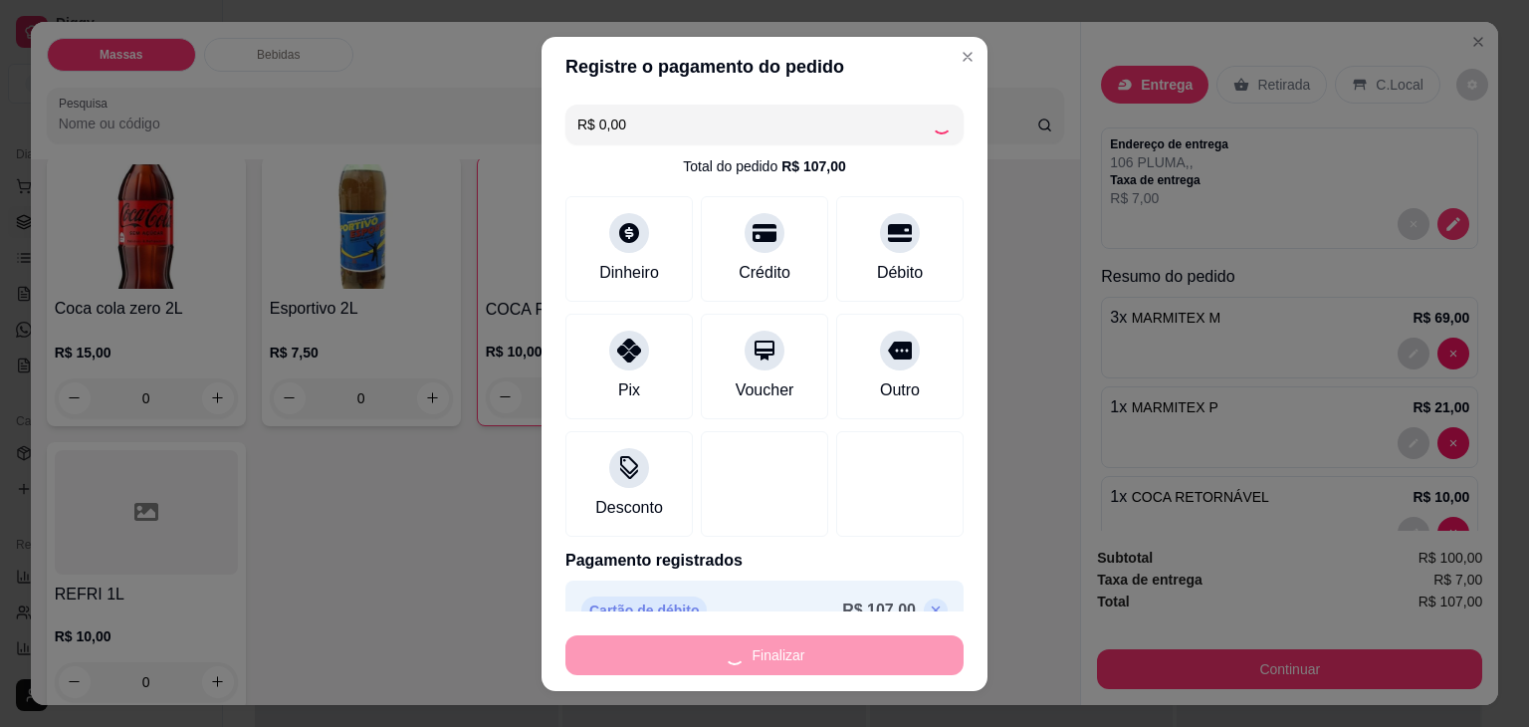
type input "0"
type input "-R$ 107,00"
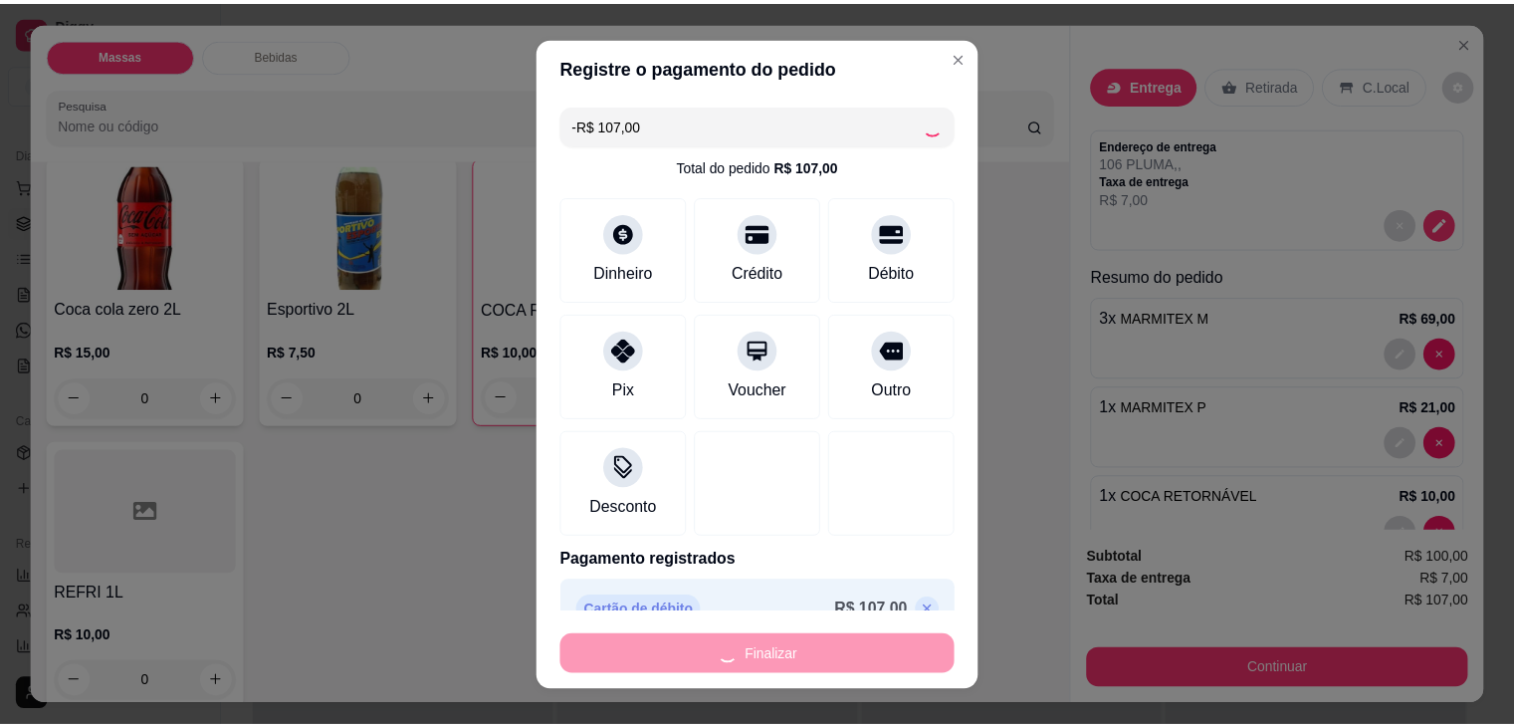
scroll to position [1591, 0]
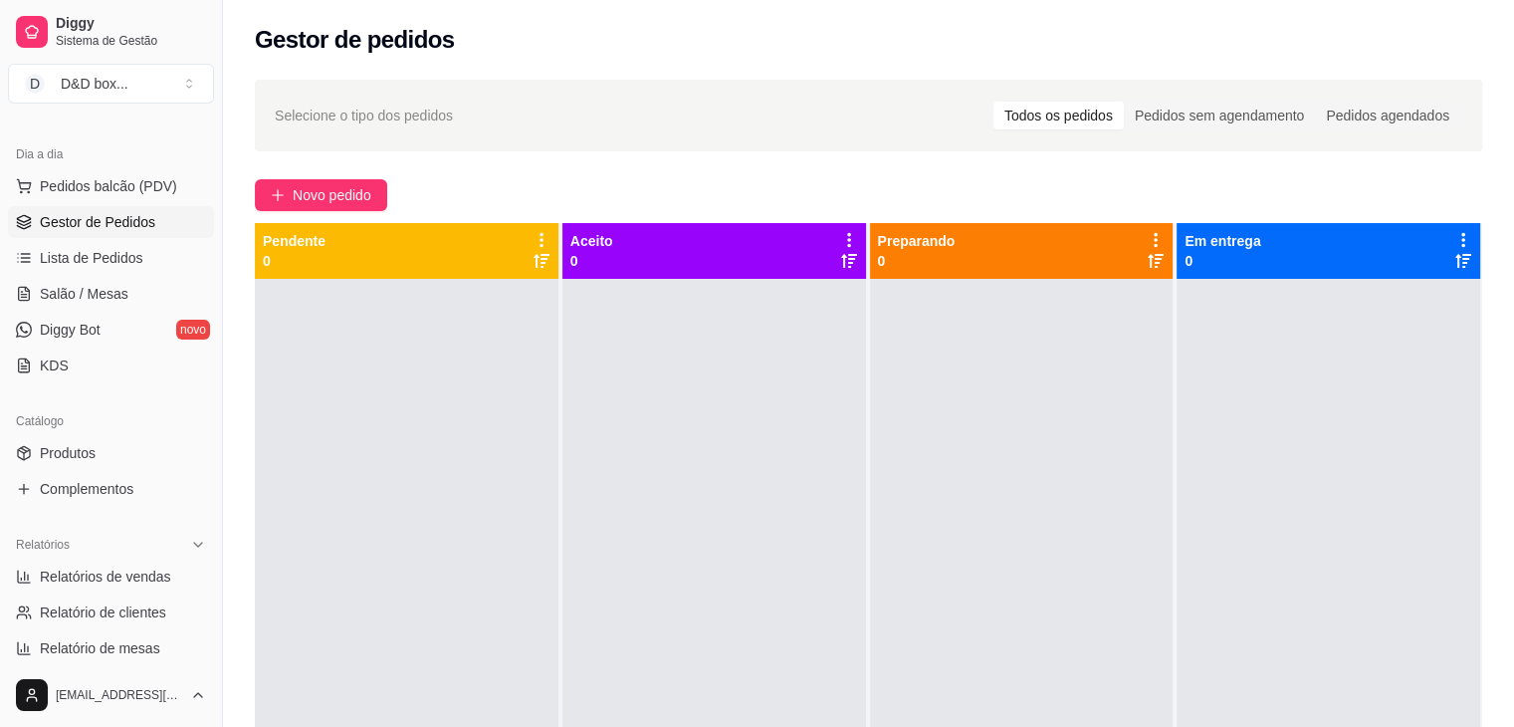
click at [835, 426] on div at bounding box center [714, 642] width 304 height 727
click at [838, 424] on div at bounding box center [714, 642] width 304 height 727
